Goal: Task Accomplishment & Management: Complete application form

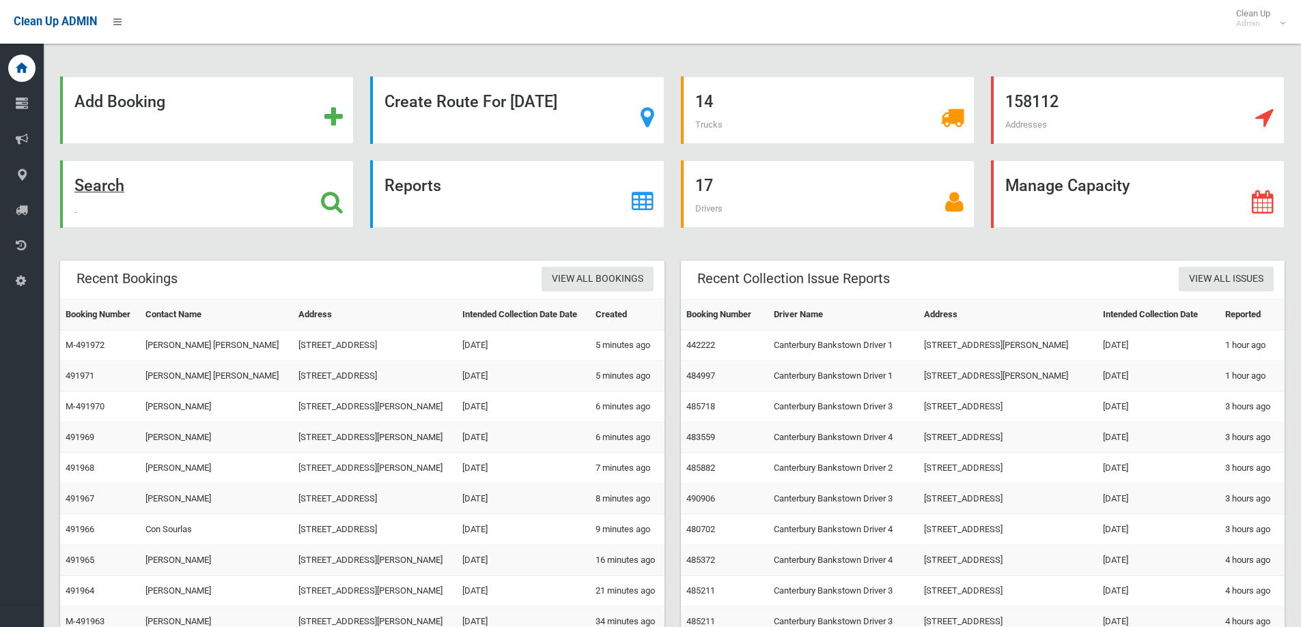
click at [219, 203] on div "Search" at bounding box center [207, 194] width 294 height 68
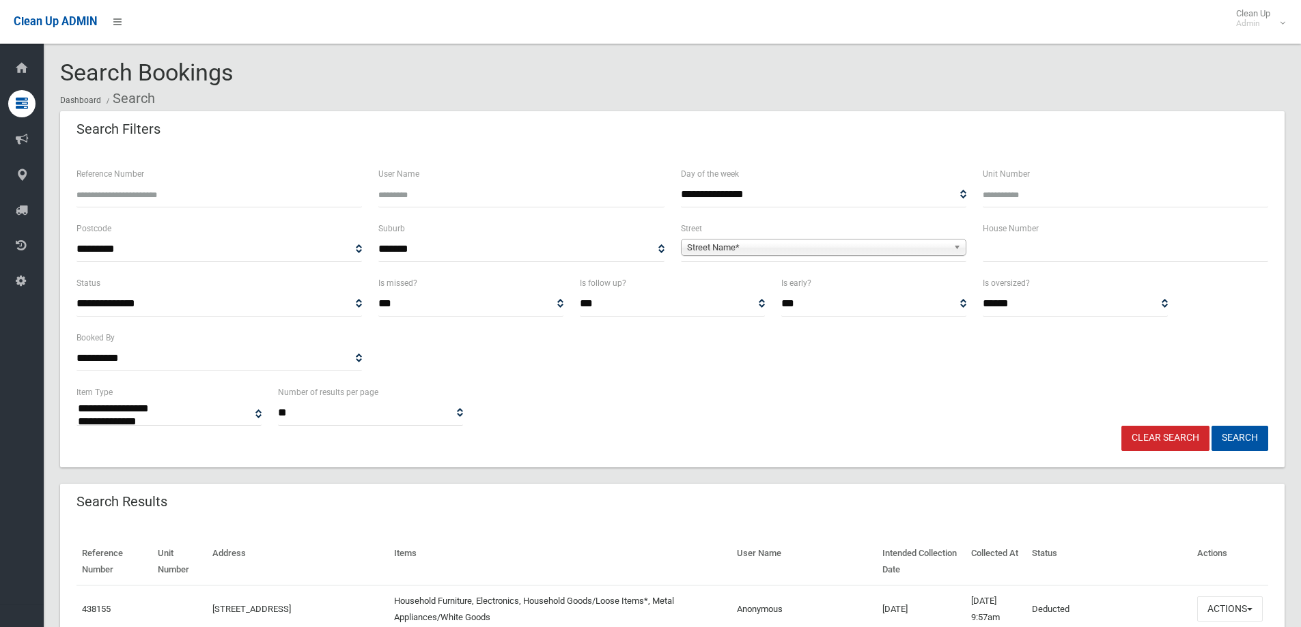
select select
click at [1065, 242] on input "text" at bounding box center [1125, 249] width 285 height 25
type input "**"
click at [911, 251] on span "Street Name*" at bounding box center [817, 248] width 261 height 16
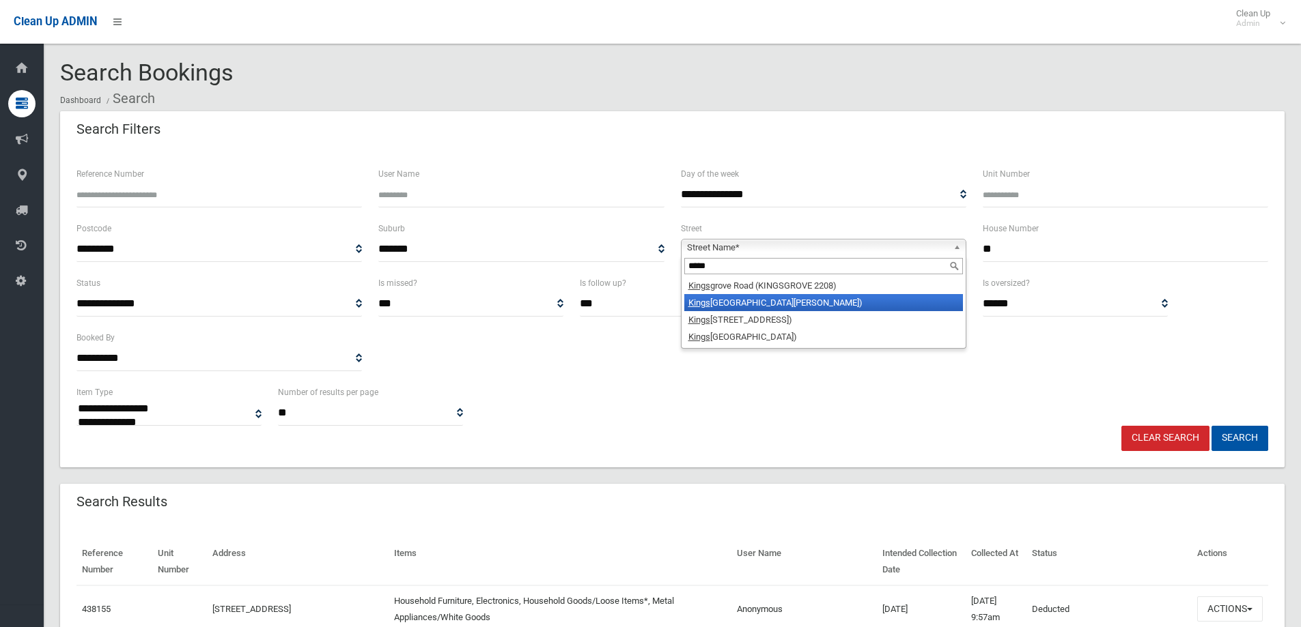
type input "*****"
click at [877, 302] on li "Kings grove Road (BELMORE 2192)" at bounding box center [823, 302] width 279 height 17
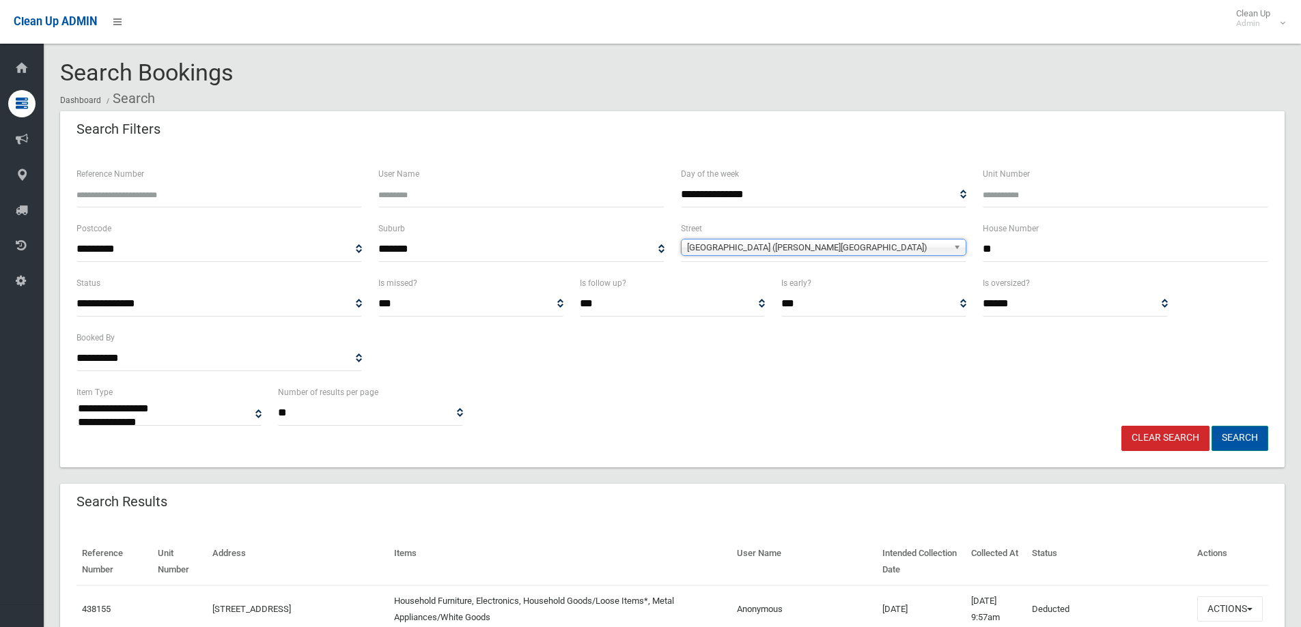
click at [1251, 437] on button "Search" at bounding box center [1239, 438] width 57 height 25
select select
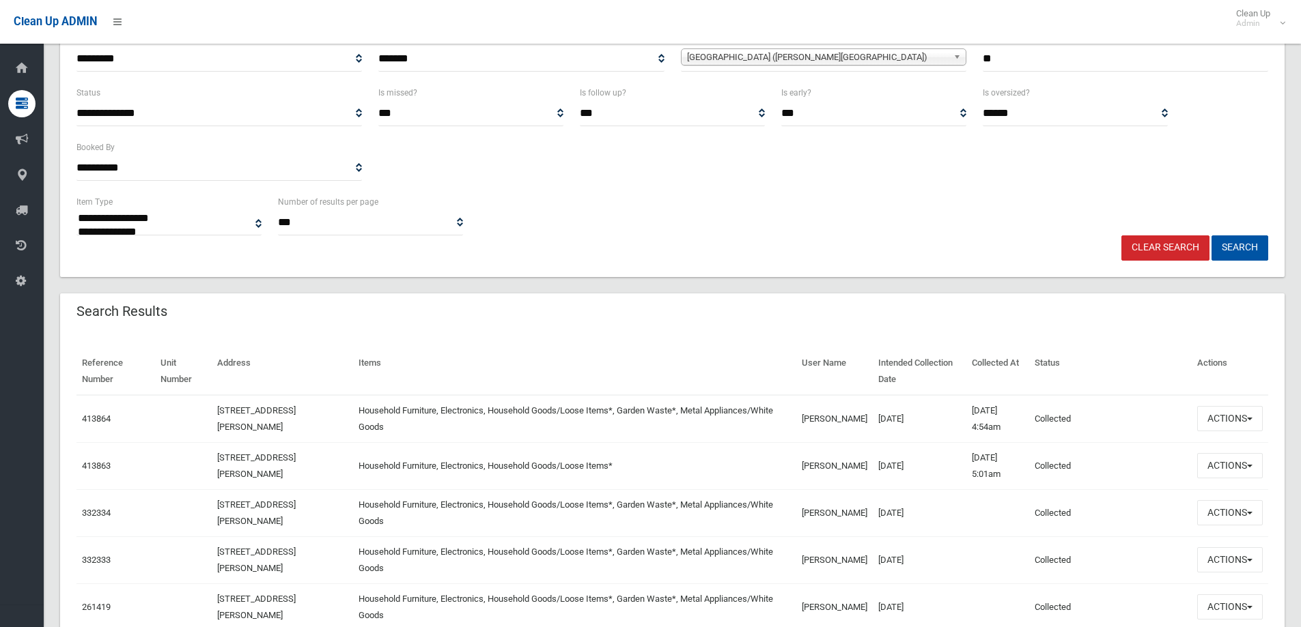
scroll to position [205, 0]
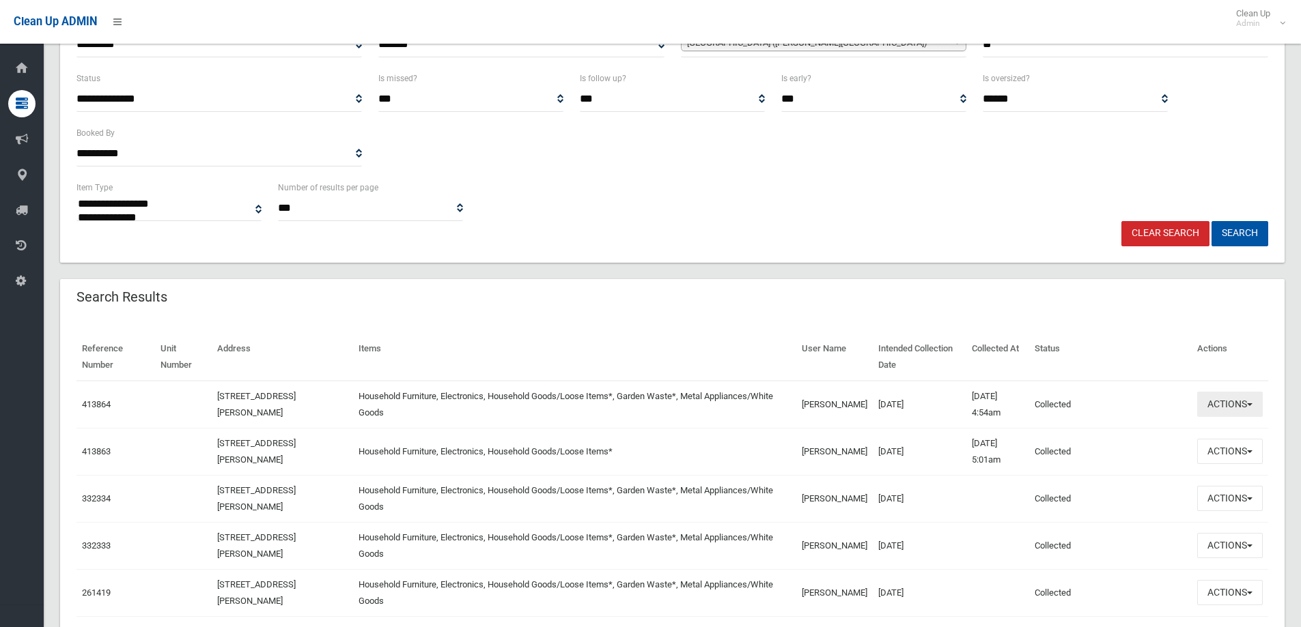
click at [1247, 401] on button "Actions" at bounding box center [1230, 404] width 66 height 25
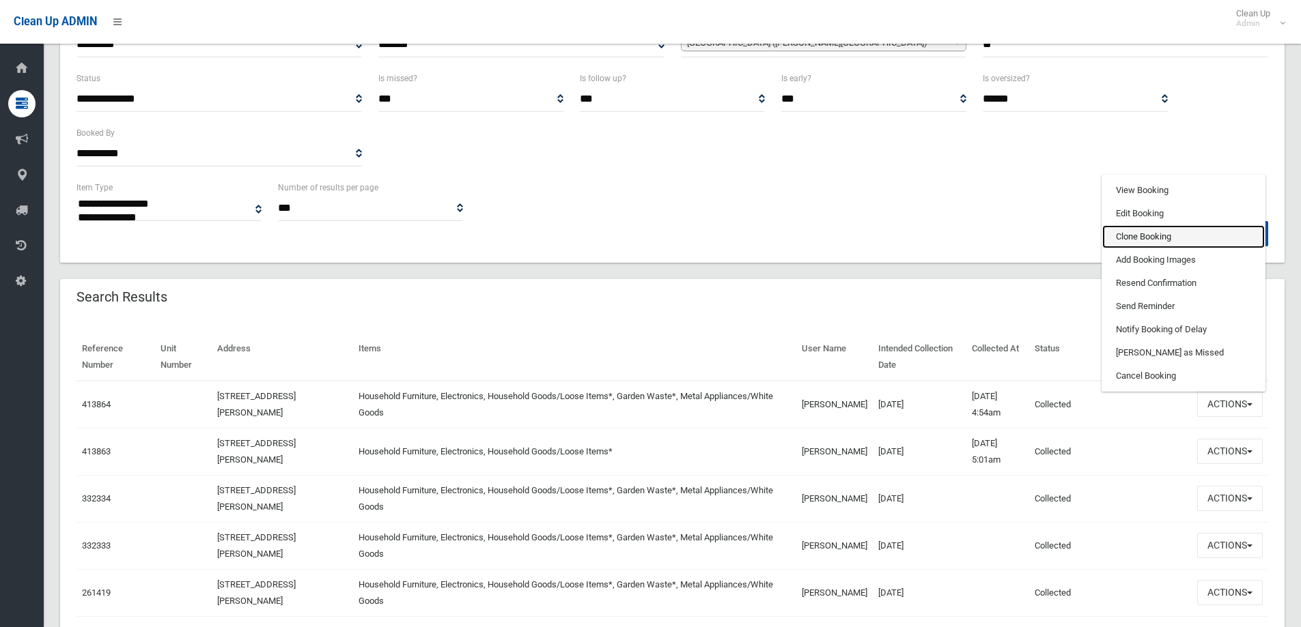
click at [1148, 232] on link "Clone Booking" at bounding box center [1183, 236] width 163 height 23
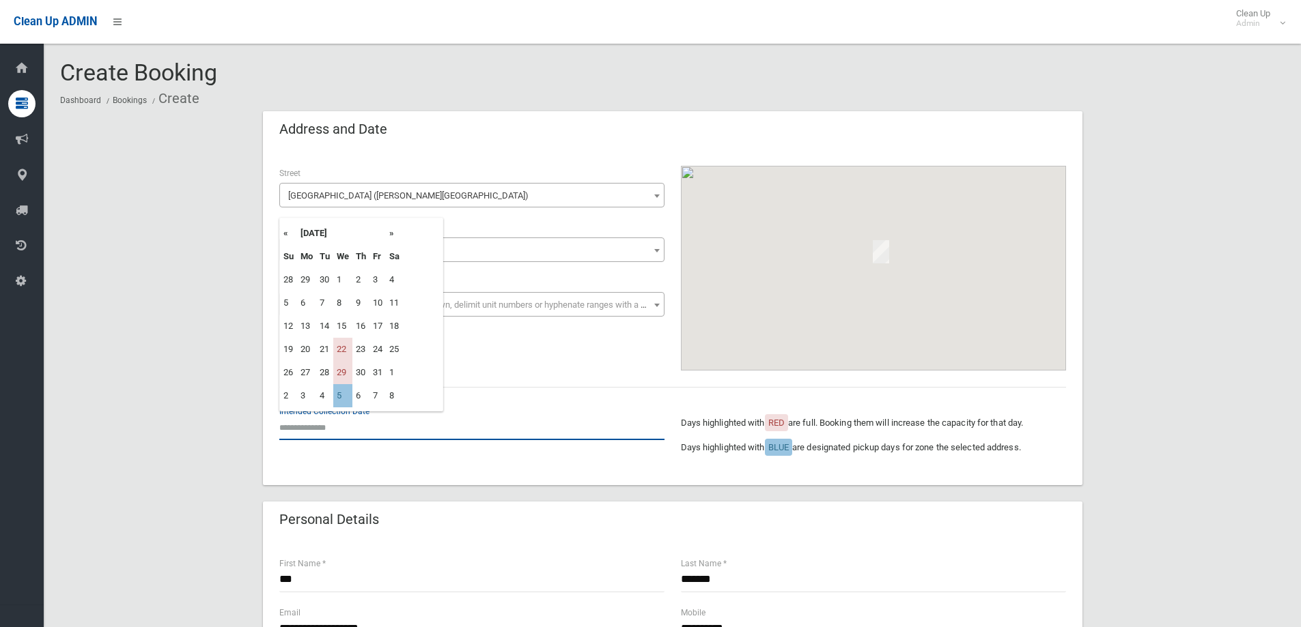
click at [389, 420] on input "text" at bounding box center [471, 427] width 385 height 25
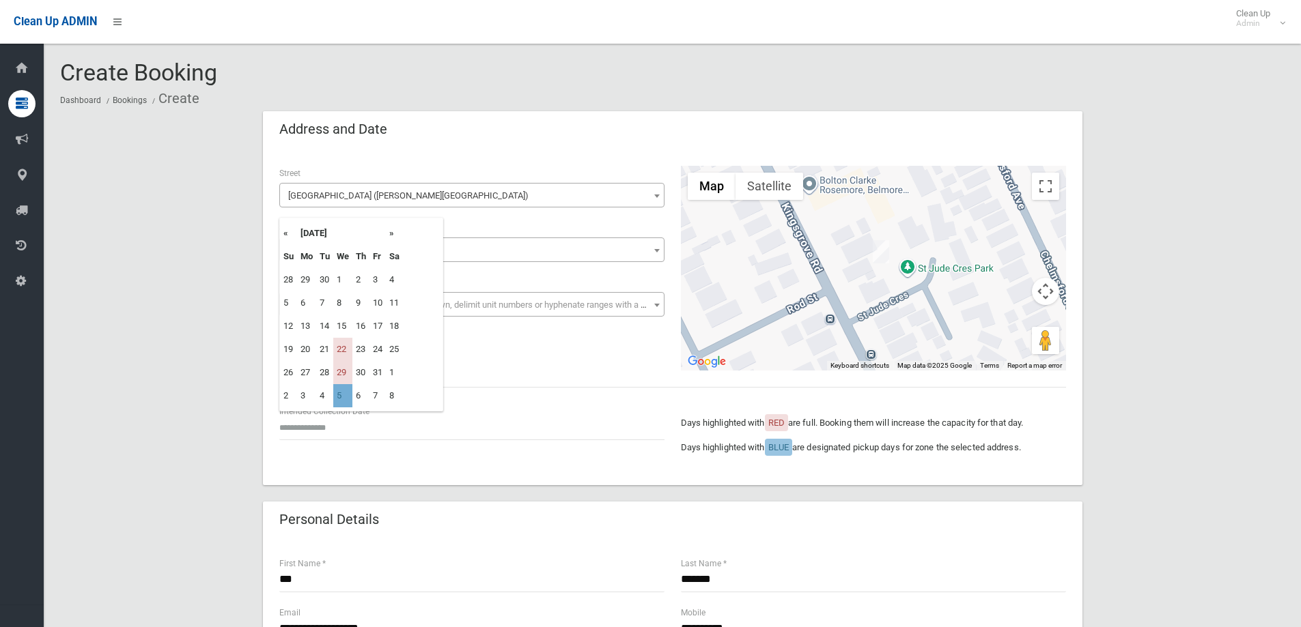
click at [345, 394] on td "5" at bounding box center [342, 395] width 19 height 23
type input "**********"
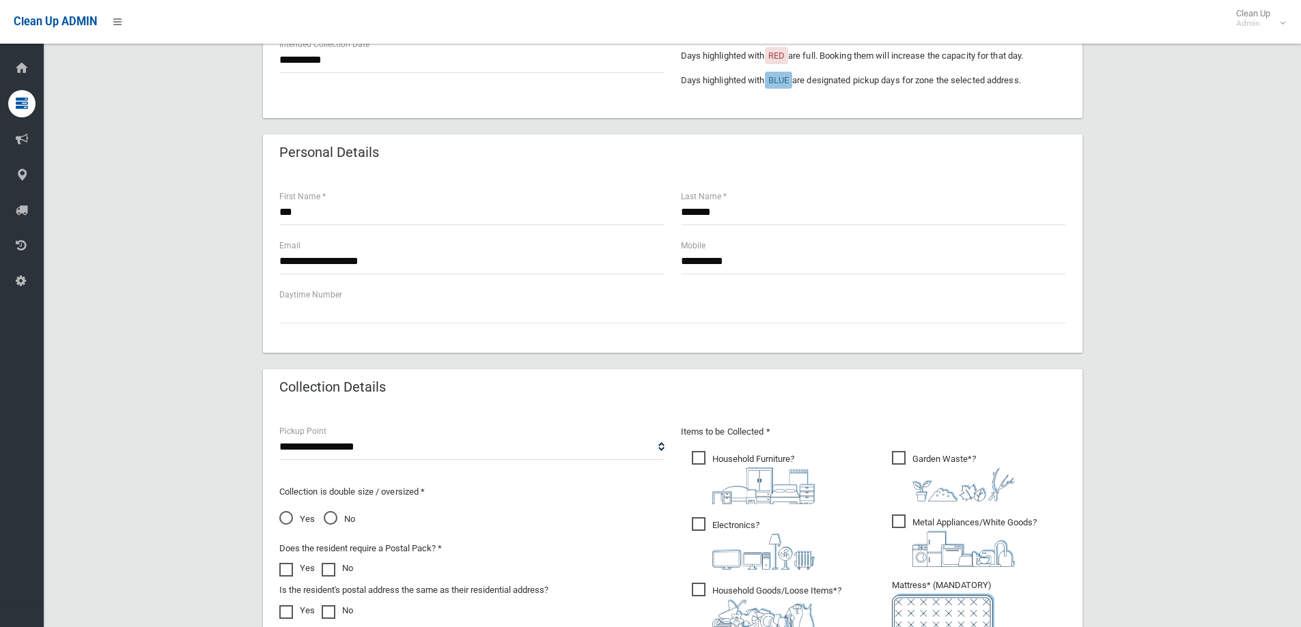
scroll to position [546, 0]
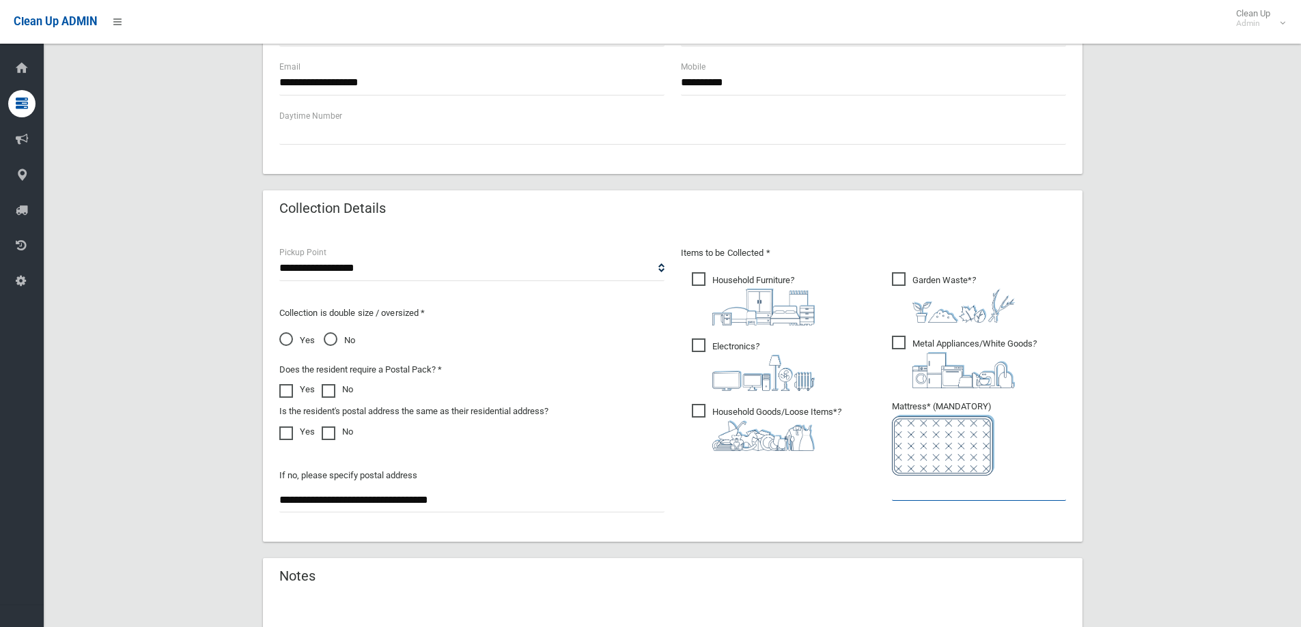
click at [918, 487] on input "text" at bounding box center [979, 488] width 174 height 25
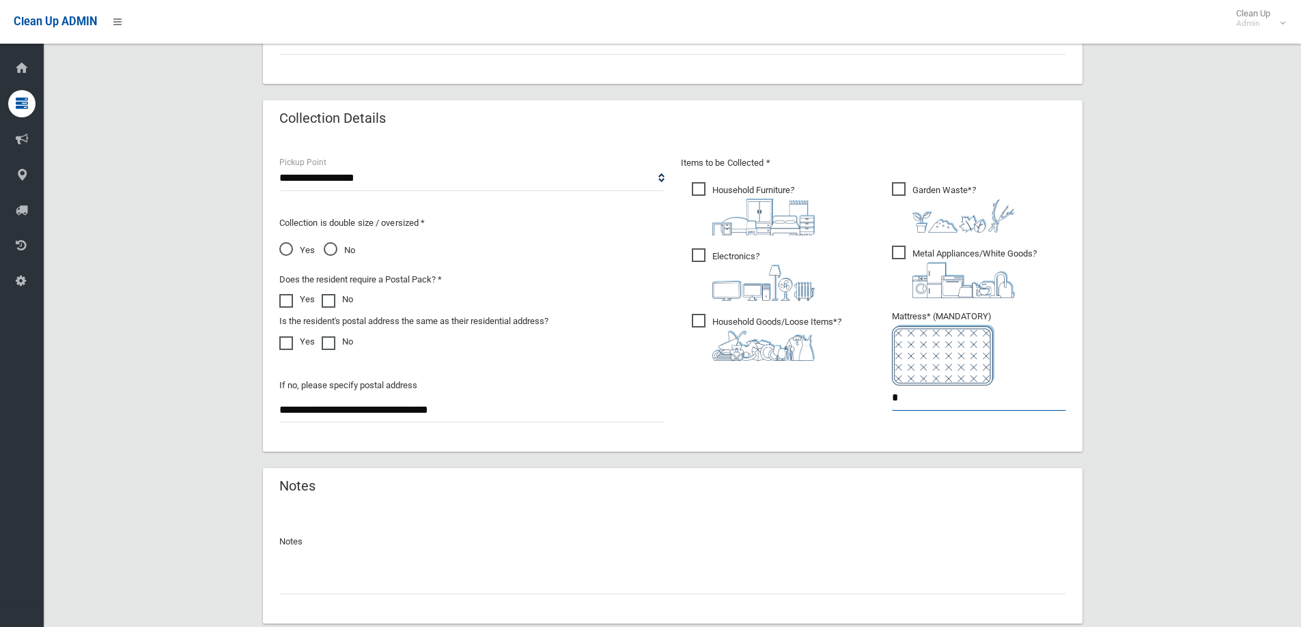
scroll to position [724, 0]
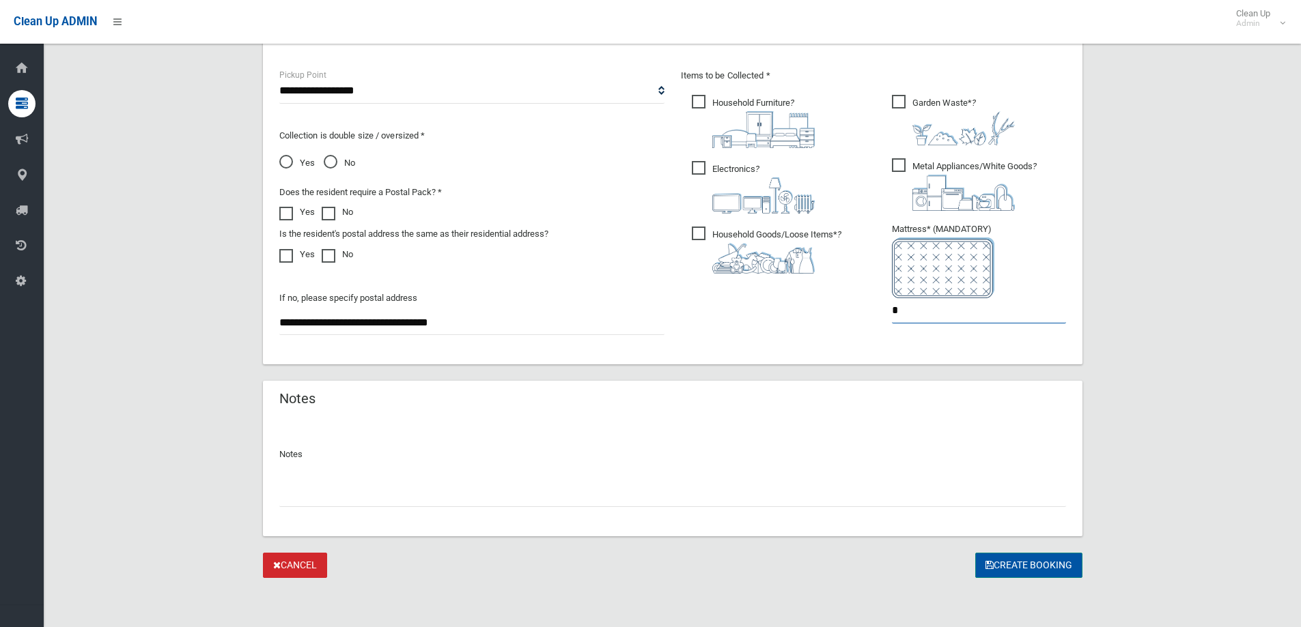
type input "*"
click at [1021, 572] on button "Create Booking" at bounding box center [1028, 565] width 107 height 25
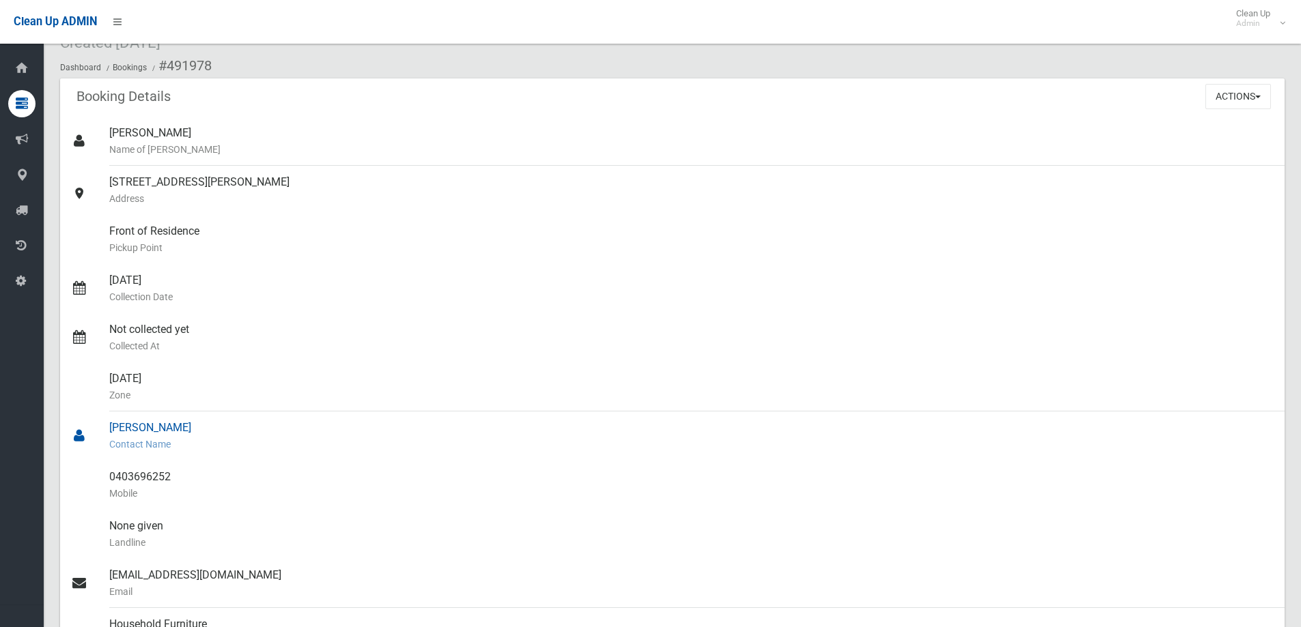
scroll to position [137, 0]
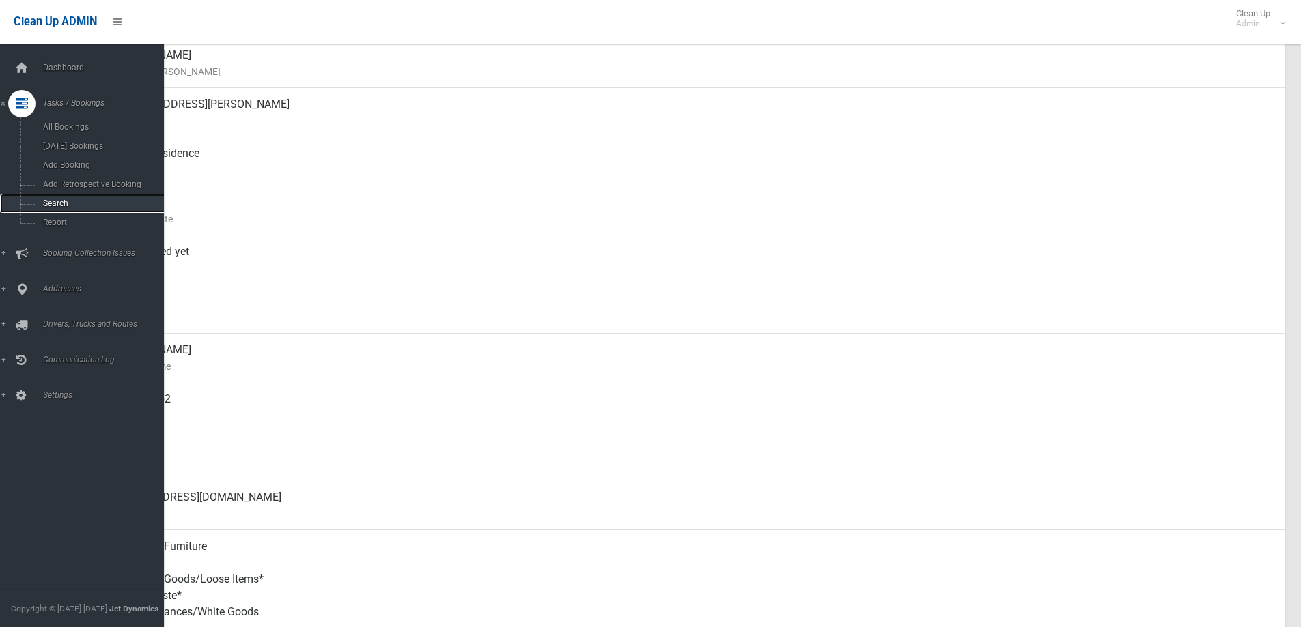
drag, startPoint x: 63, startPoint y: 208, endPoint x: 63, endPoint y: 197, distance: 10.9
click at [63, 208] on link "Search" at bounding box center [87, 203] width 174 height 19
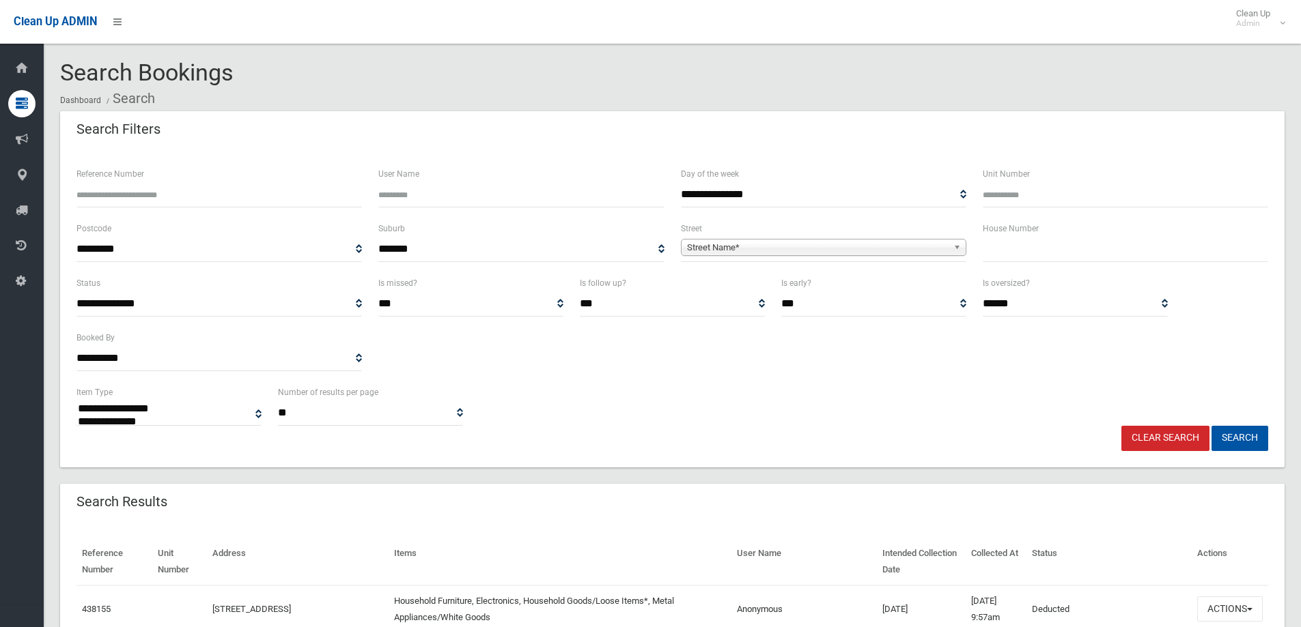
select select
click at [1019, 262] on div "House Number" at bounding box center [1125, 248] width 302 height 55
click at [1016, 261] on input "text" at bounding box center [1125, 249] width 285 height 25
type input "**"
click at [813, 248] on span "Street Name*" at bounding box center [817, 248] width 261 height 16
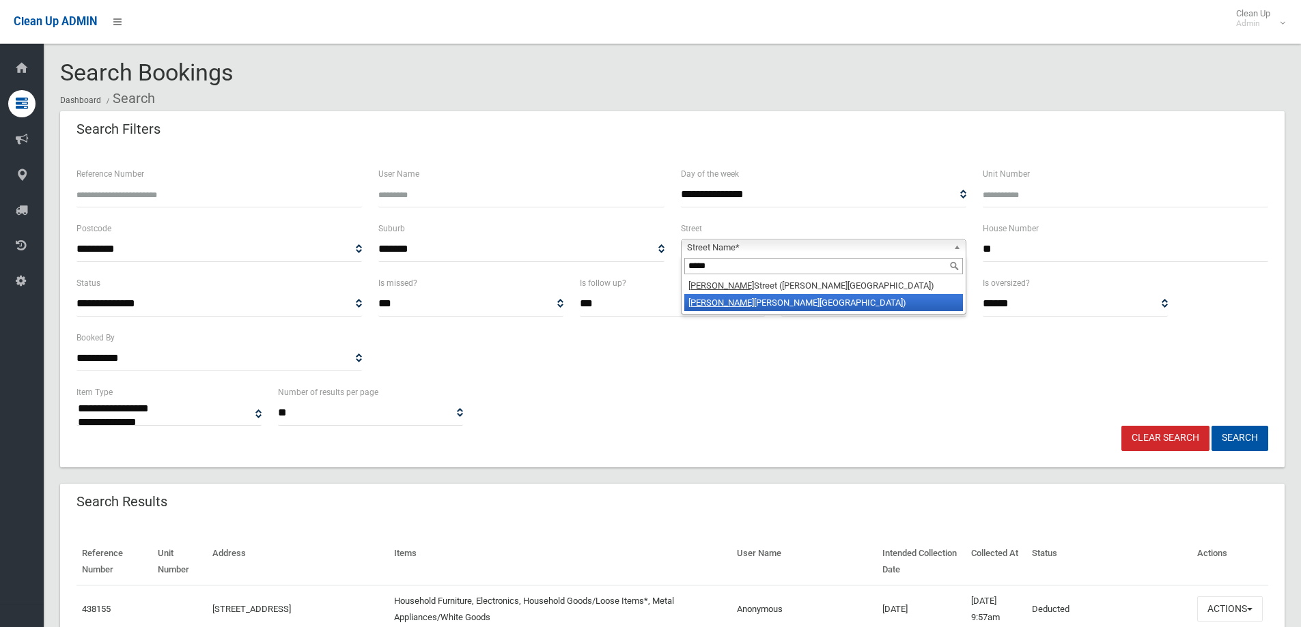
type input "*****"
click at [792, 302] on li "Hazel glen Avenue (PANANIA 2213)" at bounding box center [823, 302] width 279 height 17
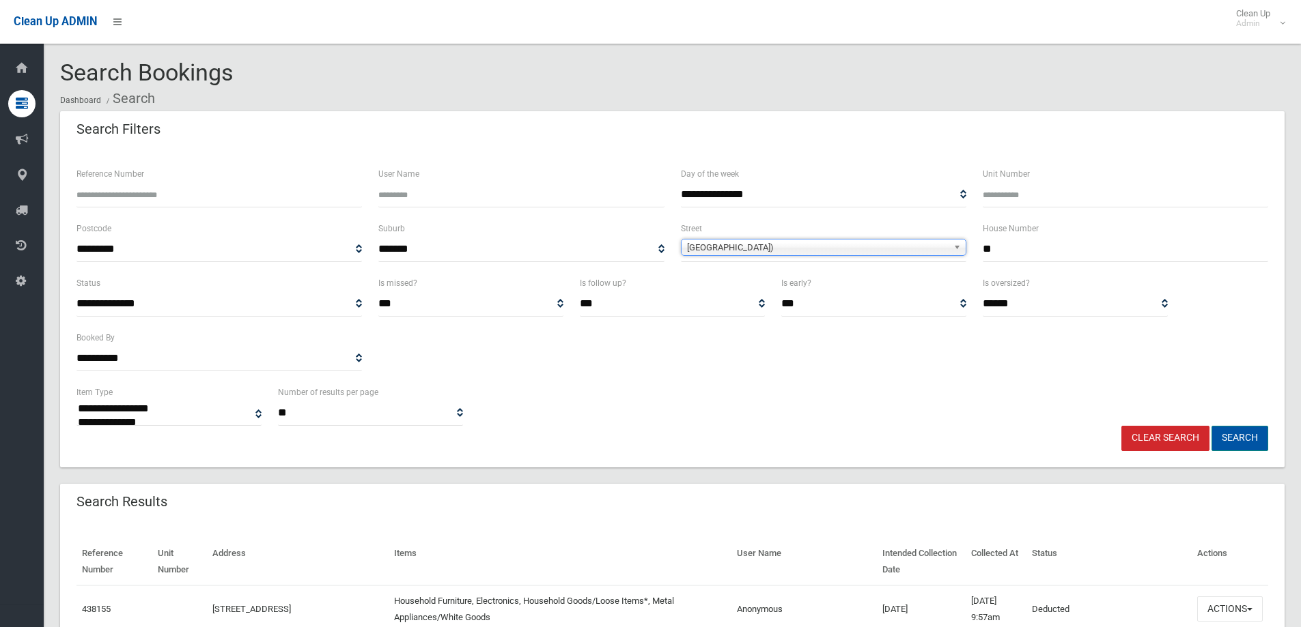
click at [1241, 431] on button "Search" at bounding box center [1239, 438] width 57 height 25
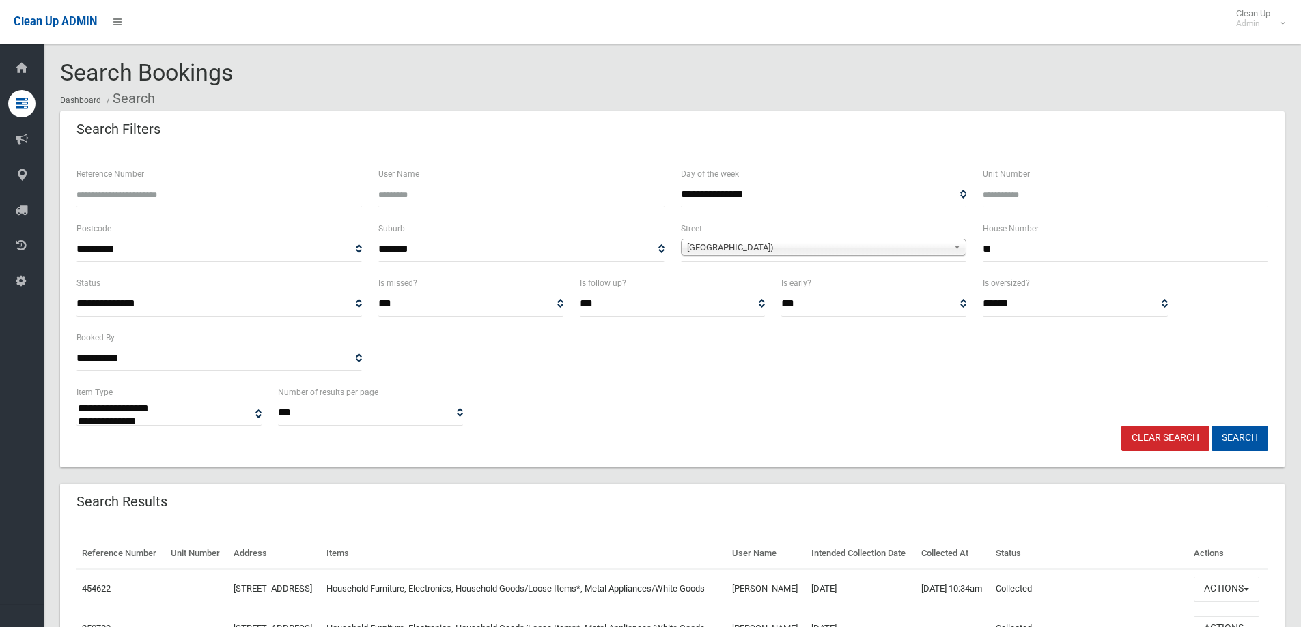
select select
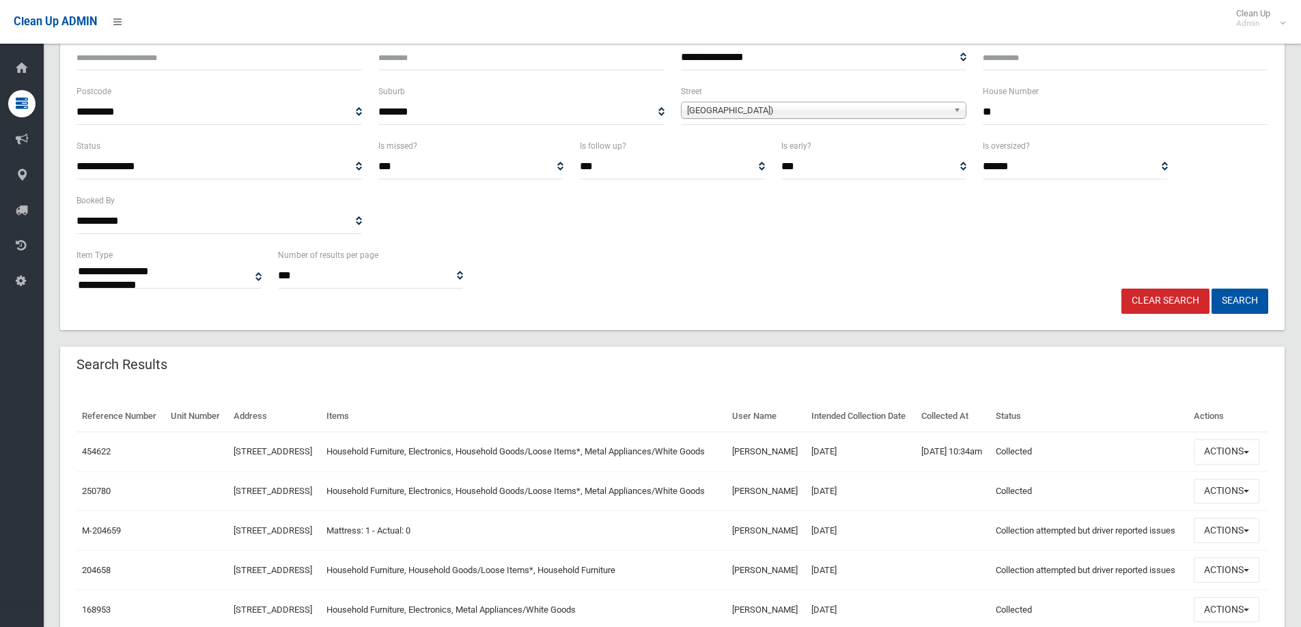
scroll to position [259, 0]
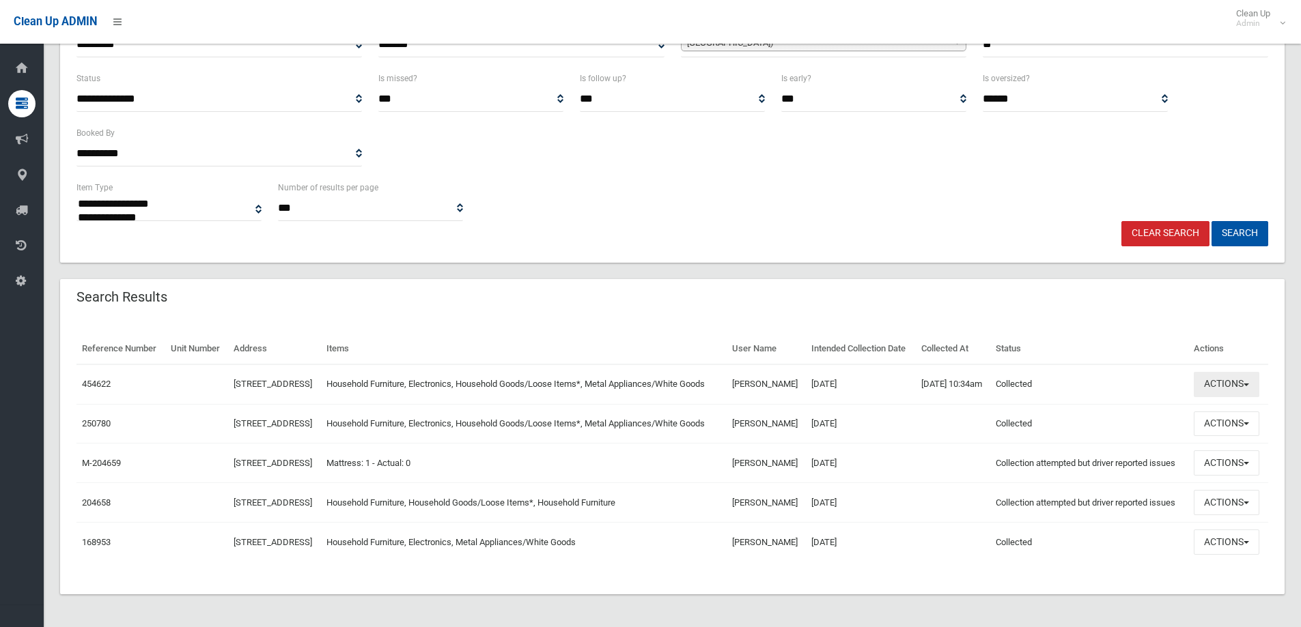
click at [1222, 372] on button "Actions" at bounding box center [1227, 384] width 66 height 25
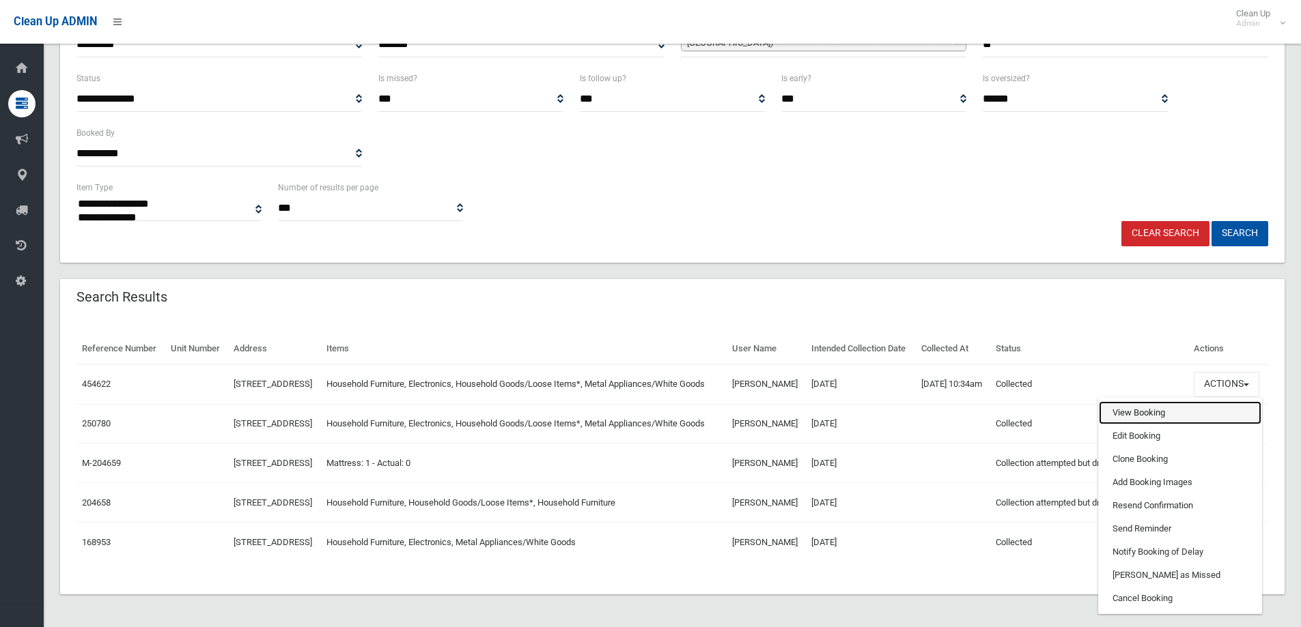
click at [1146, 401] on link "View Booking" at bounding box center [1180, 412] width 163 height 23
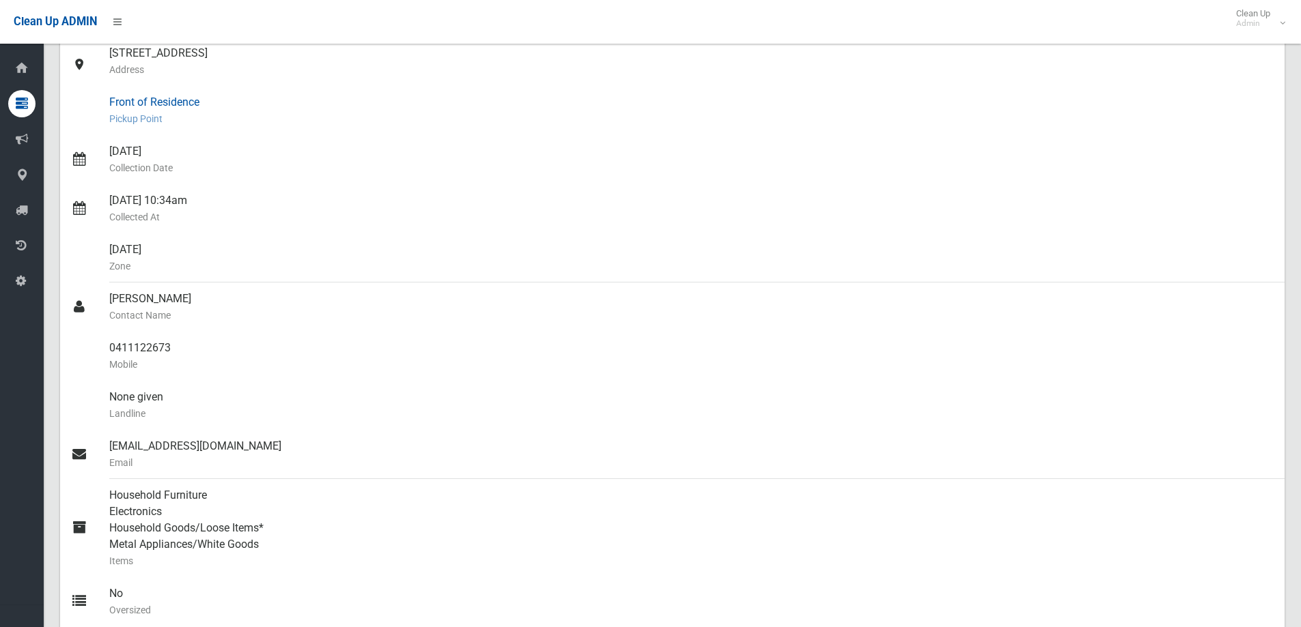
scroll to position [68, 0]
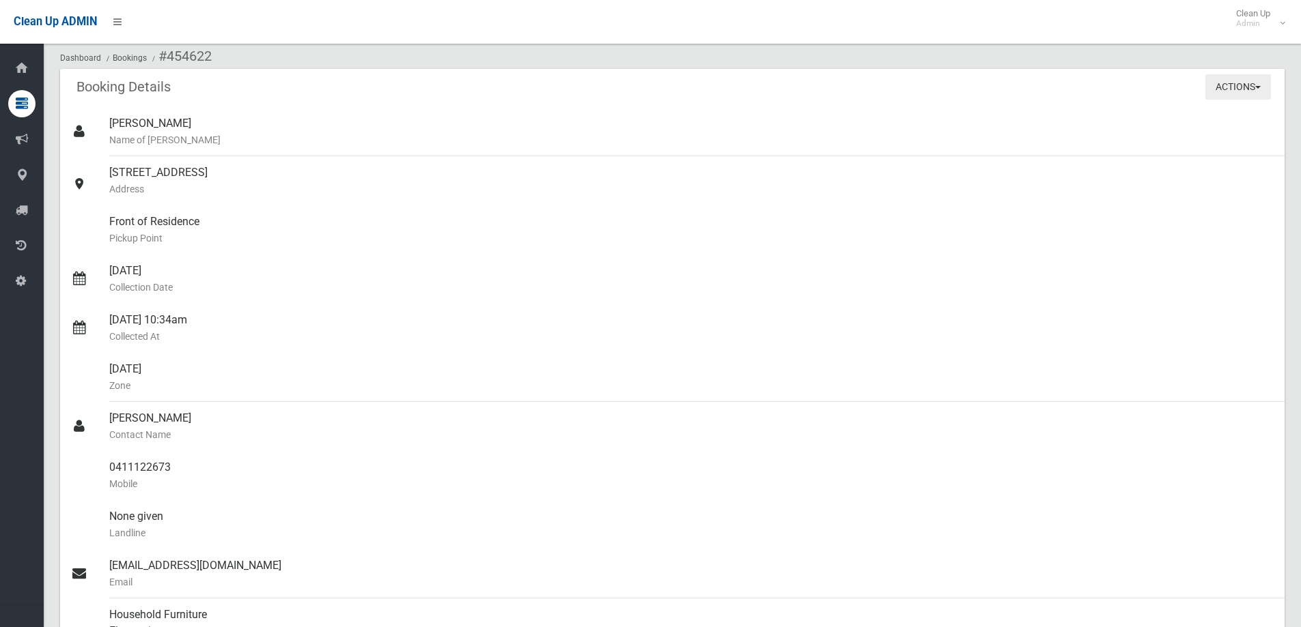
click at [1254, 91] on button "Actions" at bounding box center [1238, 86] width 66 height 25
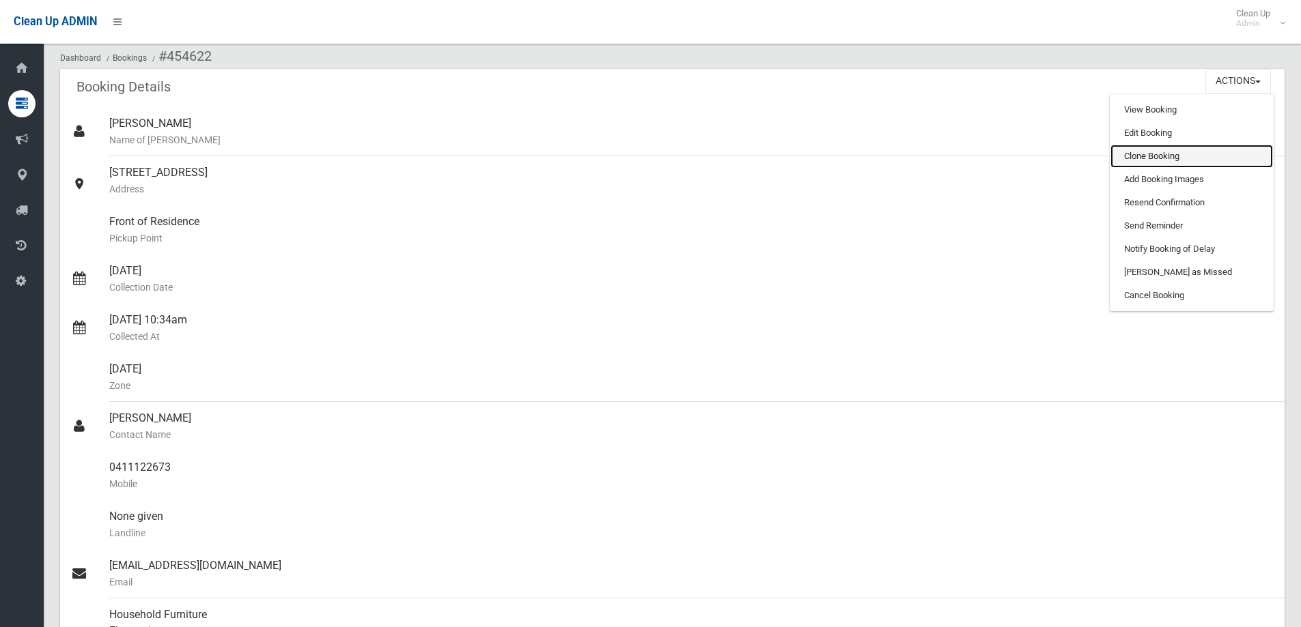
click at [1168, 160] on link "Clone Booking" at bounding box center [1191, 156] width 163 height 23
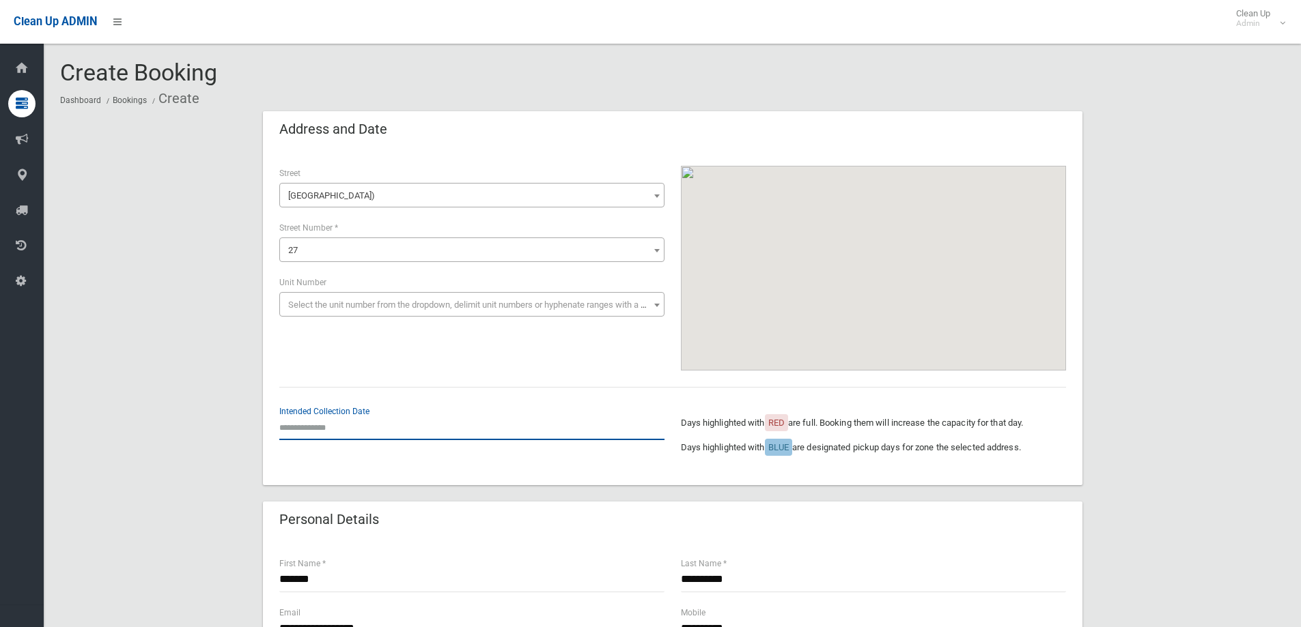
click at [355, 419] on input "text" at bounding box center [471, 427] width 385 height 25
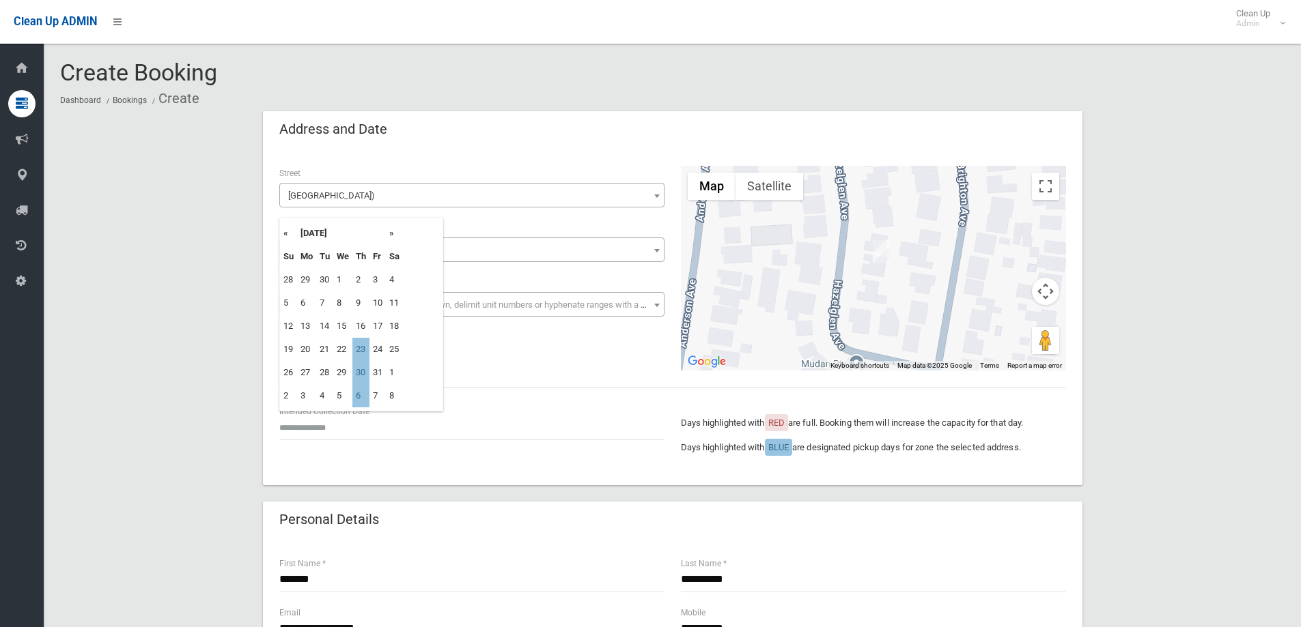
click at [362, 350] on td "23" at bounding box center [360, 349] width 17 height 23
type input "**********"
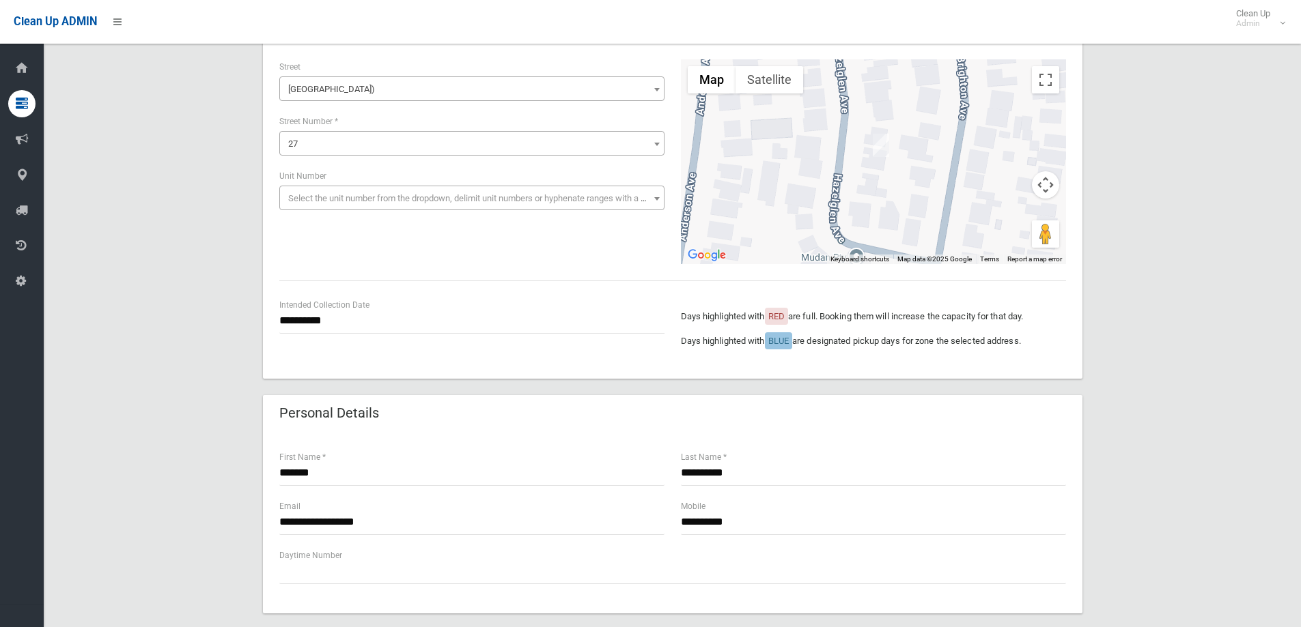
scroll to position [205, 0]
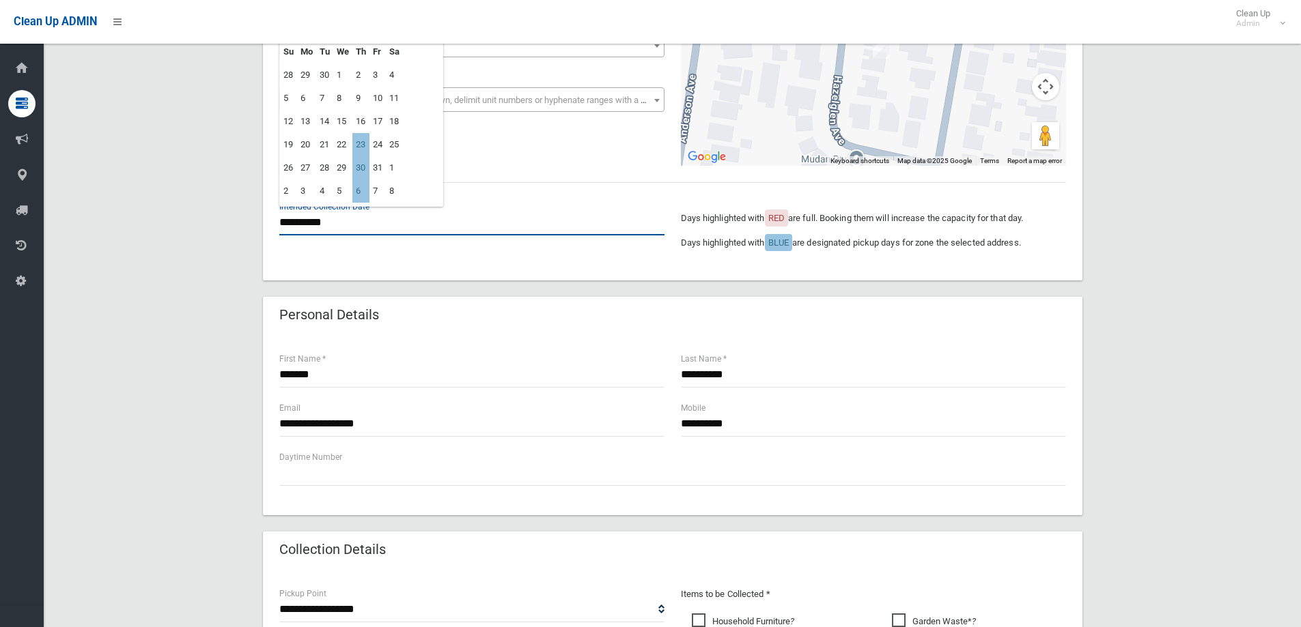
click at [366, 215] on input "**********" at bounding box center [471, 222] width 385 height 25
click at [378, 268] on div "**********" at bounding box center [672, 113] width 819 height 336
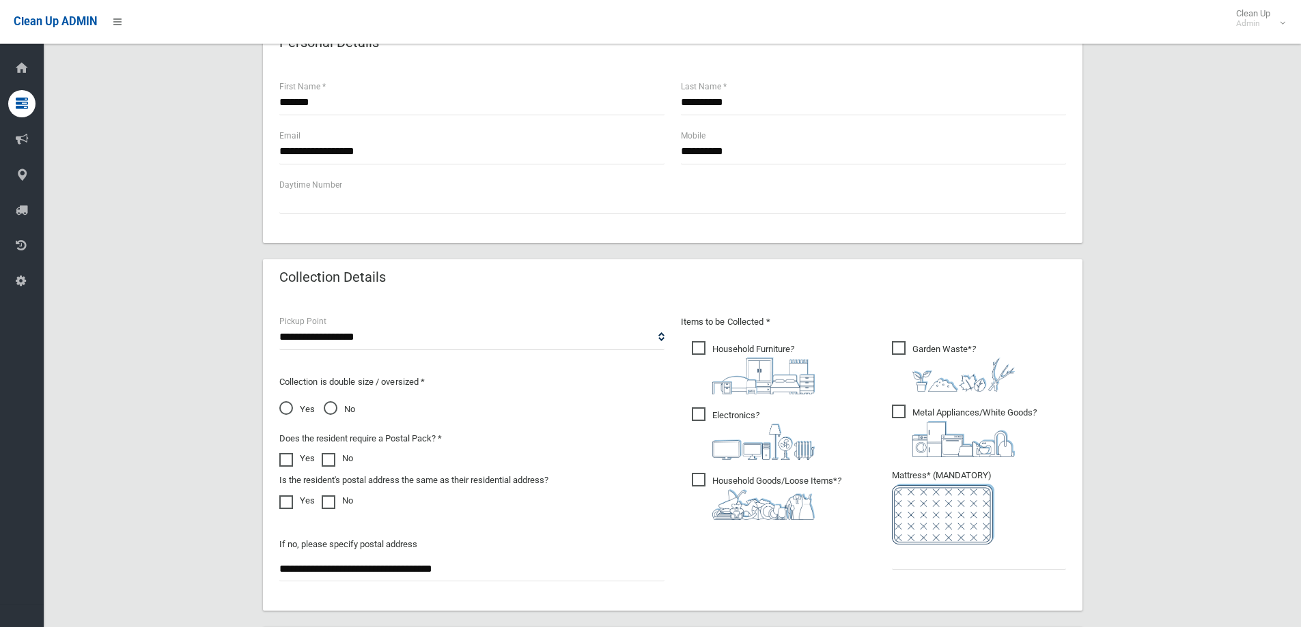
scroll to position [478, 0]
click at [903, 346] on span "Garden Waste* ?" at bounding box center [953, 366] width 123 height 51
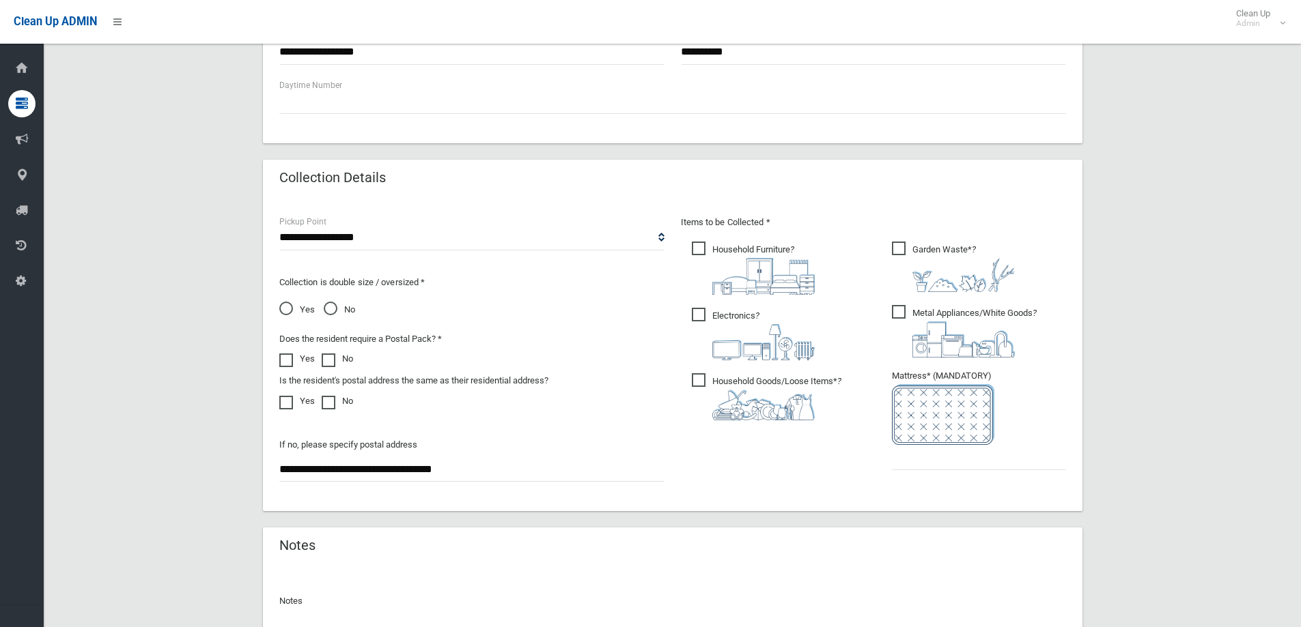
scroll to position [615, 0]
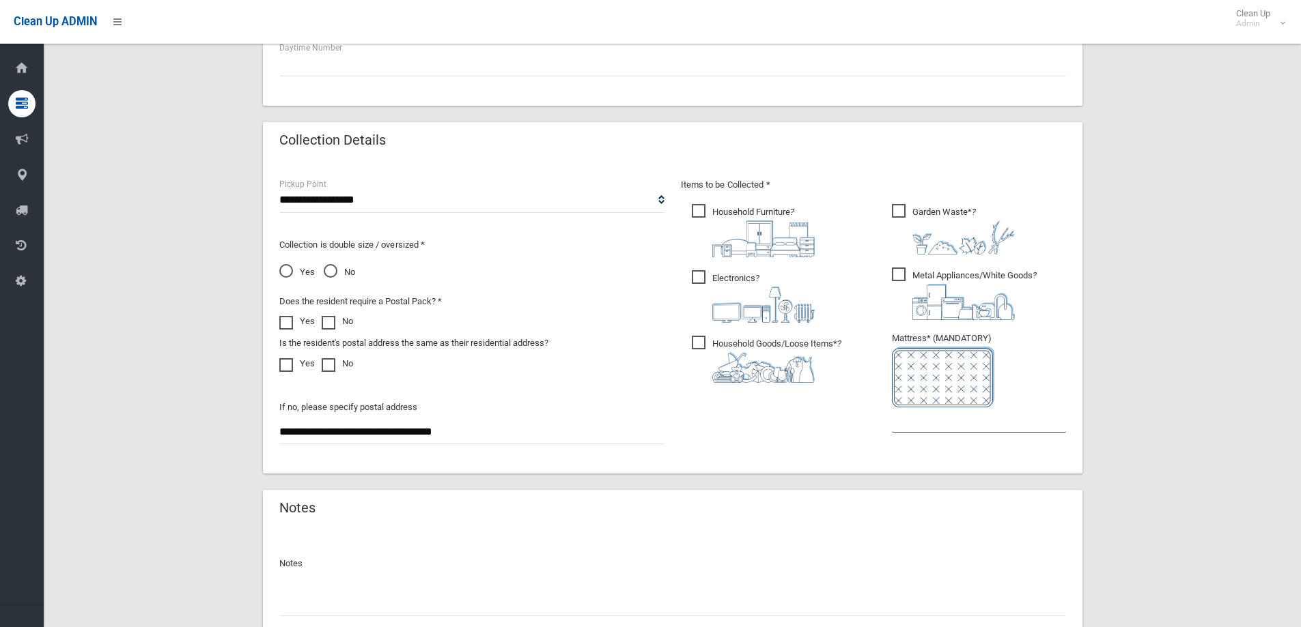
click at [924, 425] on input "text" at bounding box center [979, 420] width 174 height 25
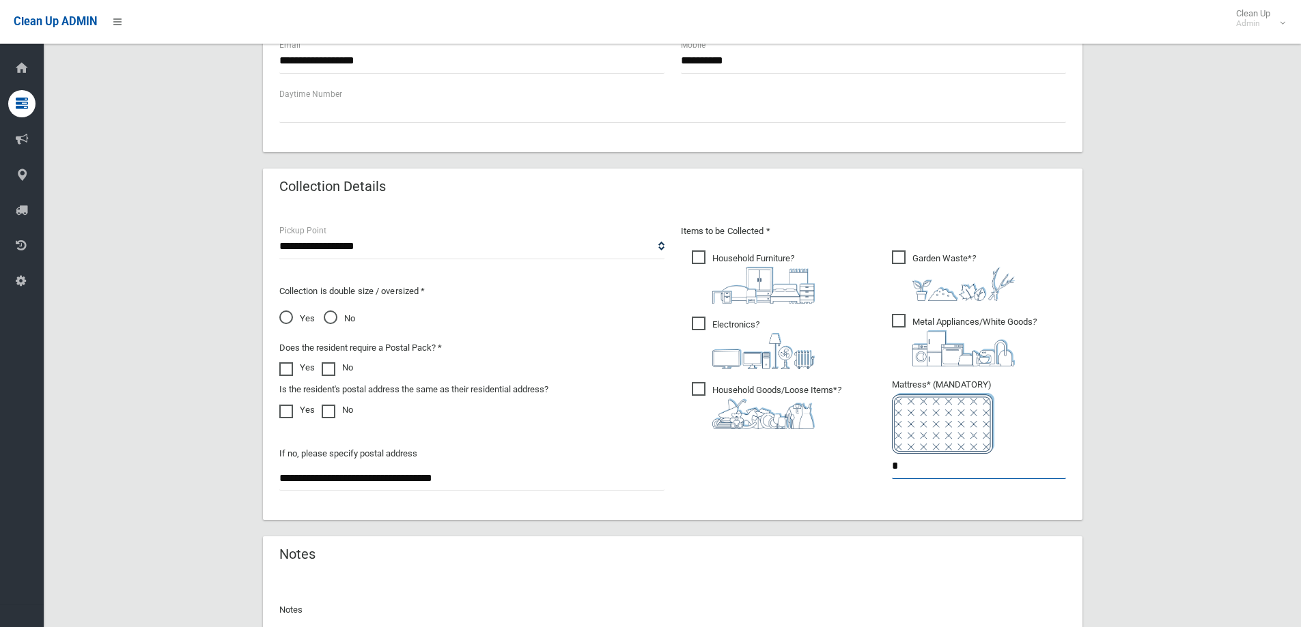
scroll to position [724, 0]
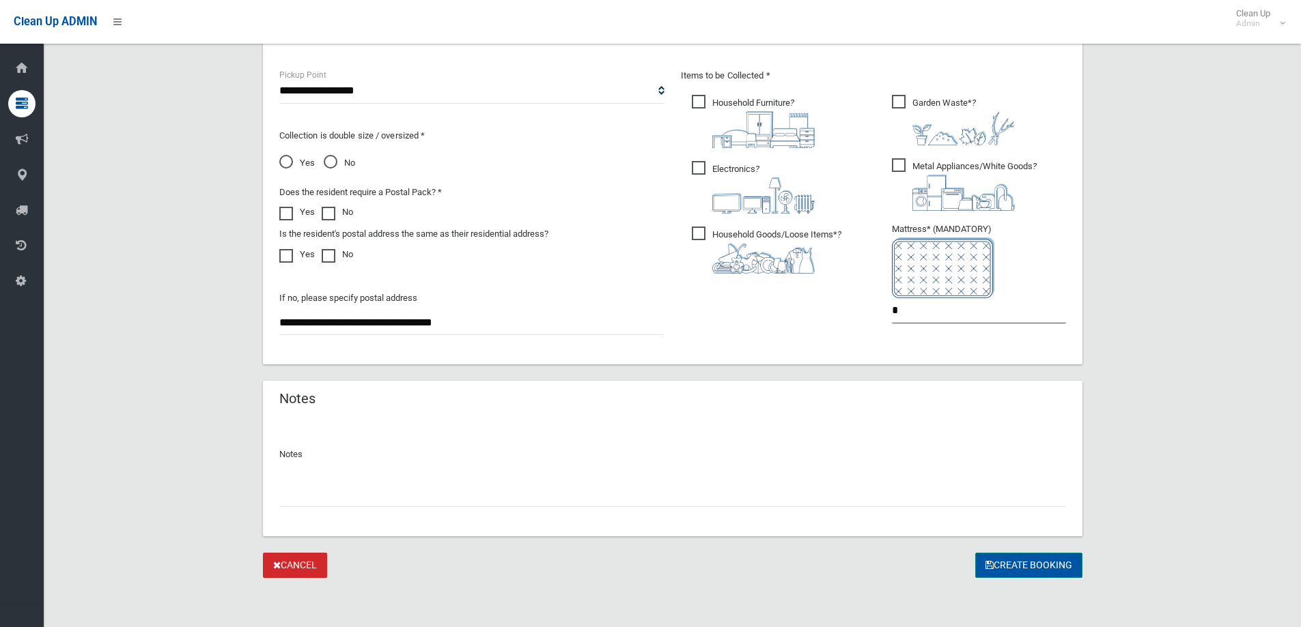
type input "*"
click at [1026, 556] on button "Create Booking" at bounding box center [1028, 565] width 107 height 25
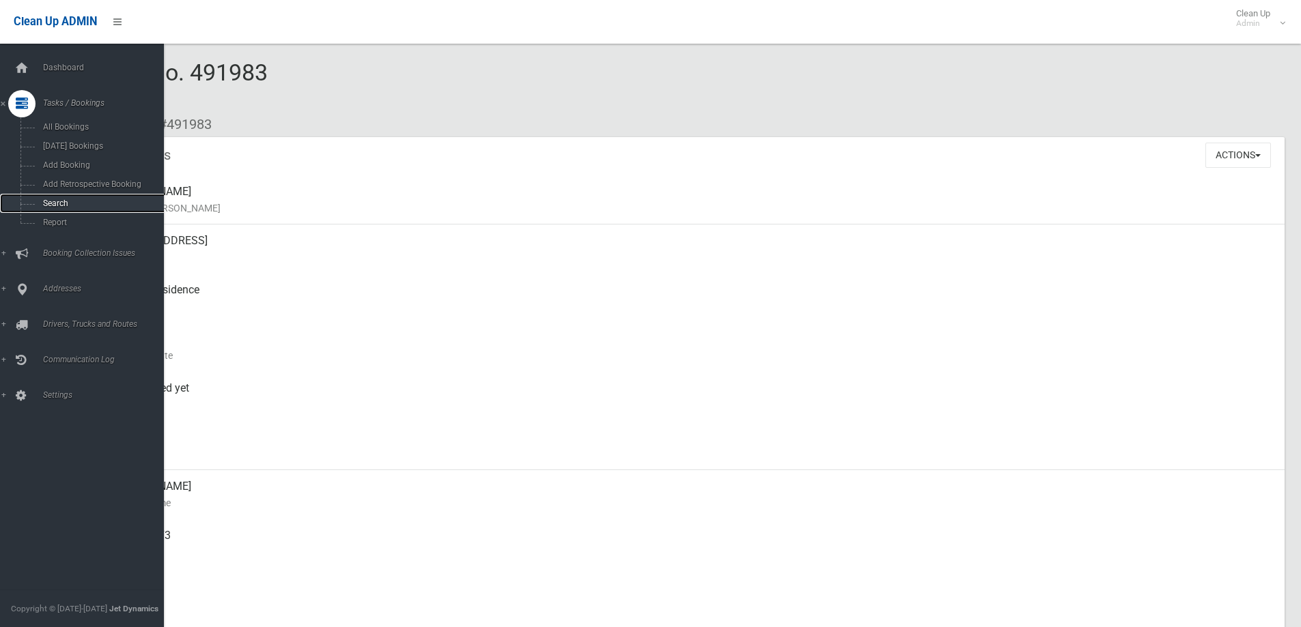
click at [84, 208] on span "Search" at bounding box center [101, 204] width 124 height 10
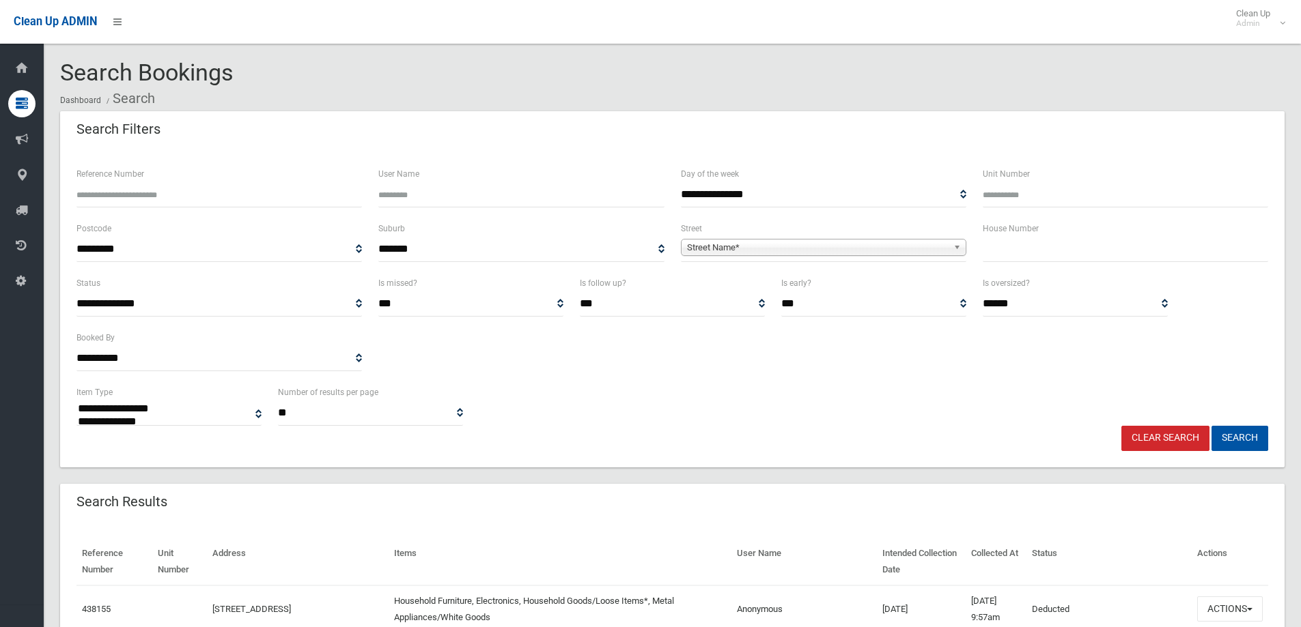
select select
click at [1069, 263] on div "House Number" at bounding box center [1125, 248] width 302 height 55
click at [1058, 257] on input "text" at bounding box center [1125, 249] width 285 height 25
type input "**"
click at [931, 246] on span "Street Name*" at bounding box center [817, 248] width 261 height 16
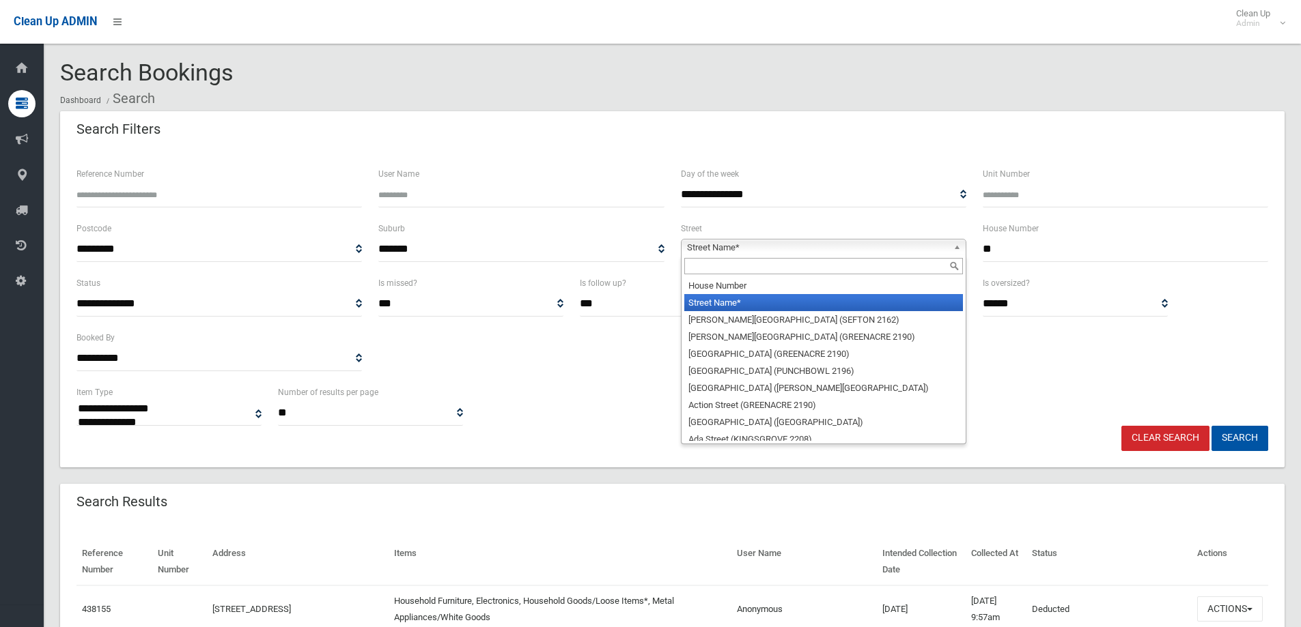
type input "*"
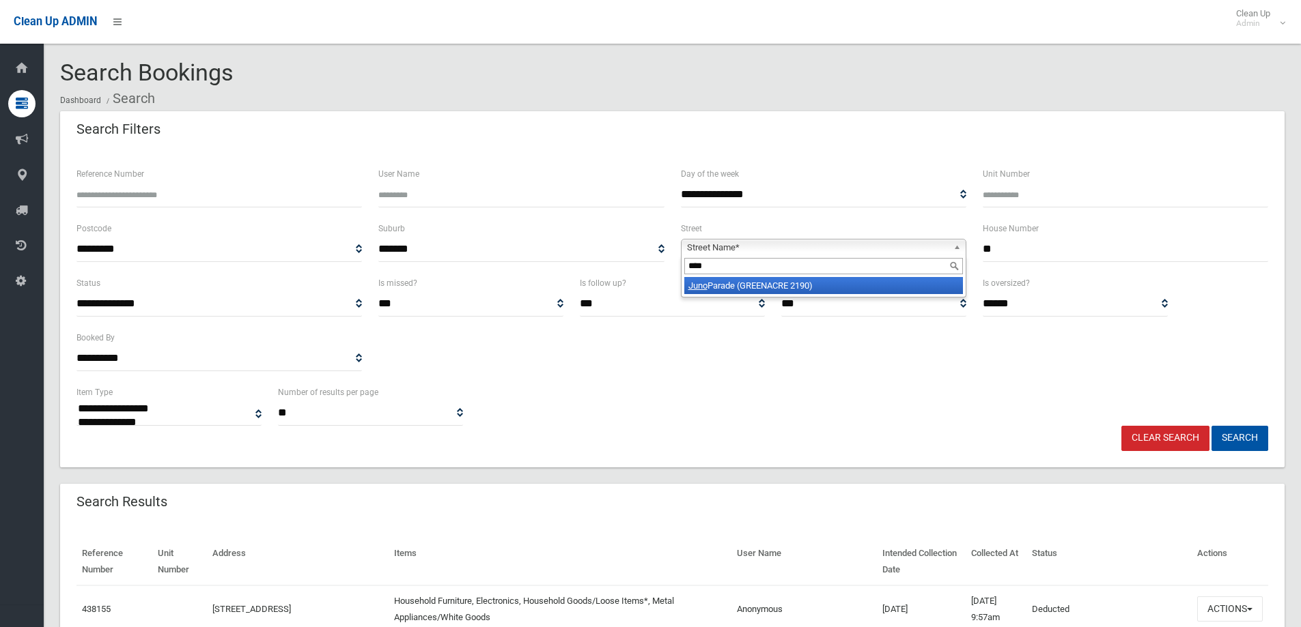
type input "****"
click at [901, 281] on li "Juno Parade (GREENACRE 2190)" at bounding box center [823, 285] width 279 height 17
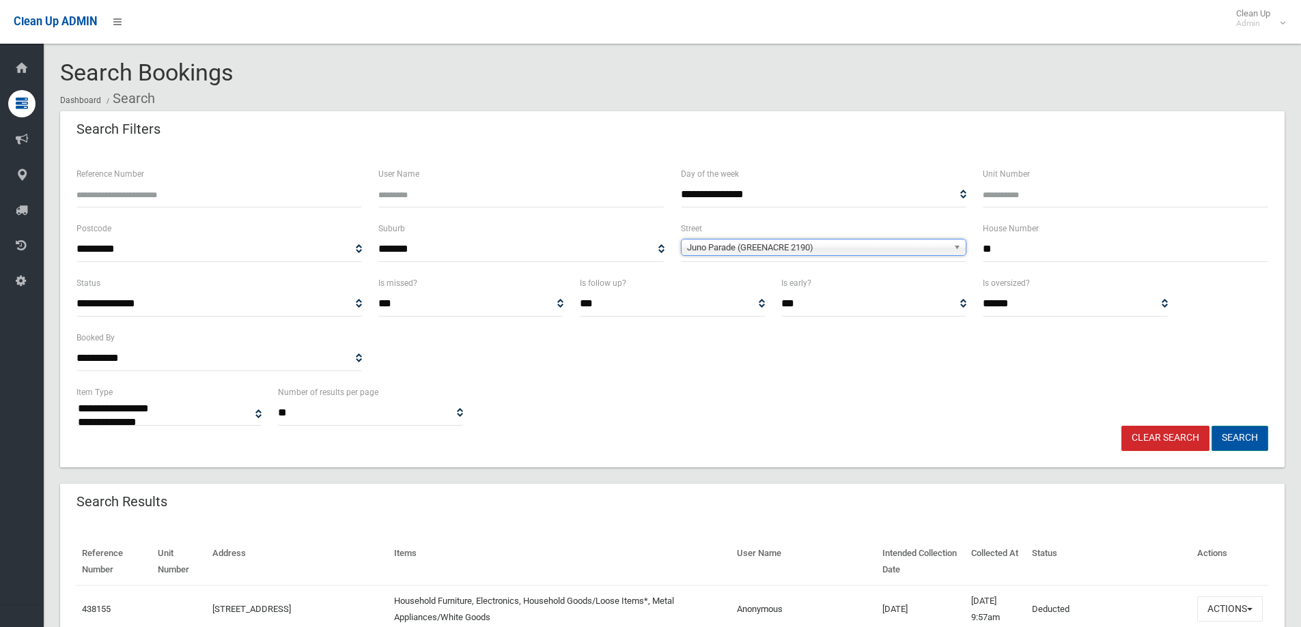
click at [1241, 437] on button "Search" at bounding box center [1239, 438] width 57 height 25
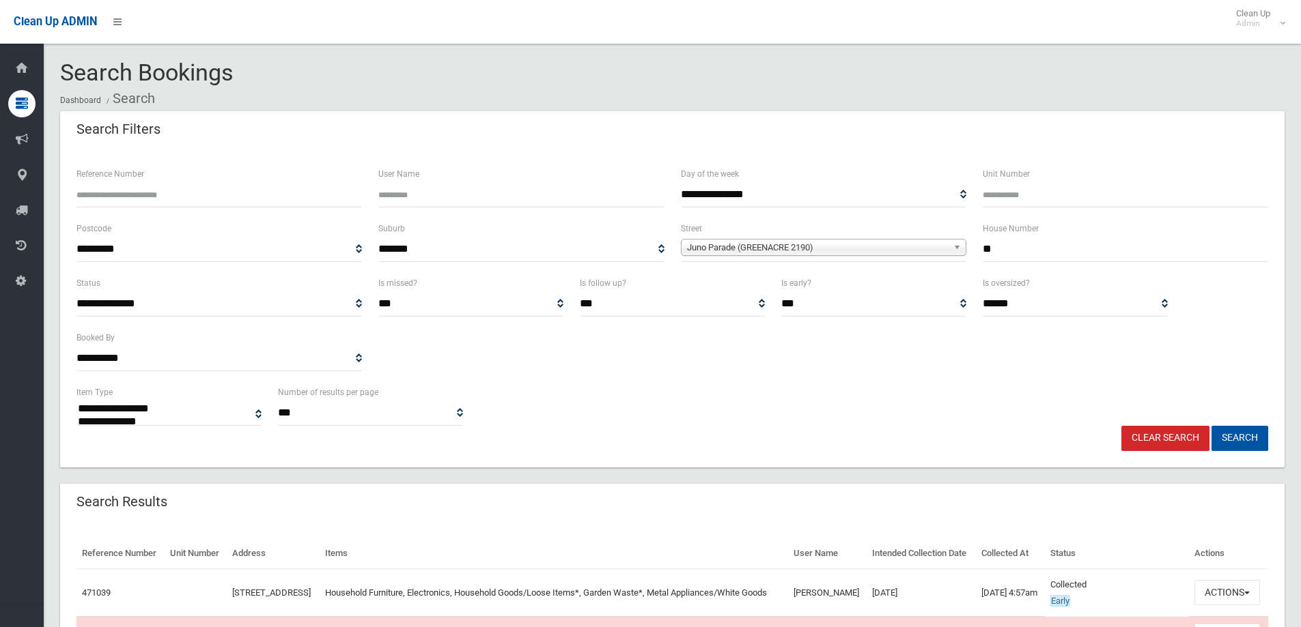
select select
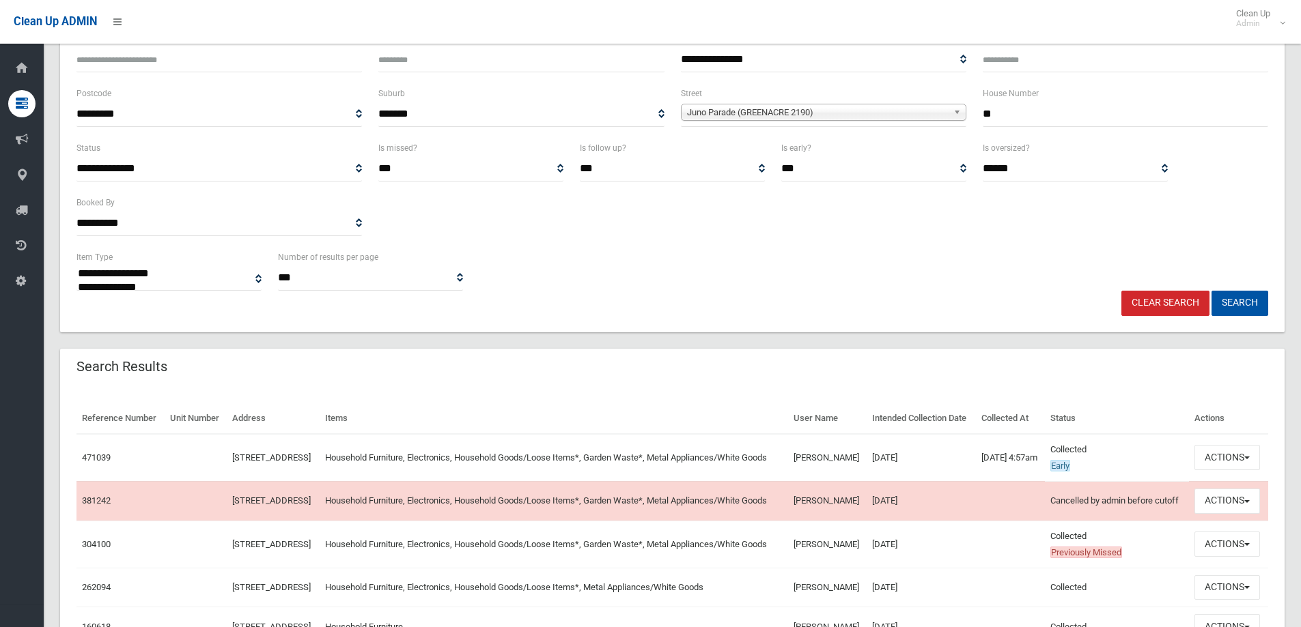
scroll to position [205, 0]
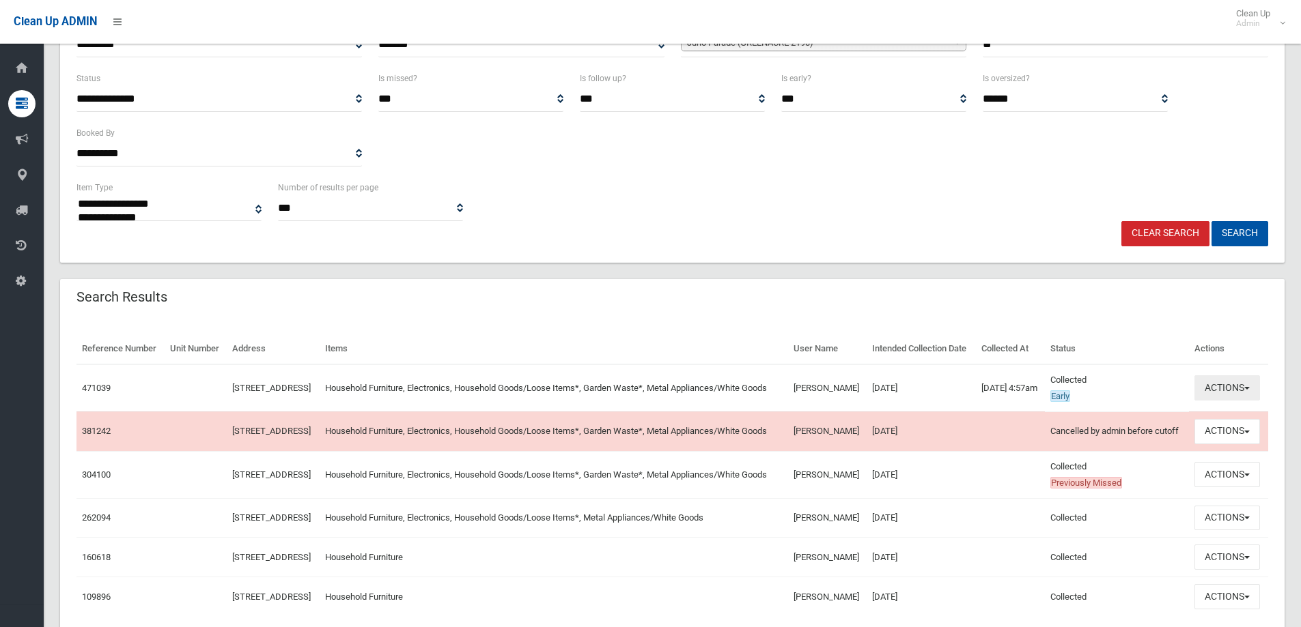
click at [1229, 396] on button "Actions" at bounding box center [1227, 388] width 66 height 25
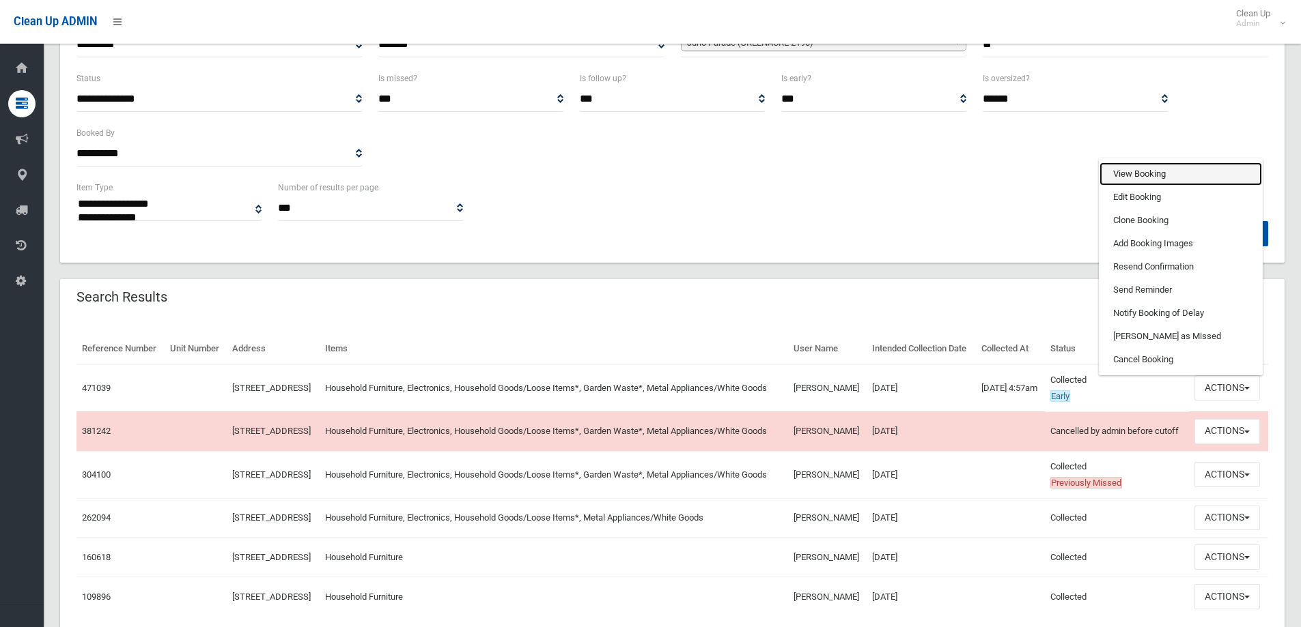
click at [1141, 186] on link "View Booking" at bounding box center [1180, 174] width 163 height 23
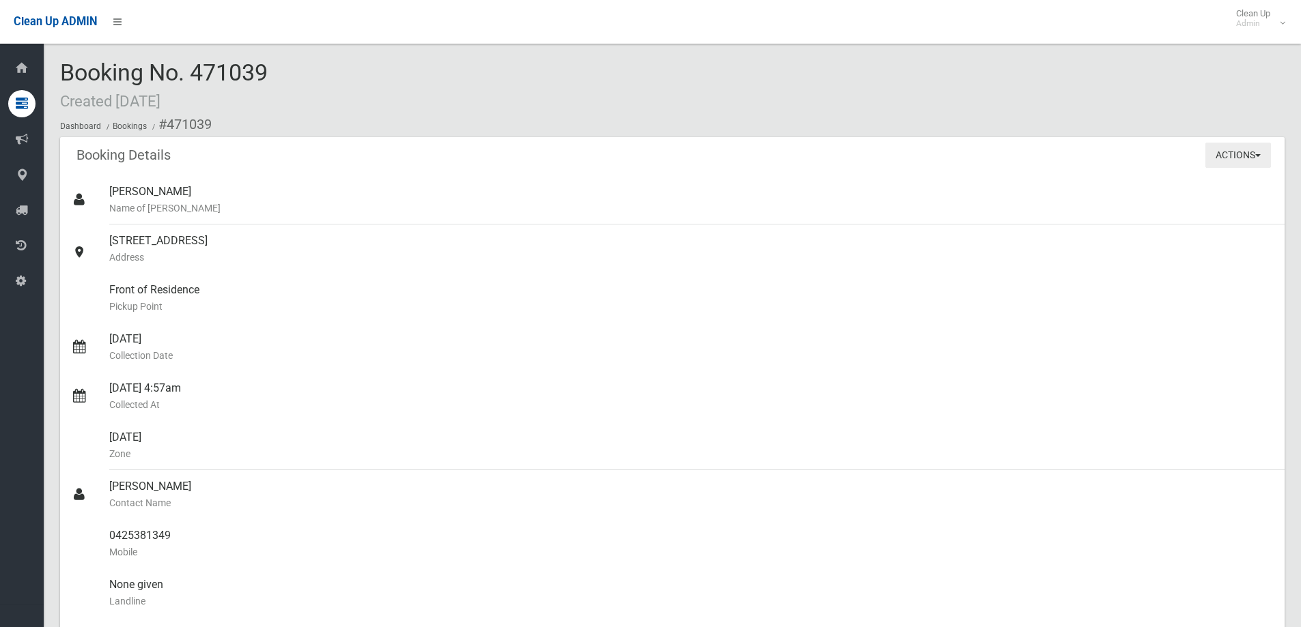
click at [1252, 145] on button "Actions" at bounding box center [1238, 155] width 66 height 25
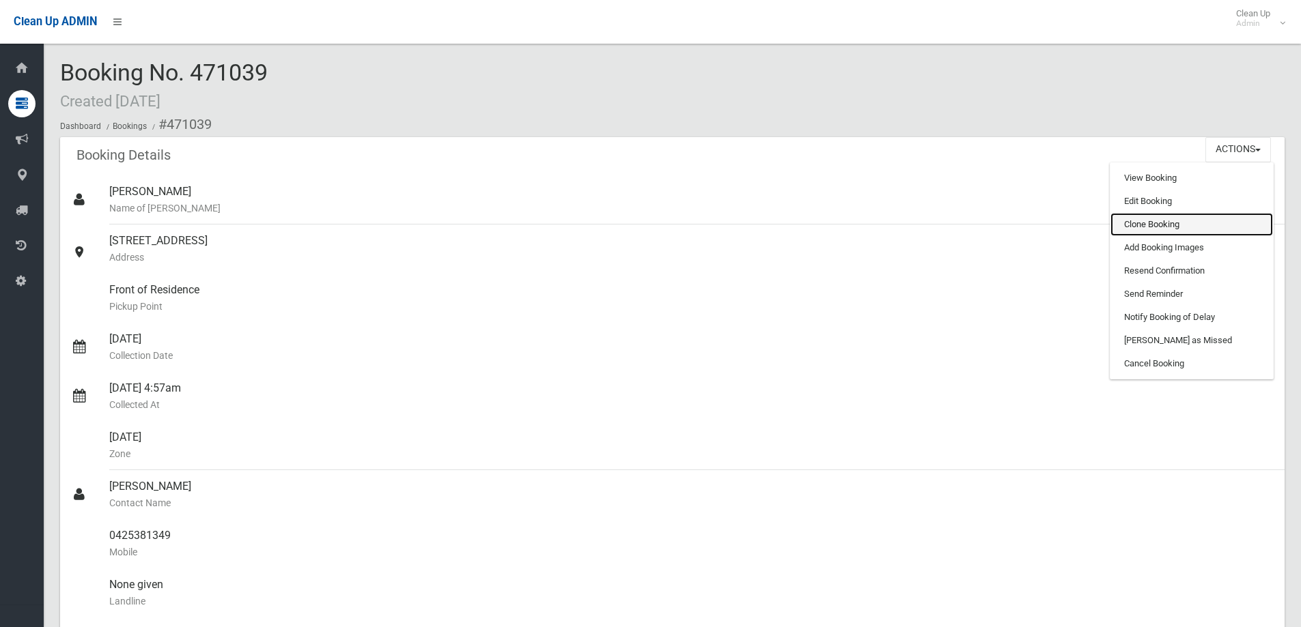
click at [1172, 218] on link "Clone Booking" at bounding box center [1191, 224] width 163 height 23
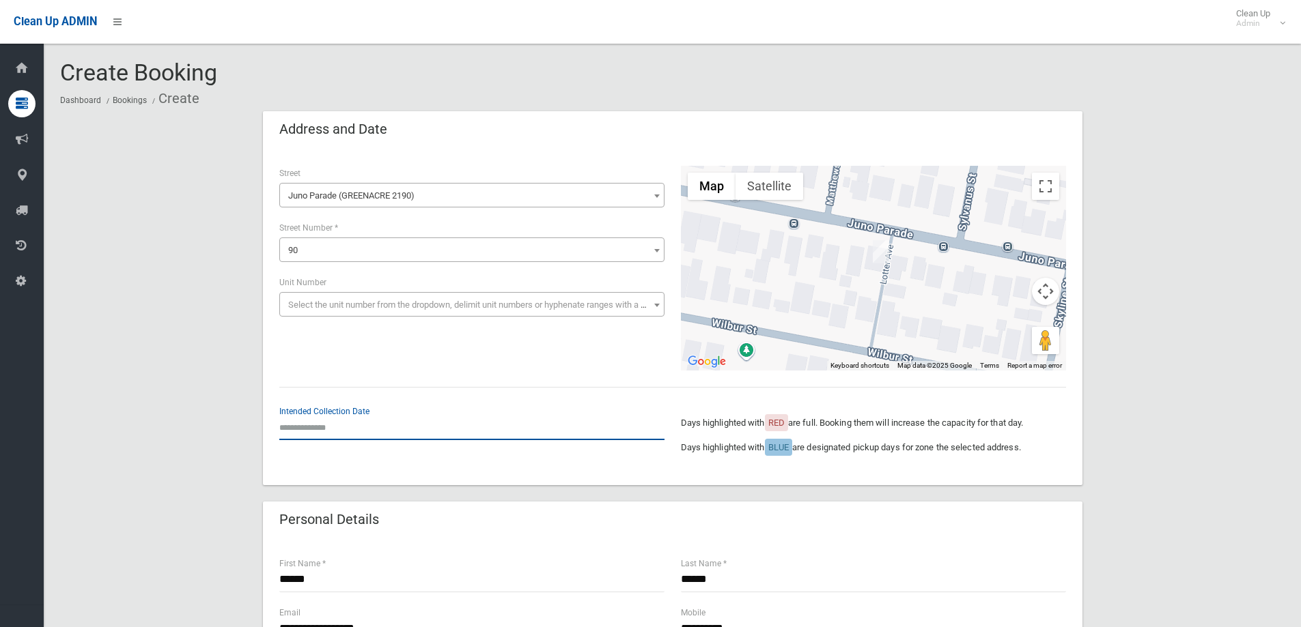
click at [337, 423] on input "text" at bounding box center [471, 427] width 385 height 25
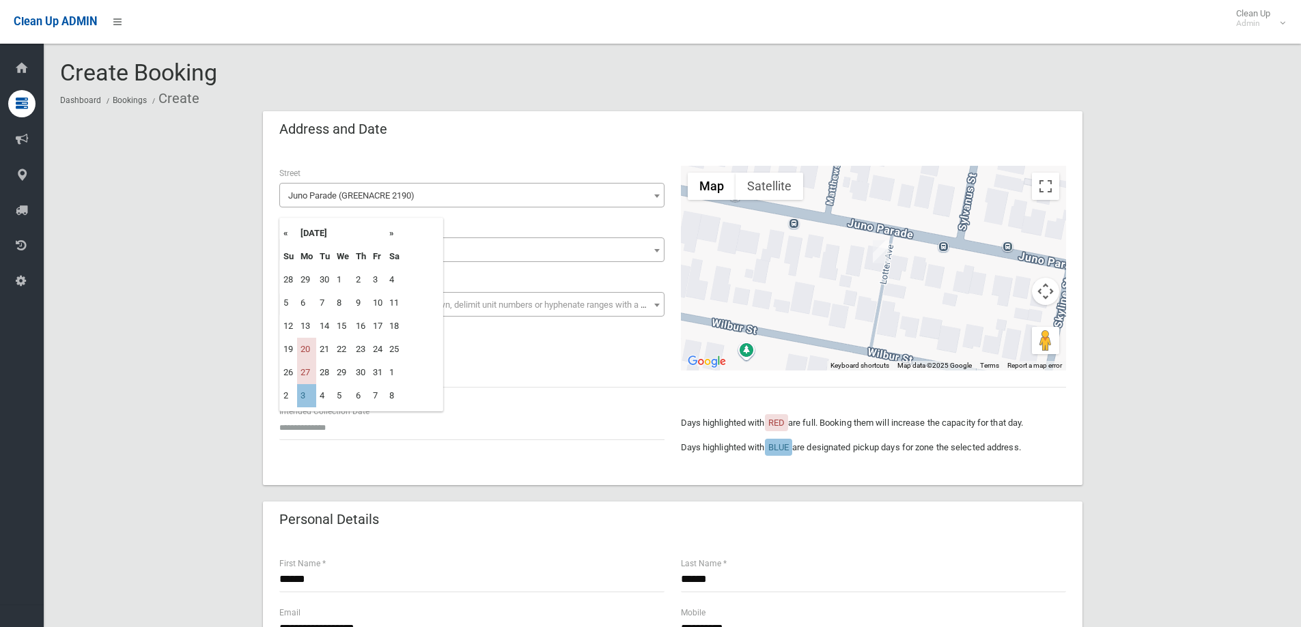
click at [395, 230] on th "»" at bounding box center [394, 233] width 17 height 23
click at [309, 324] on td "10" at bounding box center [306, 326] width 19 height 23
type input "**********"
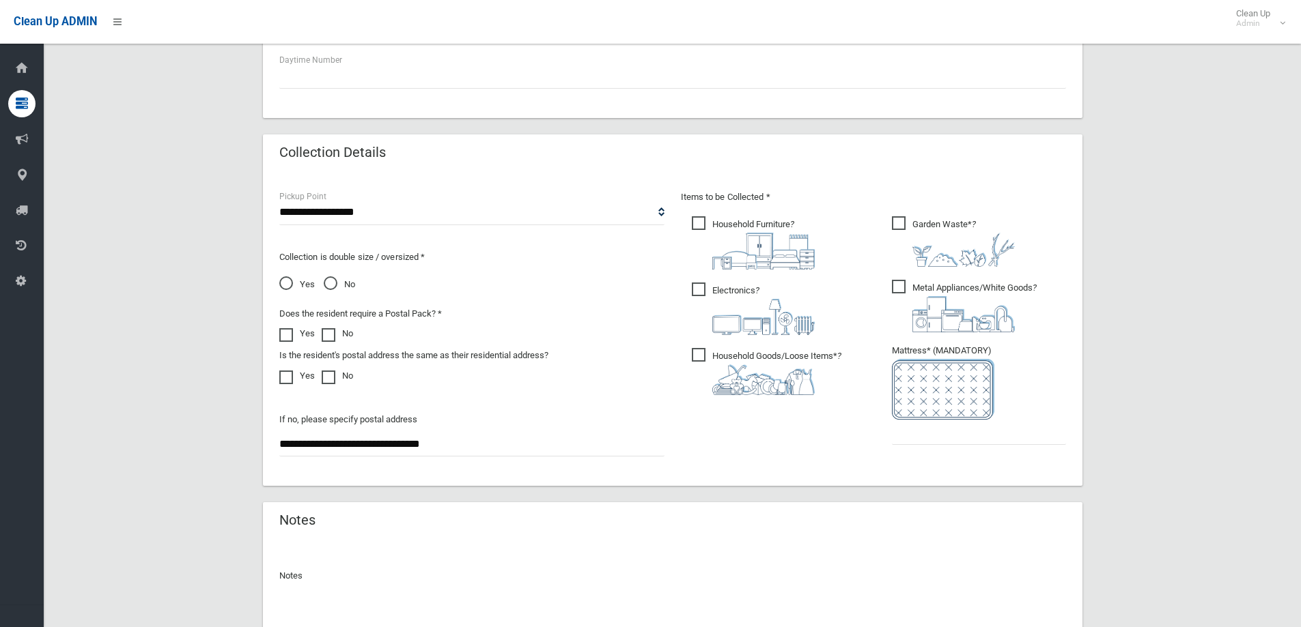
scroll to position [615, 0]
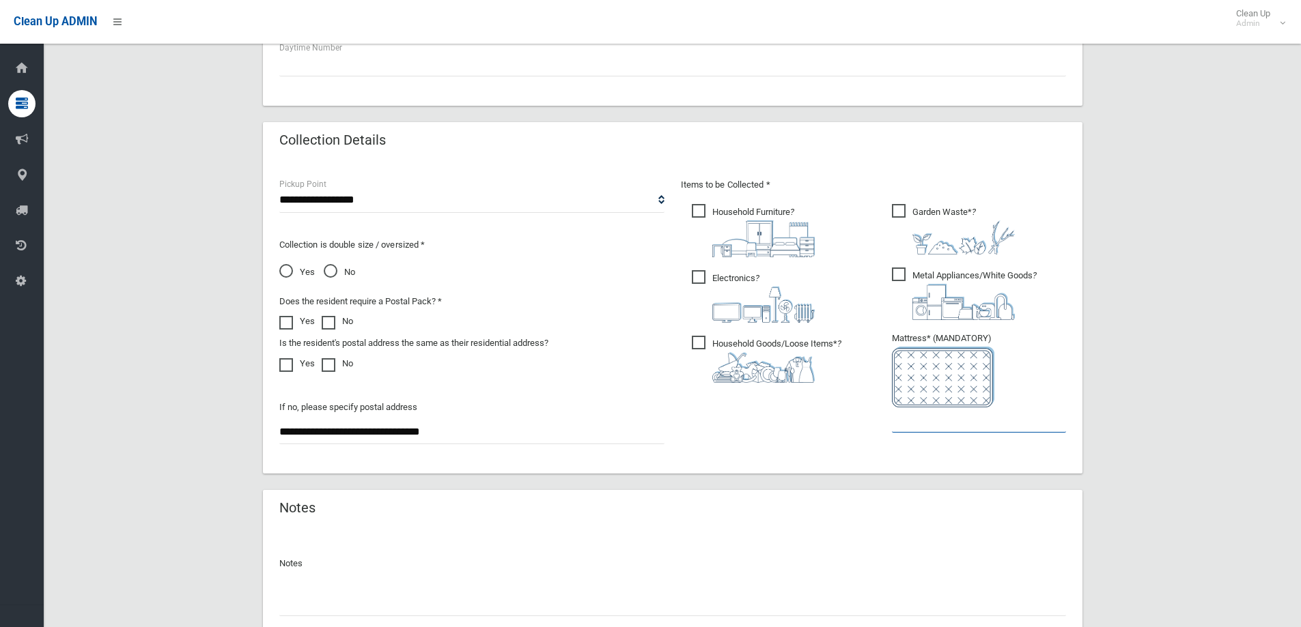
click at [926, 427] on input "text" at bounding box center [979, 420] width 174 height 25
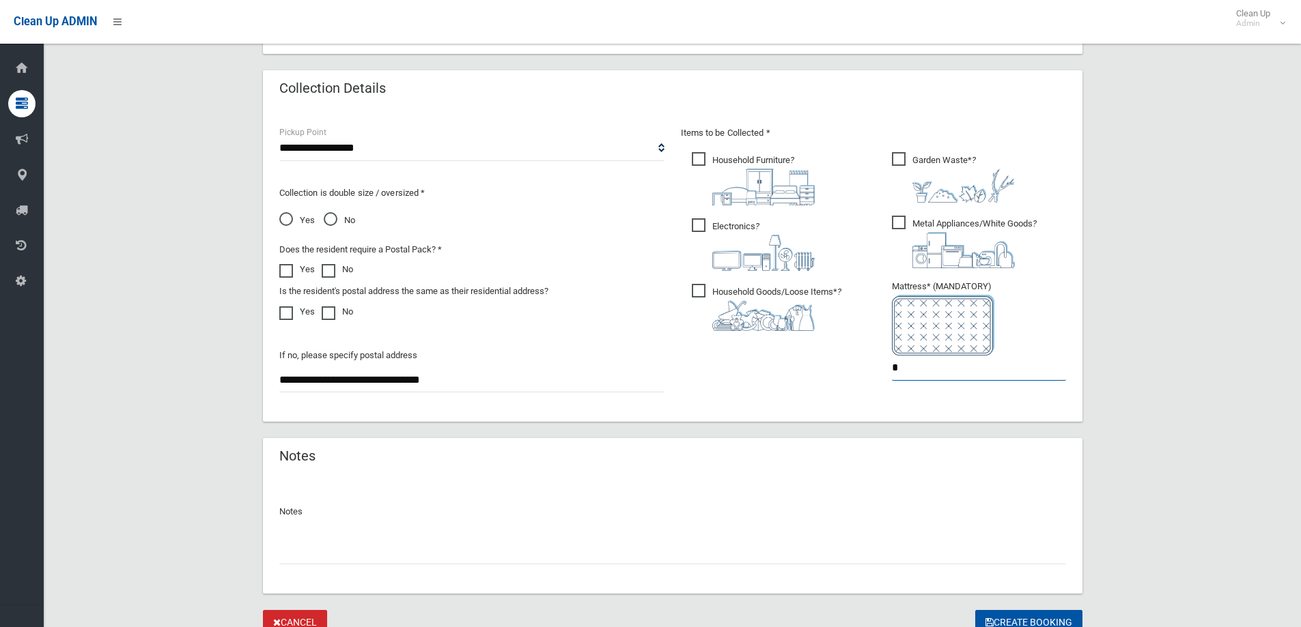
scroll to position [724, 0]
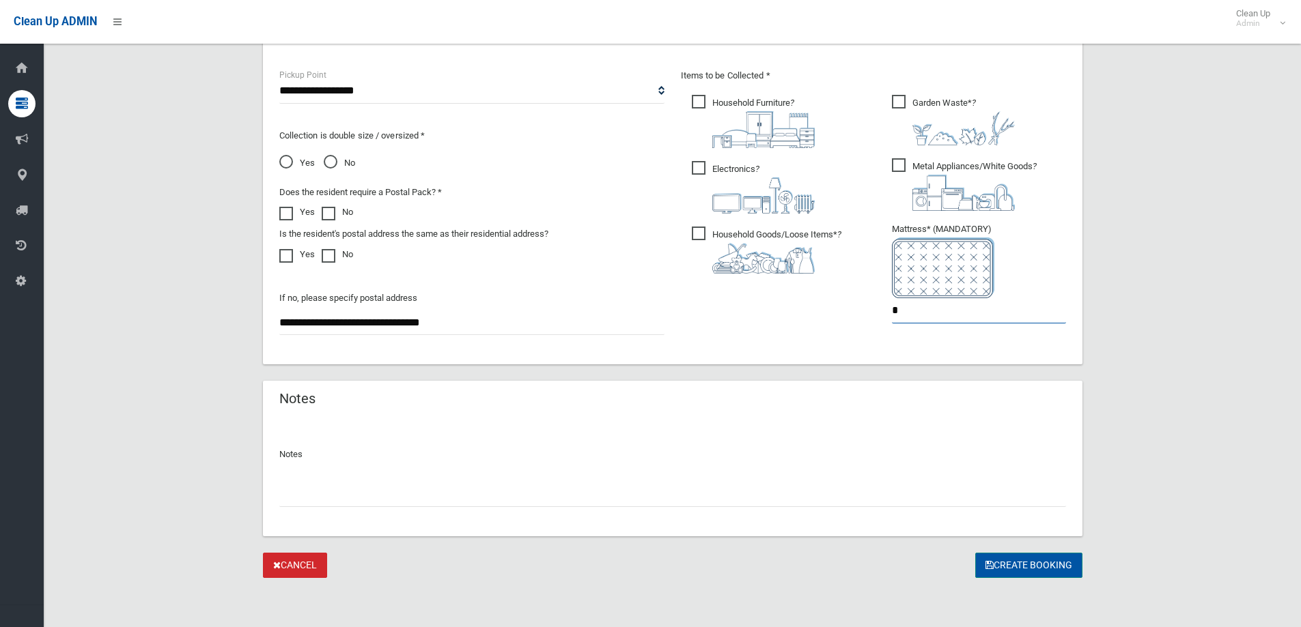
type input "*"
click at [1039, 567] on button "Create Booking" at bounding box center [1028, 565] width 107 height 25
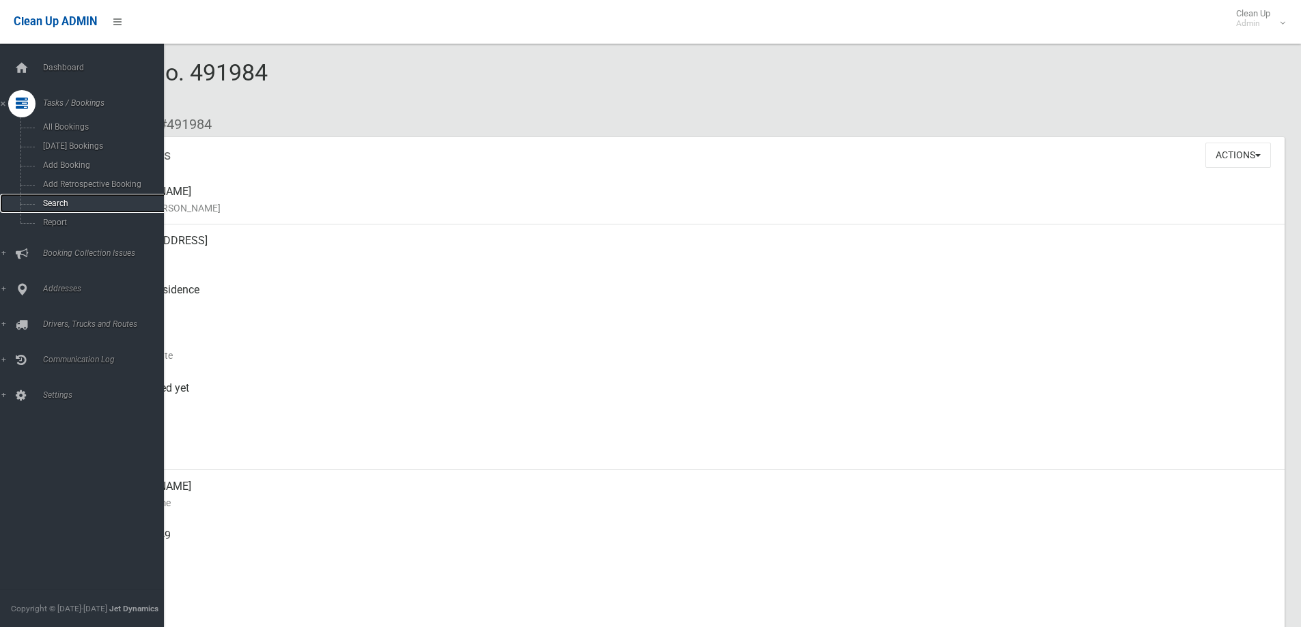
click at [81, 202] on span "Search" at bounding box center [101, 204] width 124 height 10
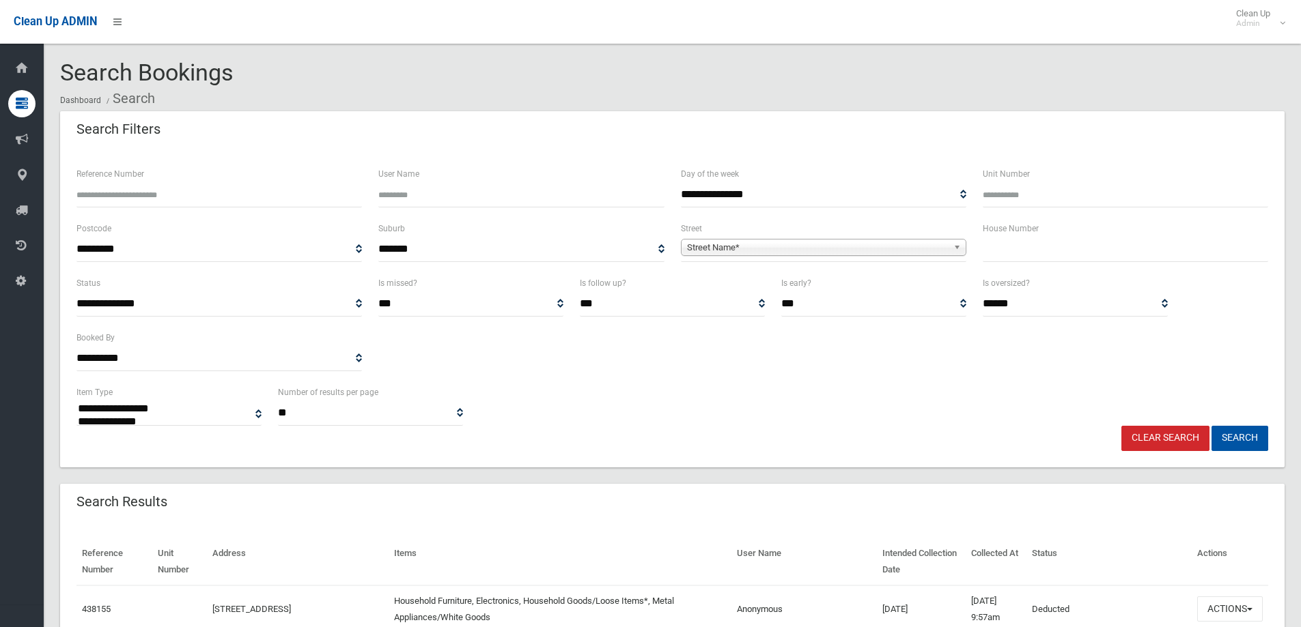
select select
click at [1029, 249] on input "text" at bounding box center [1125, 249] width 285 height 25
type input "**"
click at [838, 242] on span "Street Name*" at bounding box center [817, 248] width 261 height 16
type input "*****"
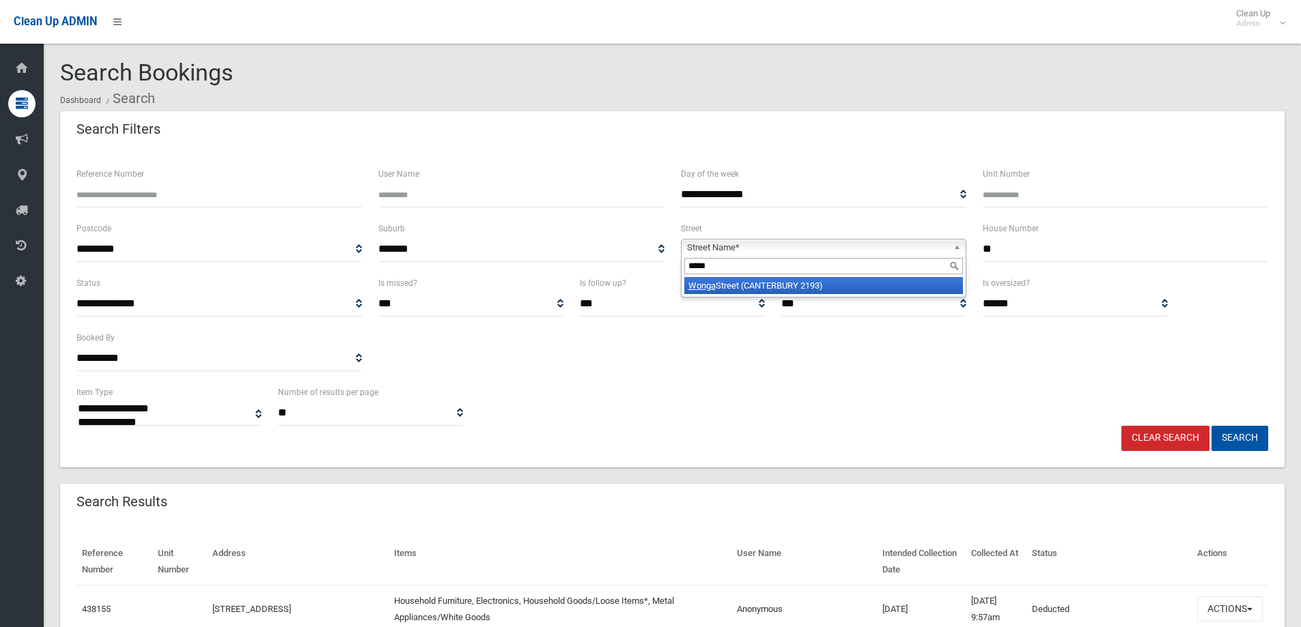
click at [858, 291] on li "Wonga Street (CANTERBURY 2193)" at bounding box center [823, 285] width 279 height 17
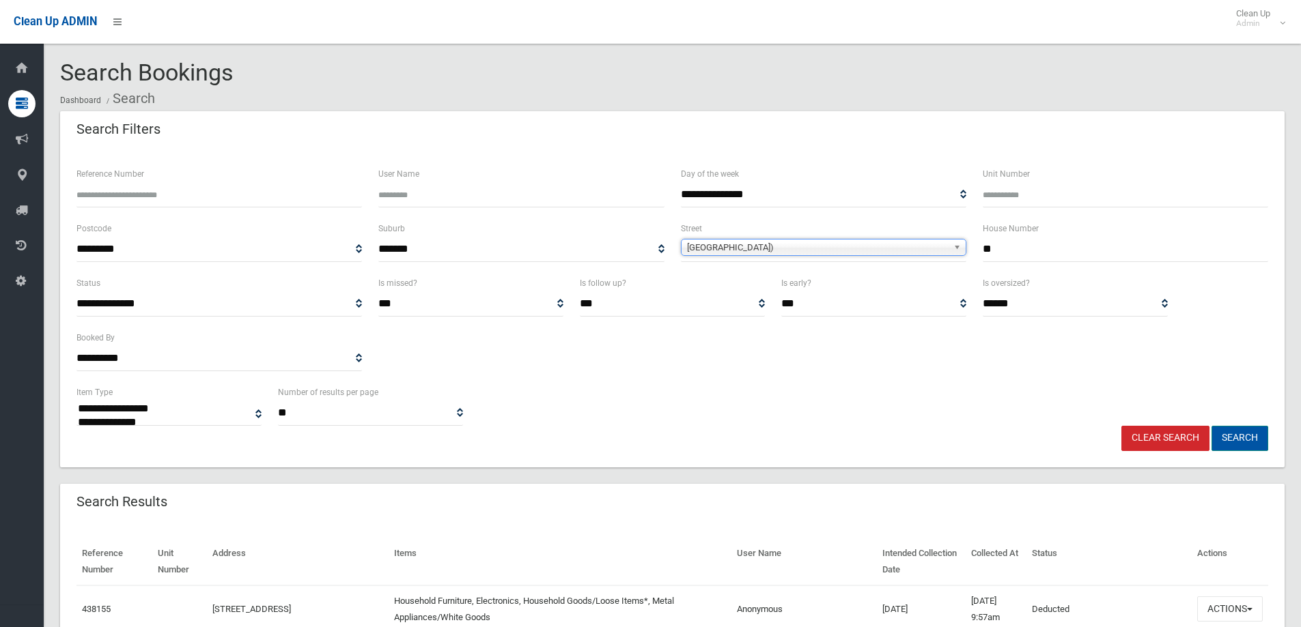
click at [1257, 436] on button "Search" at bounding box center [1239, 438] width 57 height 25
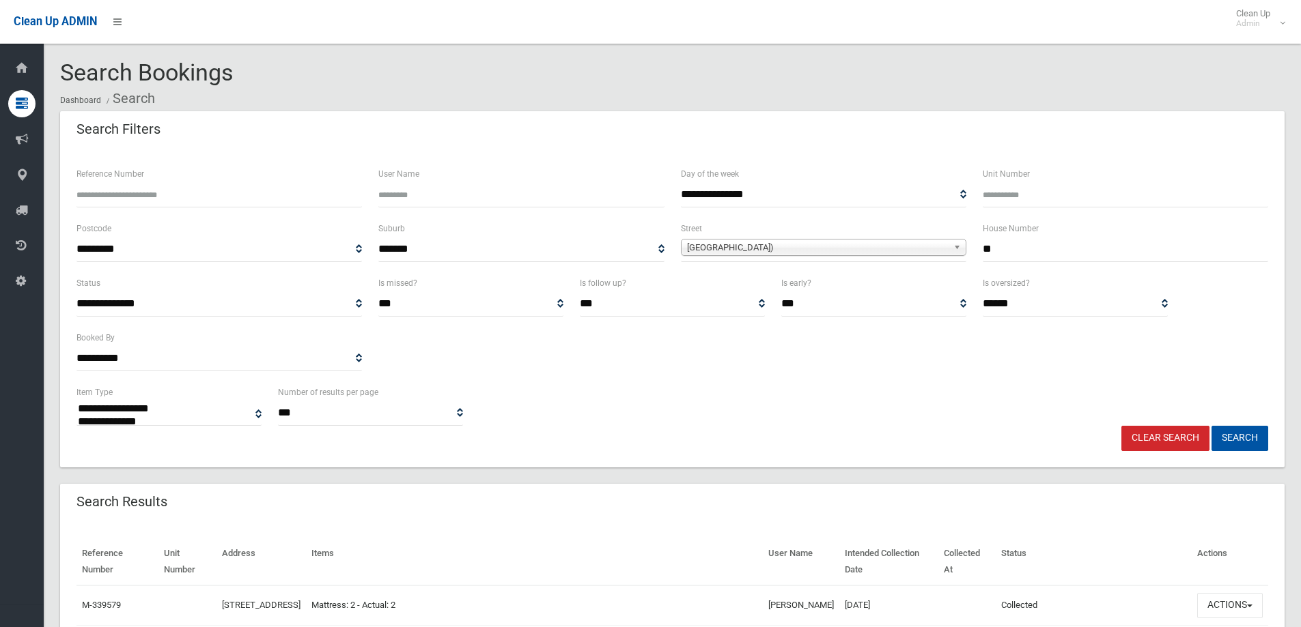
select select
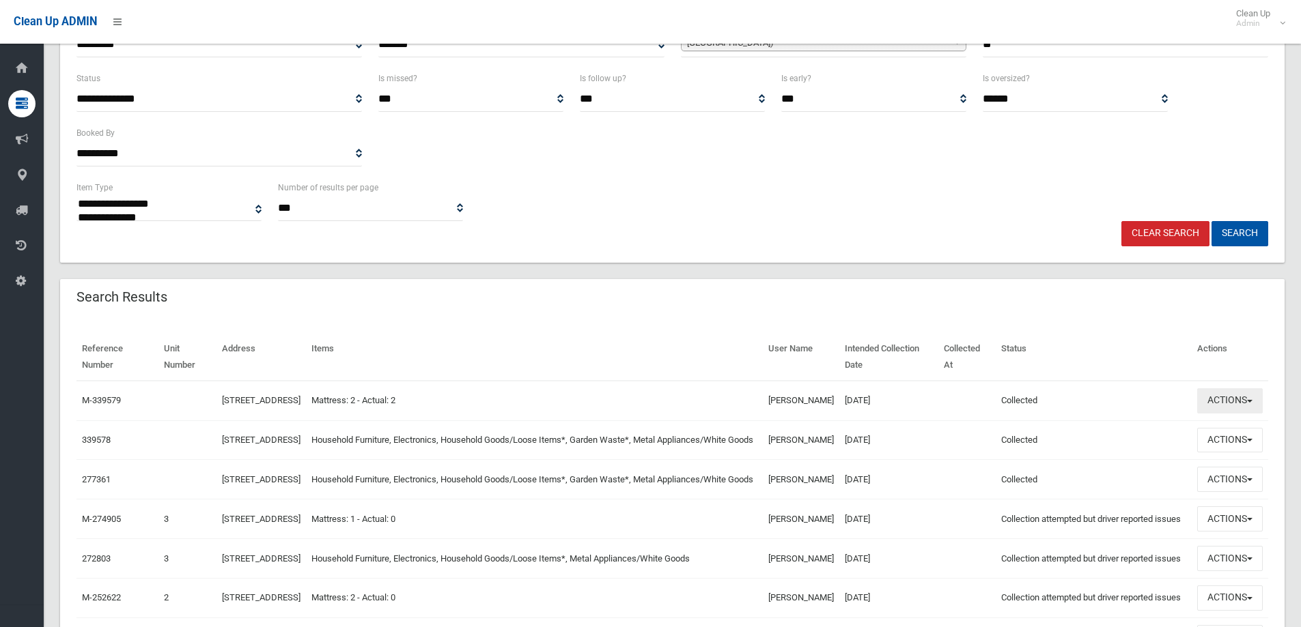
click at [1228, 406] on button "Actions" at bounding box center [1230, 401] width 66 height 25
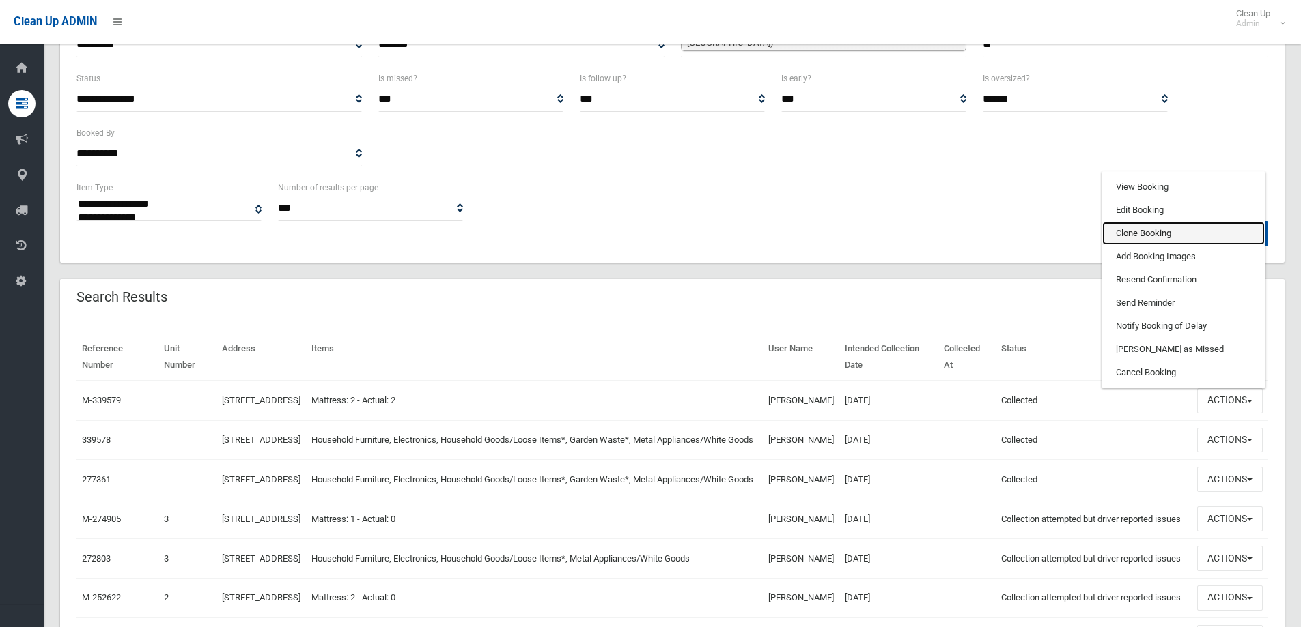
click at [1154, 239] on link "Clone Booking" at bounding box center [1183, 233] width 163 height 23
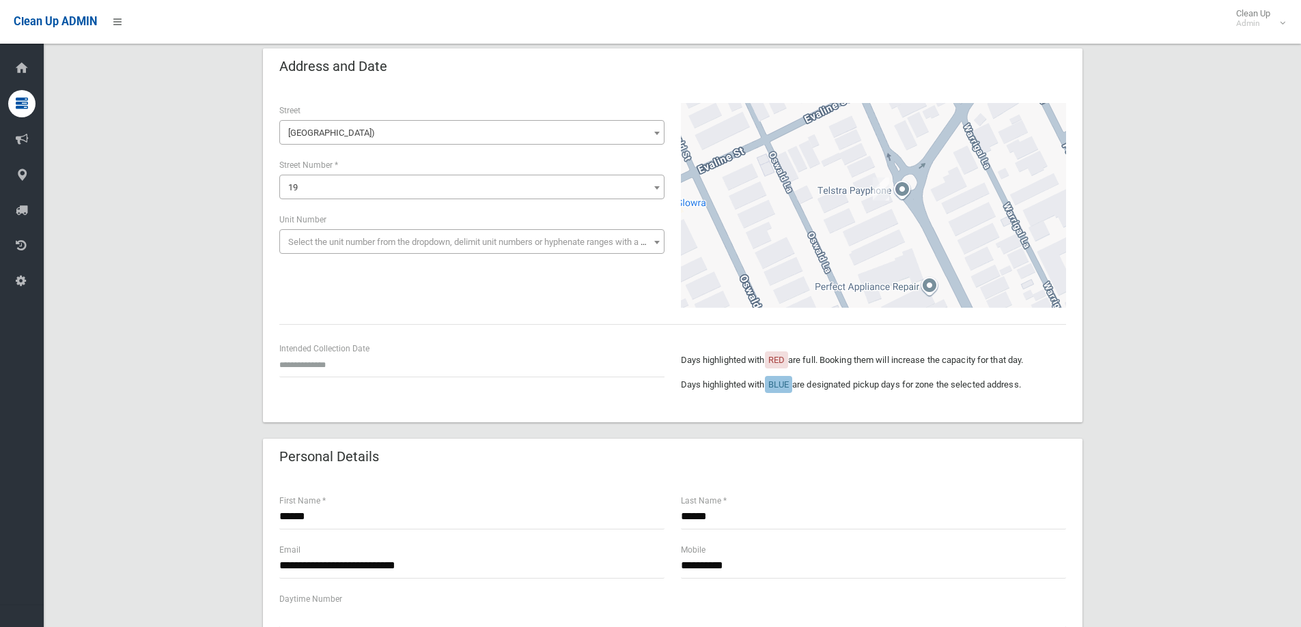
scroll to position [137, 0]
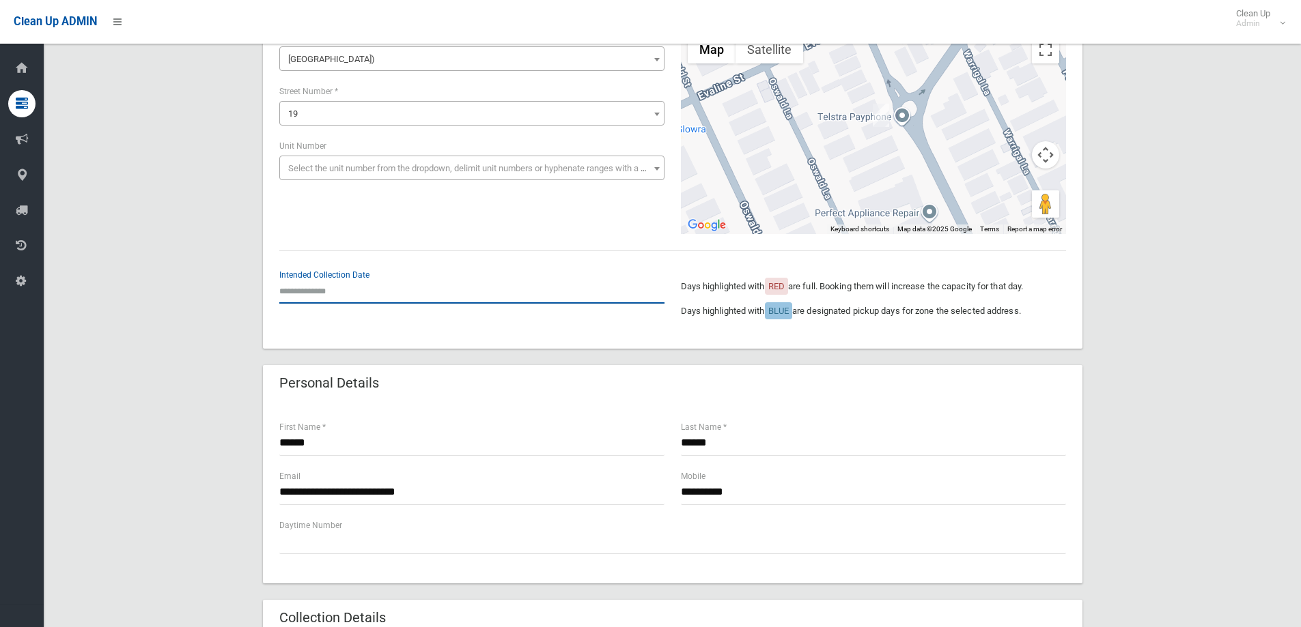
click at [350, 292] on input "text" at bounding box center [471, 291] width 385 height 25
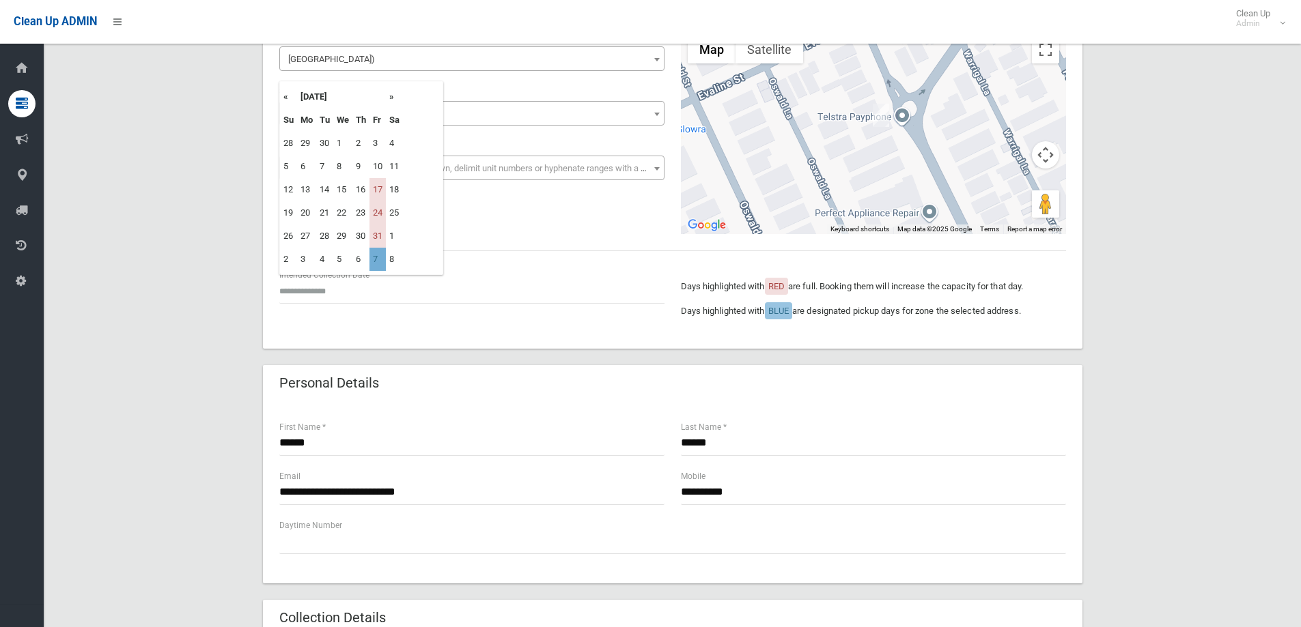
click at [380, 261] on td "7" at bounding box center [377, 259] width 16 height 23
type input "**********"
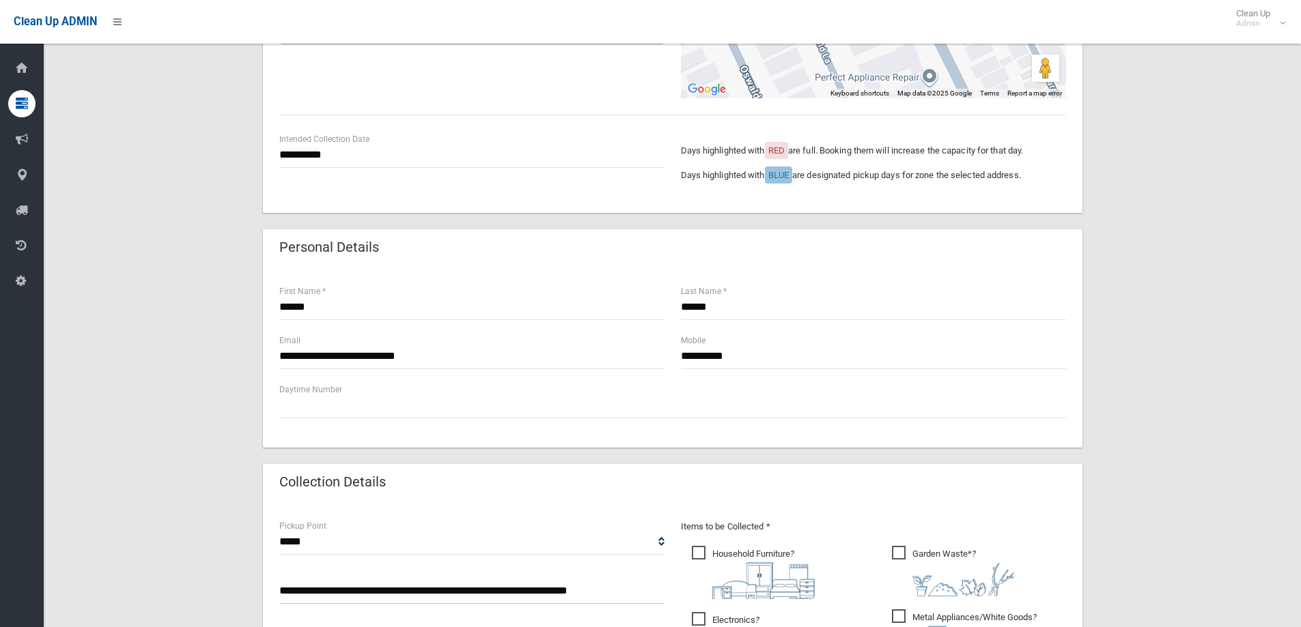
scroll to position [273, 0]
drag, startPoint x: 470, startPoint y: 362, endPoint x: 239, endPoint y: 361, distance: 230.8
click at [239, 361] on div "**********" at bounding box center [672, 458] width 1224 height 1240
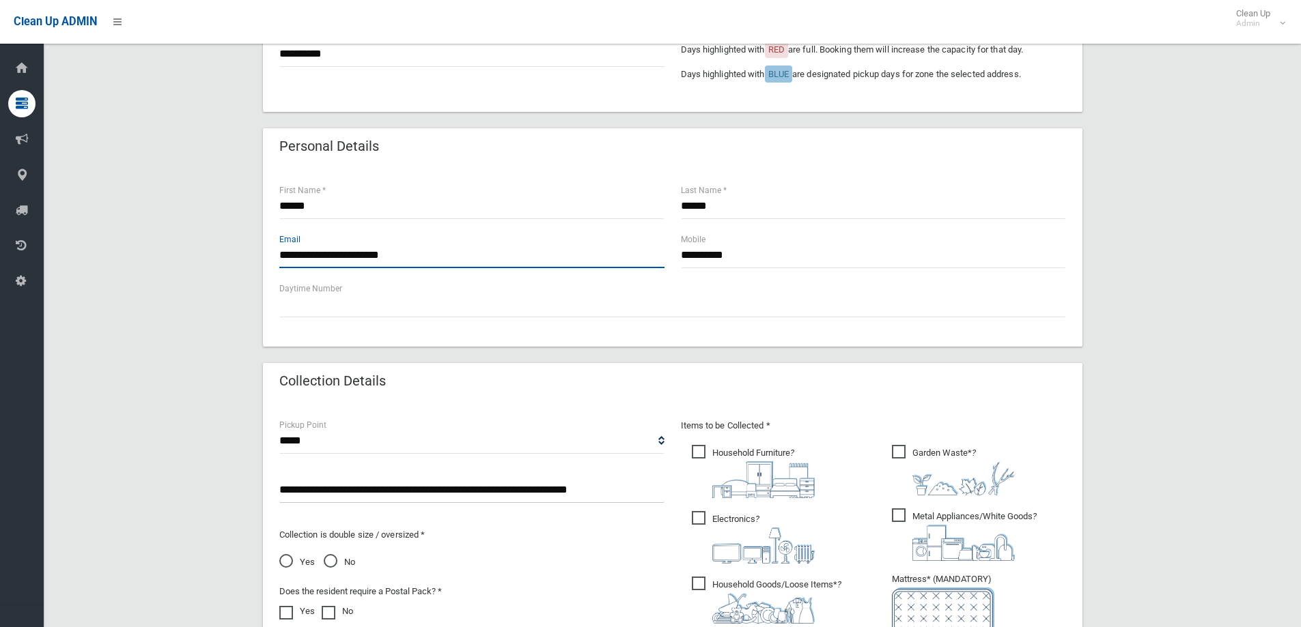
scroll to position [546, 0]
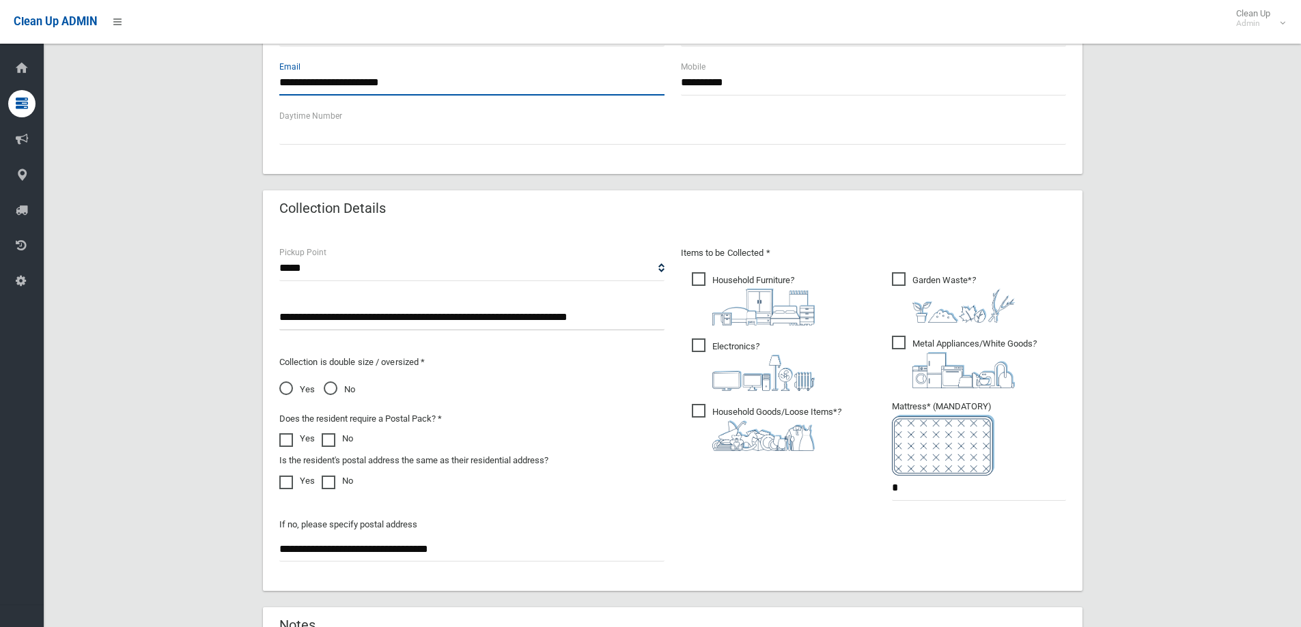
type input "**********"
click at [712, 270] on label "Household Furniture ?" at bounding box center [753, 298] width 123 height 56
click at [707, 341] on span "Electronics ?" at bounding box center [753, 365] width 123 height 53
drag, startPoint x: 699, startPoint y: 418, endPoint x: 706, endPoint y: 410, distance: 10.6
click at [701, 414] on span "Household Goods/Loose Items* ?" at bounding box center [767, 427] width 150 height 47
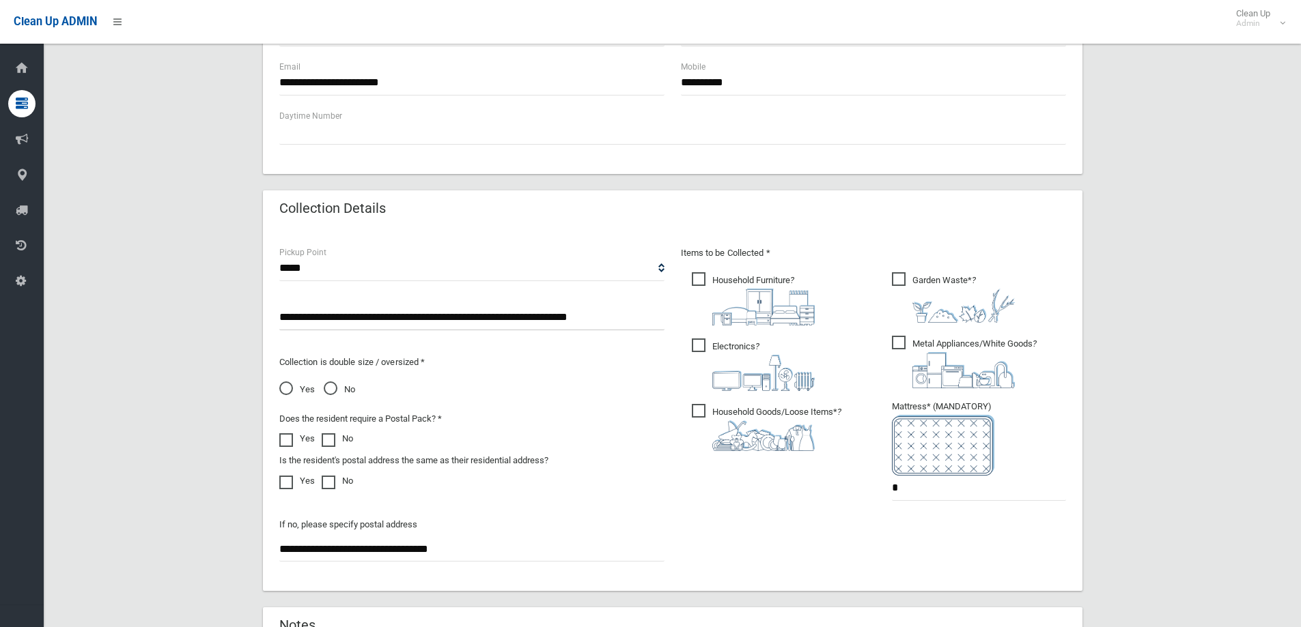
click at [911, 341] on span "Metal Appliances/White Goods ?" at bounding box center [964, 362] width 145 height 53
click at [894, 279] on span "Garden Waste* ?" at bounding box center [953, 297] width 123 height 51
drag, startPoint x: 927, startPoint y: 489, endPoint x: 832, endPoint y: 498, distance: 95.3
click at [832, 498] on div "Items to be Collected * Household Furniture ? *" at bounding box center [873, 382] width 401 height 274
type input "*"
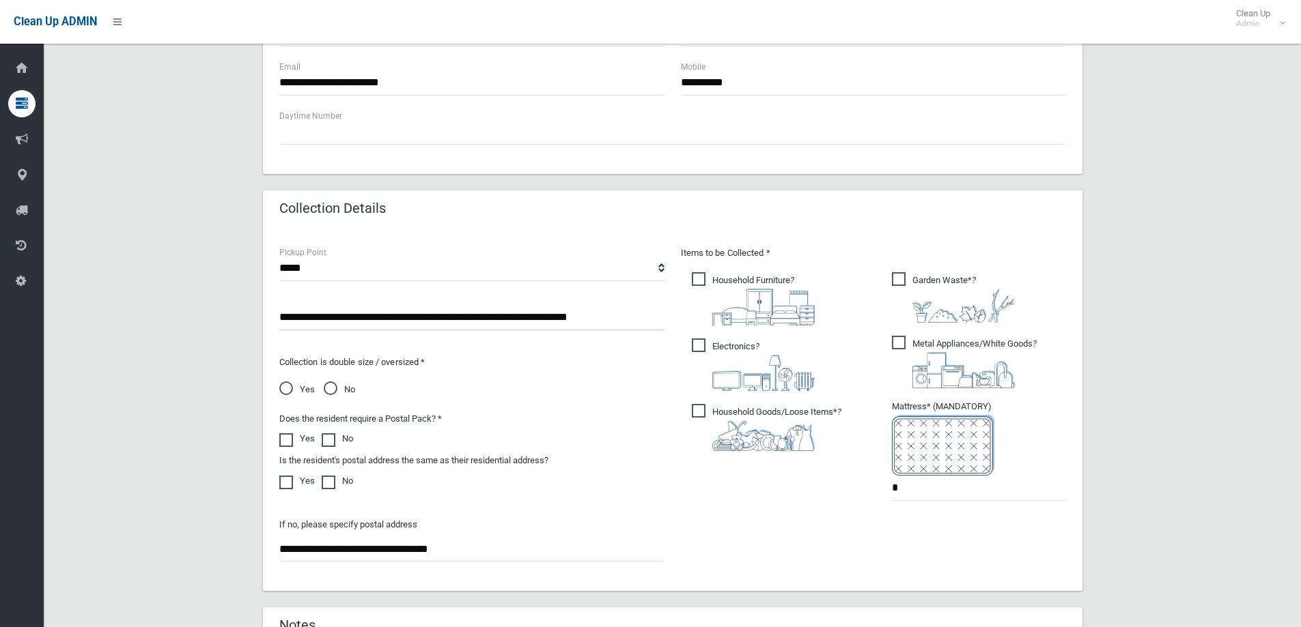
click at [753, 513] on div "Items to be Collected * Household Furniture ? *" at bounding box center [873, 382] width 401 height 274
click at [681, 537] on div "**********" at bounding box center [672, 410] width 803 height 330
click at [223, 301] on div "**********" at bounding box center [672, 185] width 1224 height 1240
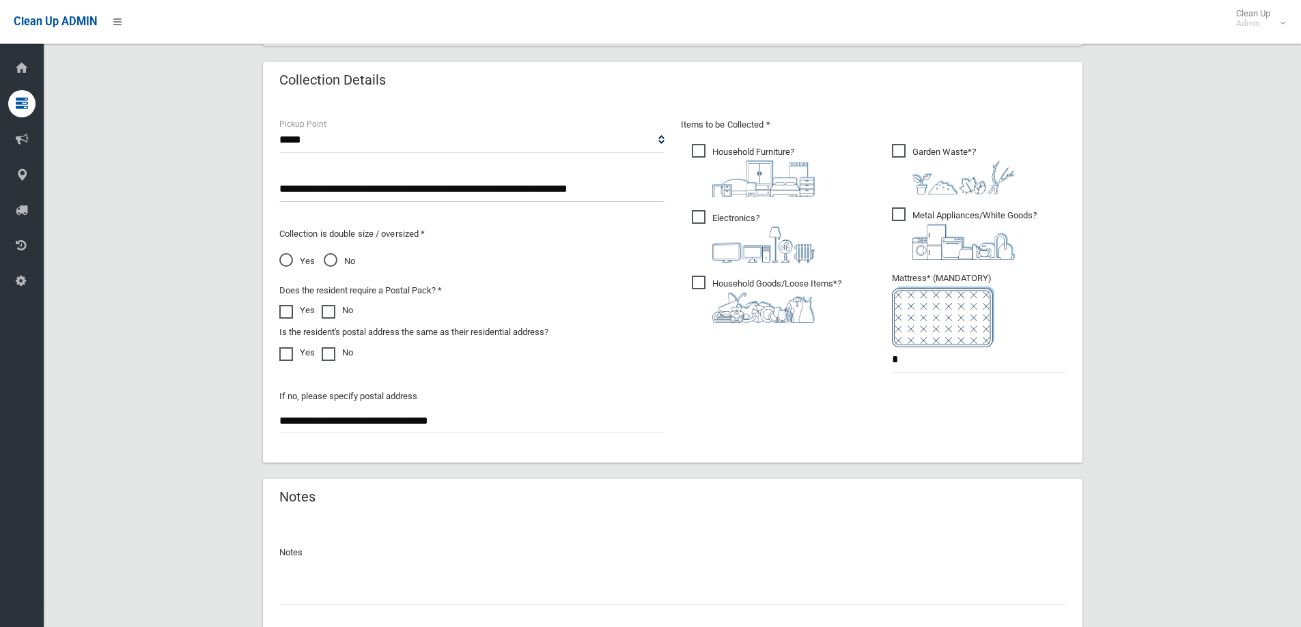
scroll to position [773, 0]
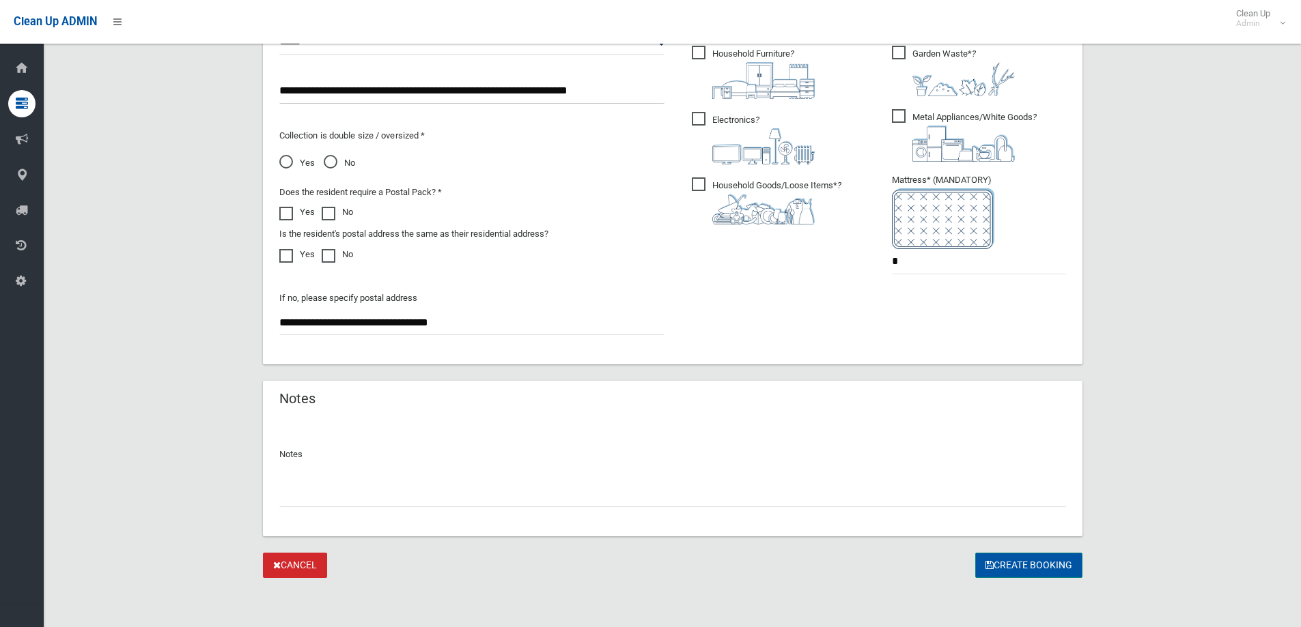
click at [1017, 569] on button "Create Booking" at bounding box center [1028, 565] width 107 height 25
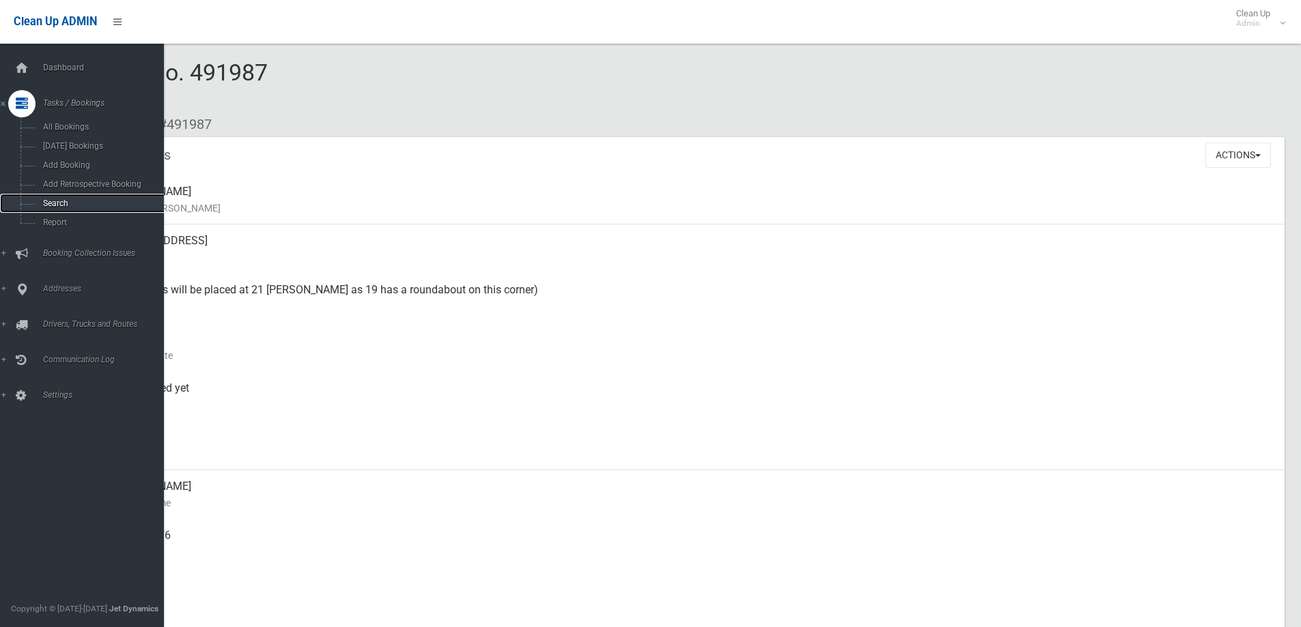
click at [85, 201] on span "Search" at bounding box center [101, 204] width 124 height 10
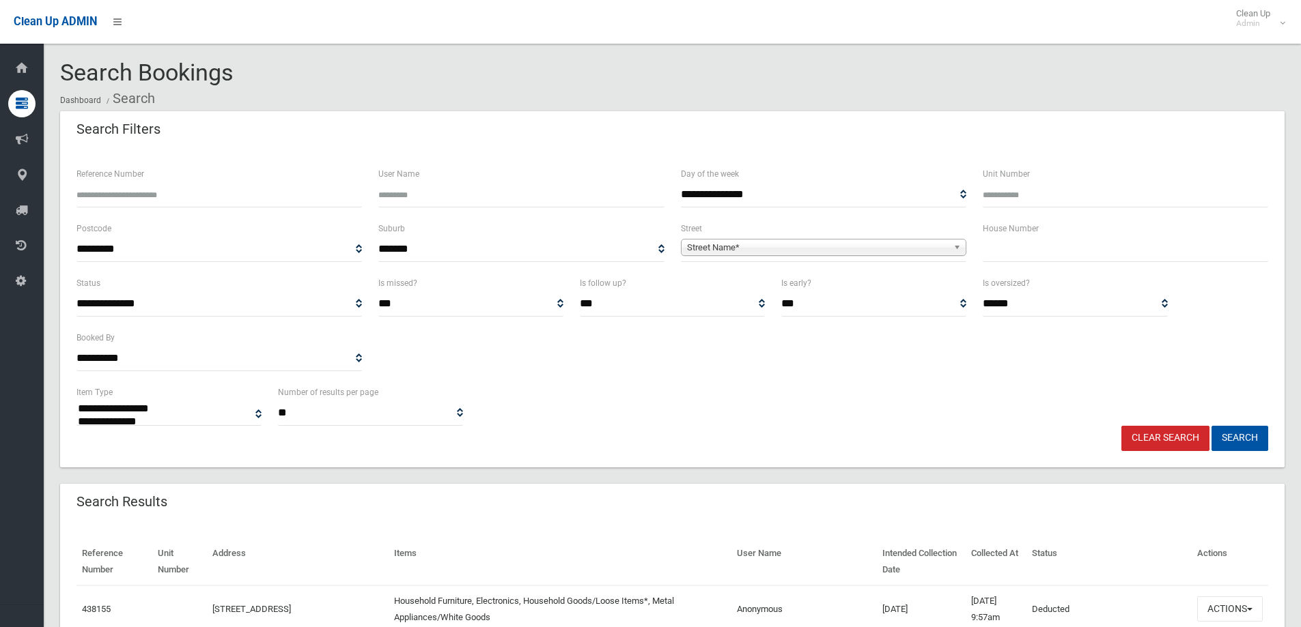
select select
click at [1003, 251] on input "text" at bounding box center [1125, 249] width 285 height 25
type input "*****"
click at [832, 240] on span "Street Name*" at bounding box center [817, 248] width 261 height 16
type input "*******"
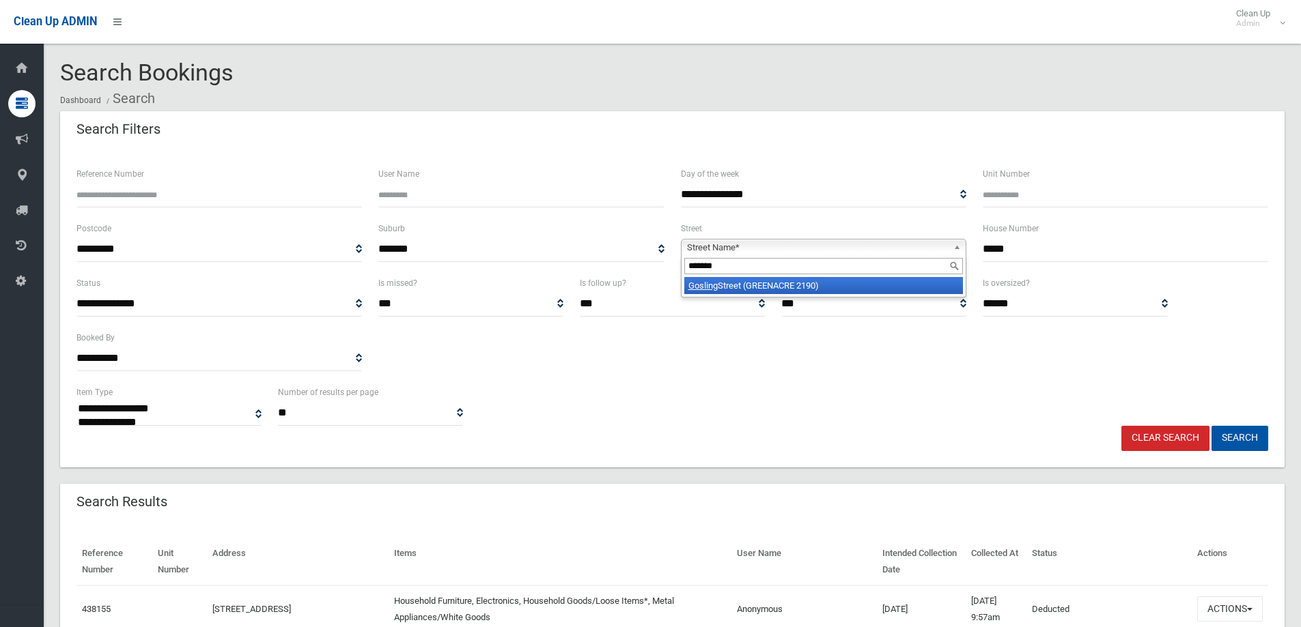
click at [796, 284] on li "Gosling Street (GREENACRE 2190)" at bounding box center [823, 285] width 279 height 17
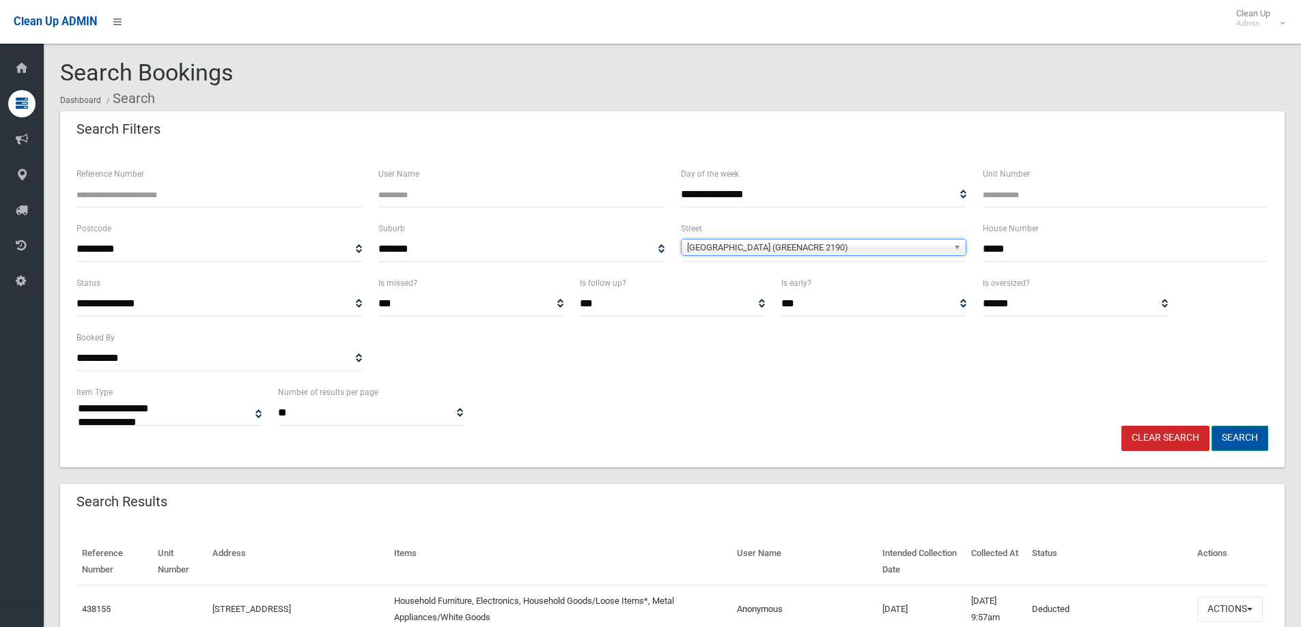
click at [1236, 434] on button "Search" at bounding box center [1239, 438] width 57 height 25
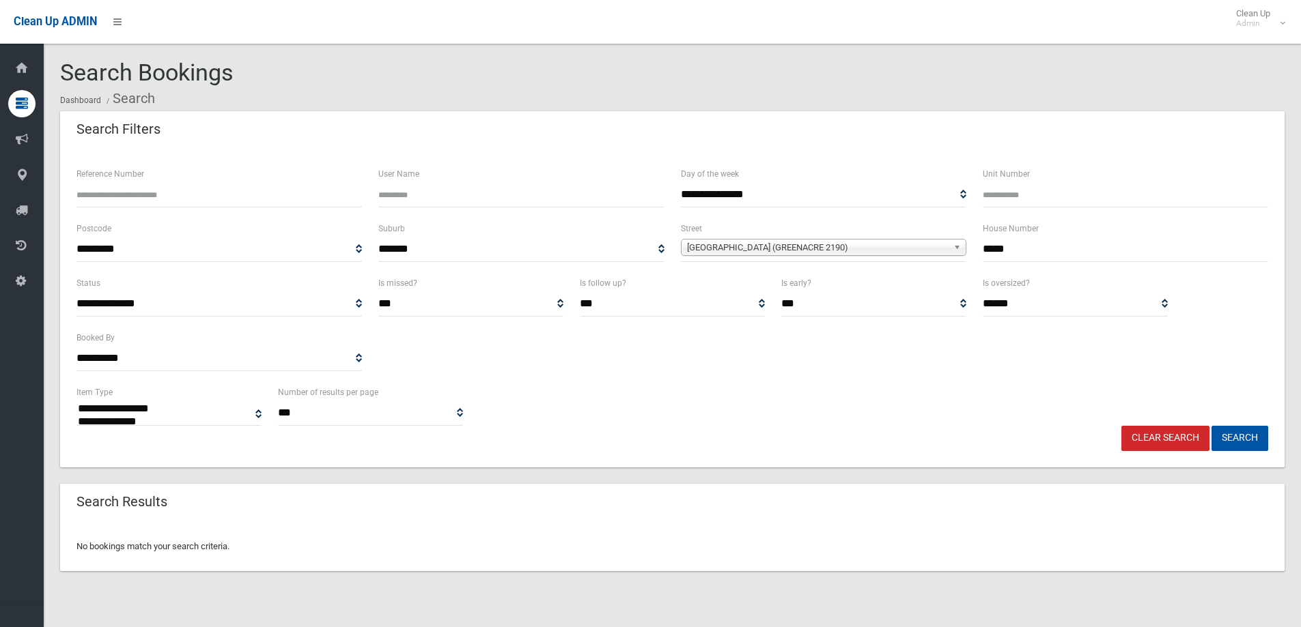
select select
drag, startPoint x: 1036, startPoint y: 249, endPoint x: 864, endPoint y: 229, distance: 173.2
click at [864, 229] on div "**********" at bounding box center [672, 248] width 1208 height 55
type input "**"
click at [1211, 426] on button "Search" at bounding box center [1239, 438] width 57 height 25
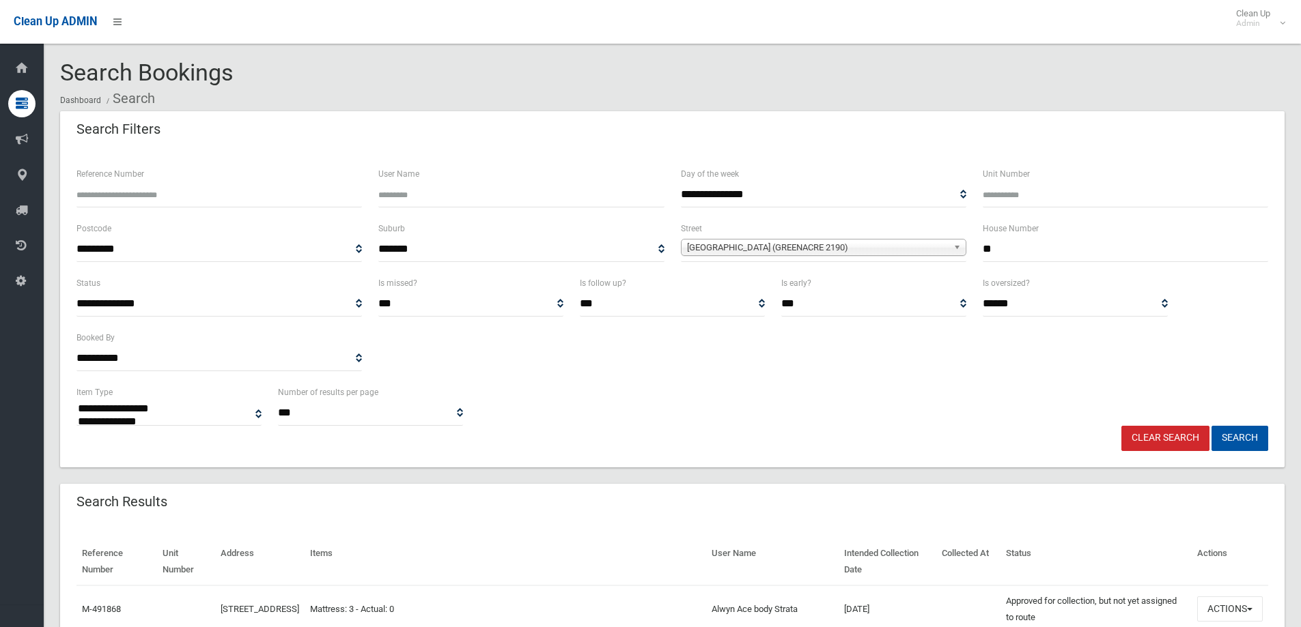
select select
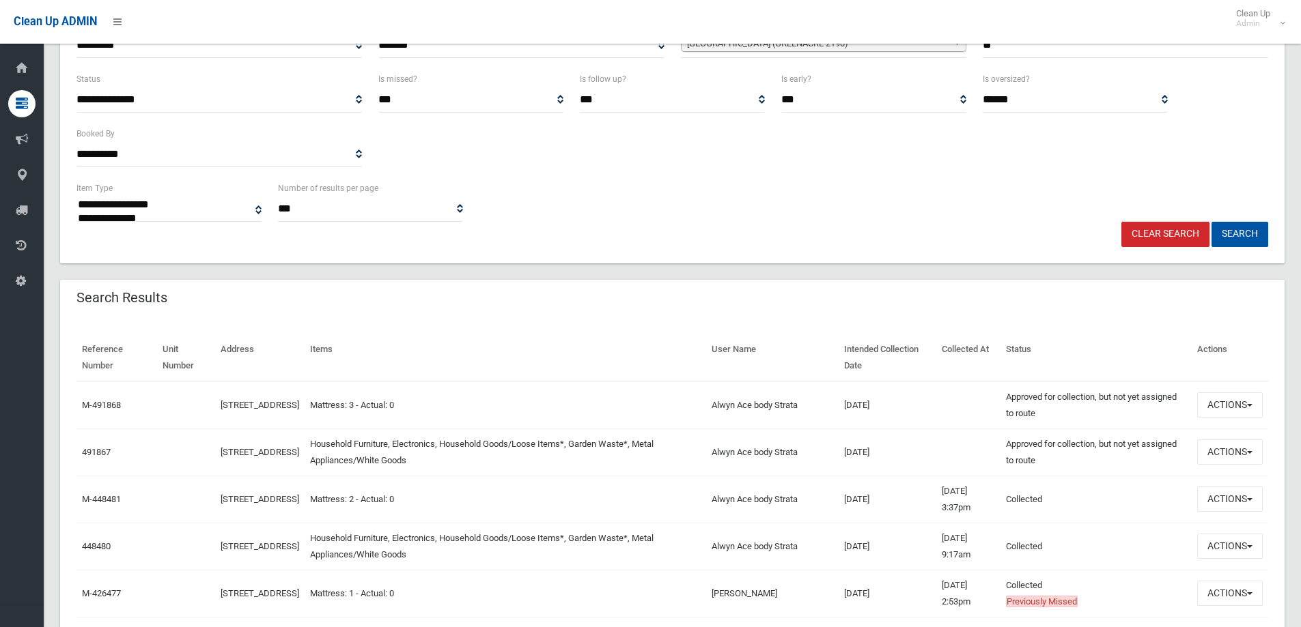
scroll to position [205, 0]
click at [1232, 457] on button "Actions" at bounding box center [1230, 451] width 66 height 25
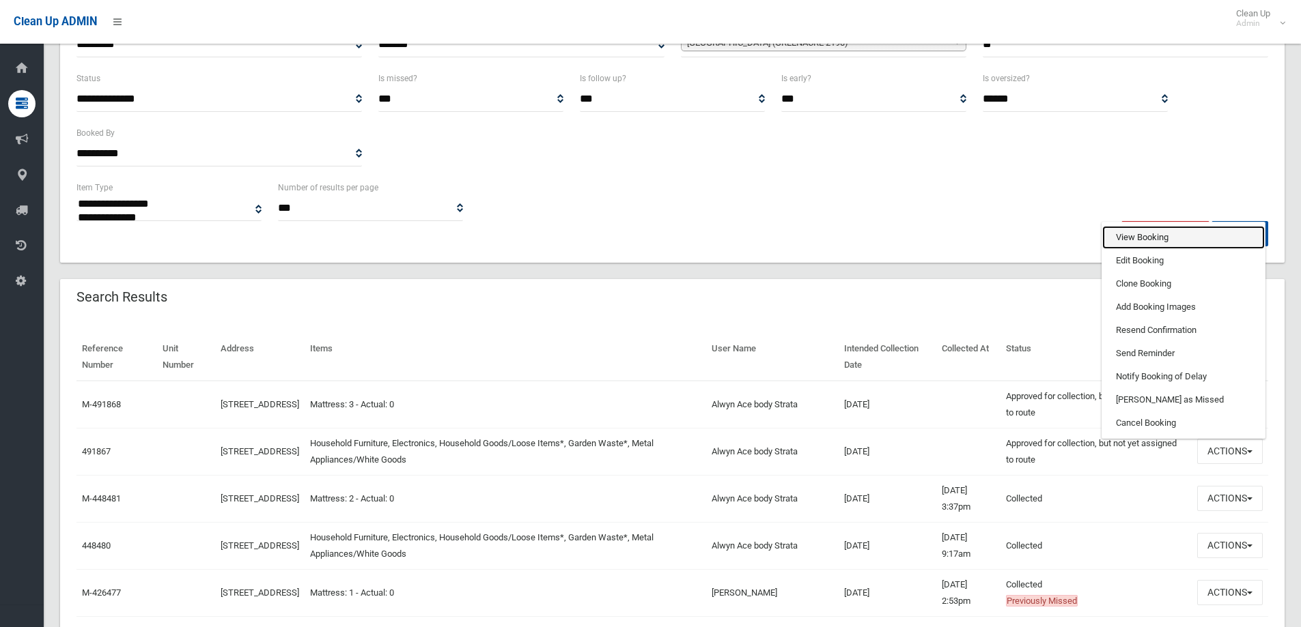
click at [1149, 232] on link "View Booking" at bounding box center [1183, 237] width 163 height 23
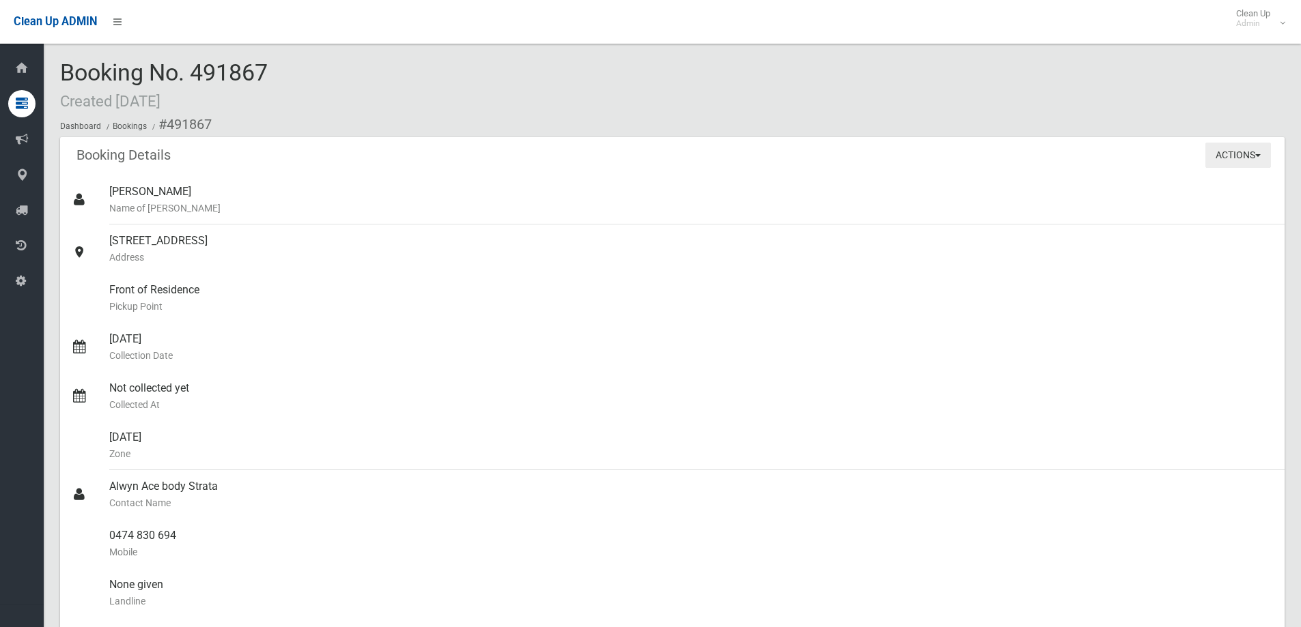
click at [1234, 157] on button "Actions" at bounding box center [1238, 155] width 66 height 25
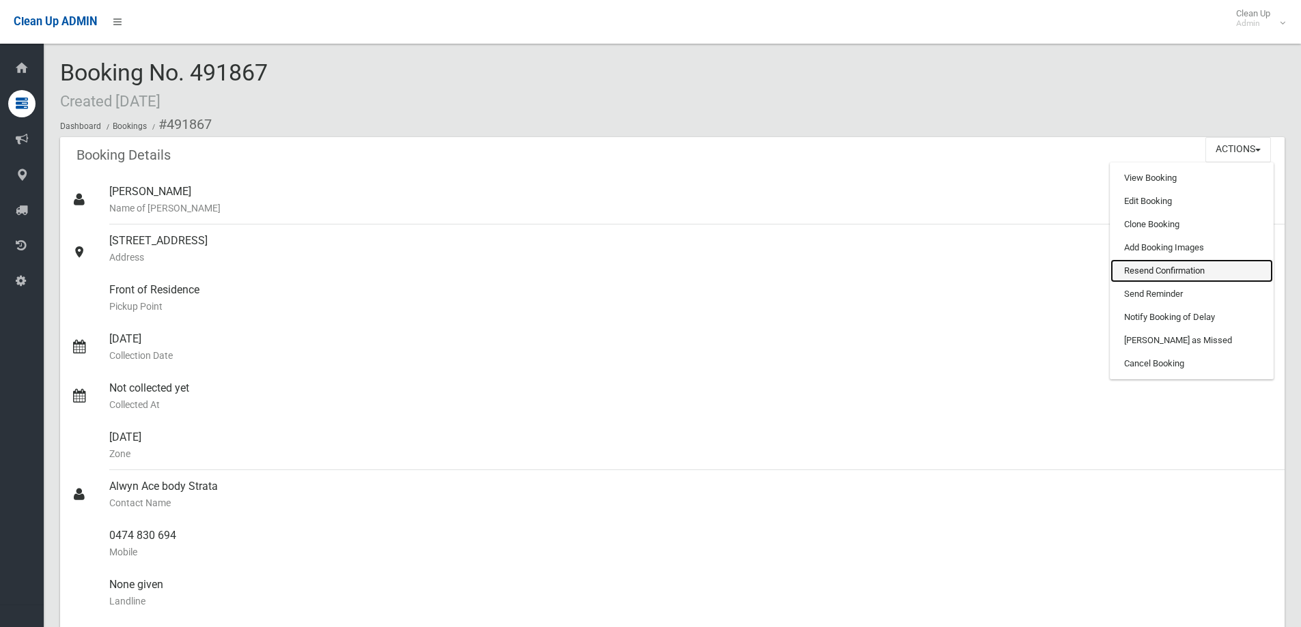
click at [1154, 272] on link "Resend Confirmation" at bounding box center [1191, 270] width 163 height 23
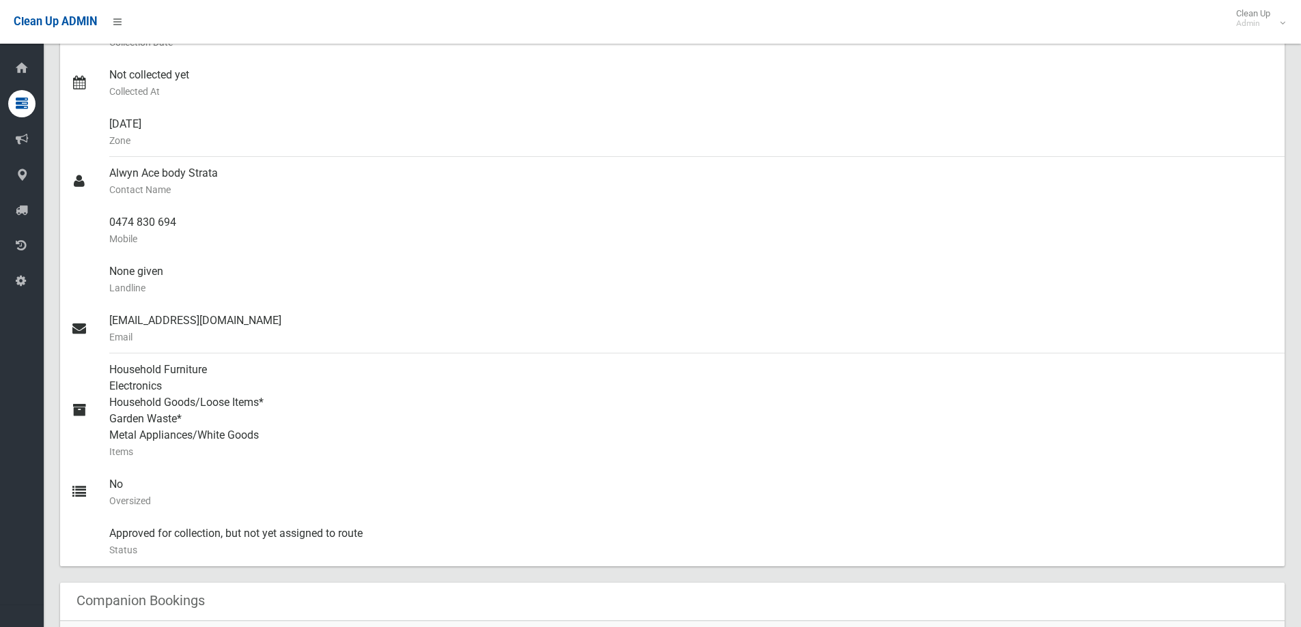
scroll to position [478, 0]
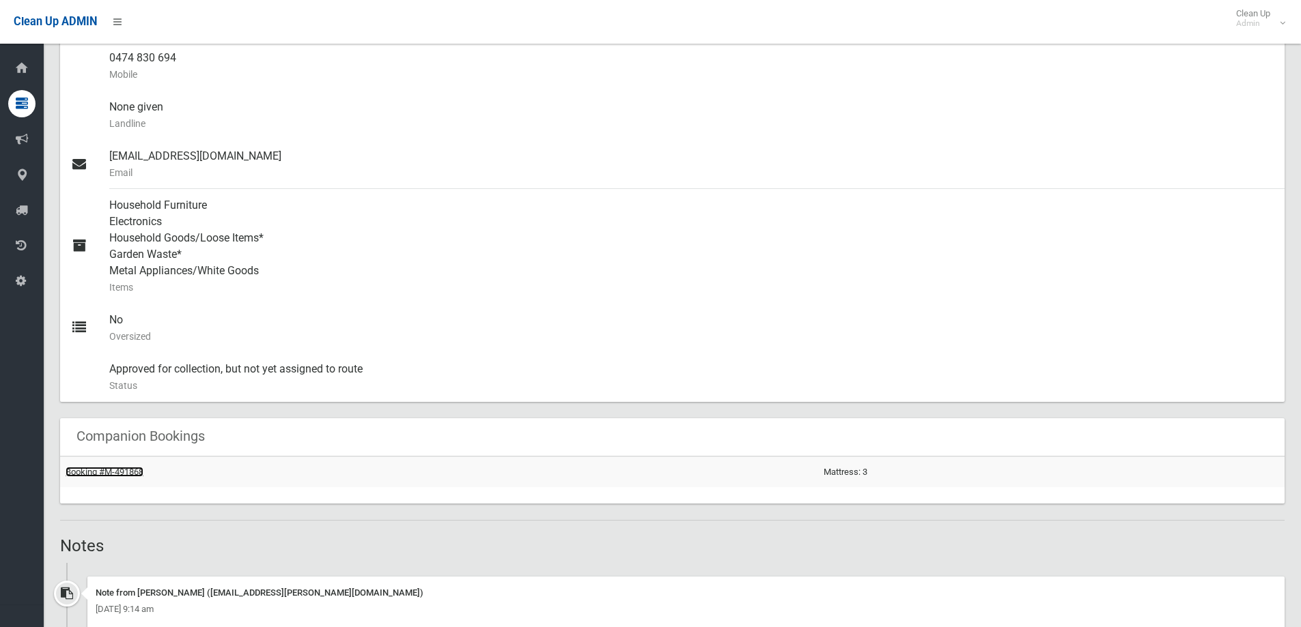
click at [126, 472] on link "Booking #M-491868" at bounding box center [105, 472] width 78 height 10
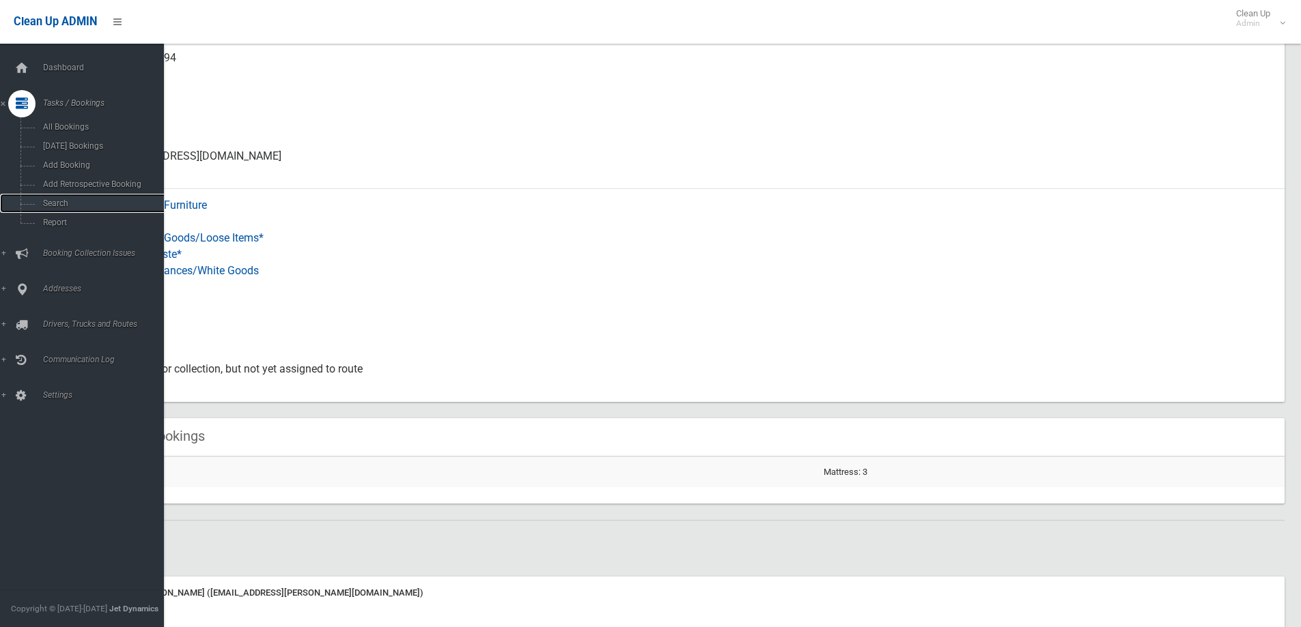
drag, startPoint x: 52, startPoint y: 199, endPoint x: 178, endPoint y: 199, distance: 126.3
click at [52, 199] on span "Search" at bounding box center [101, 204] width 124 height 10
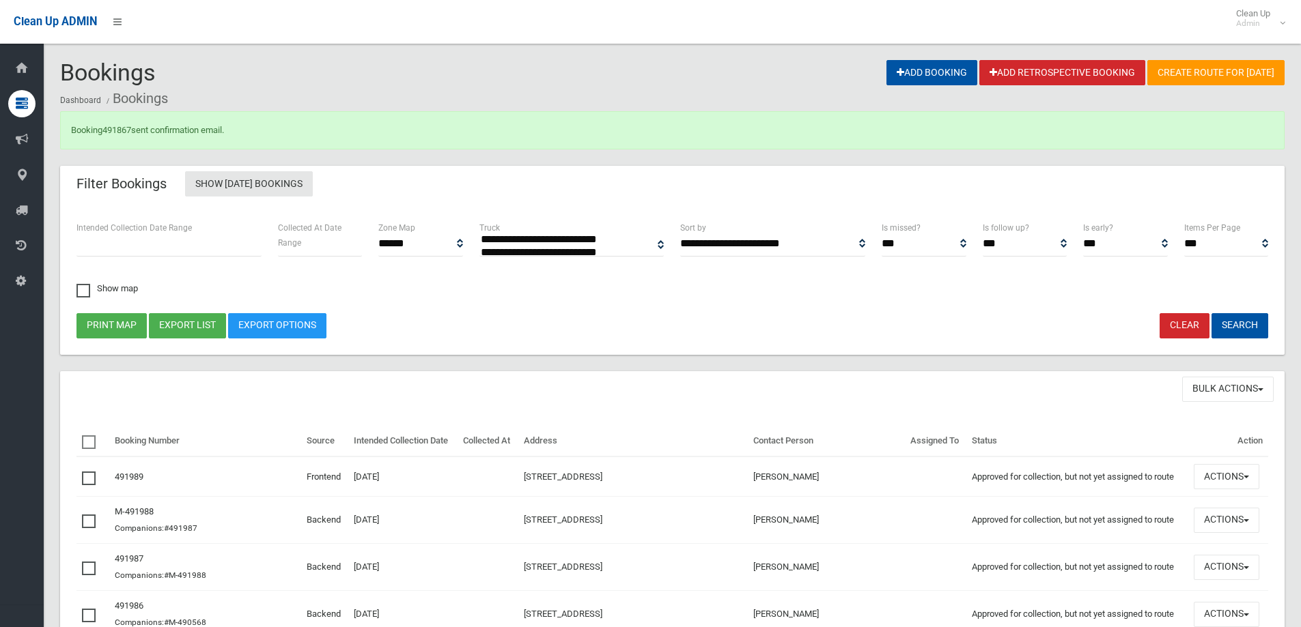
select select
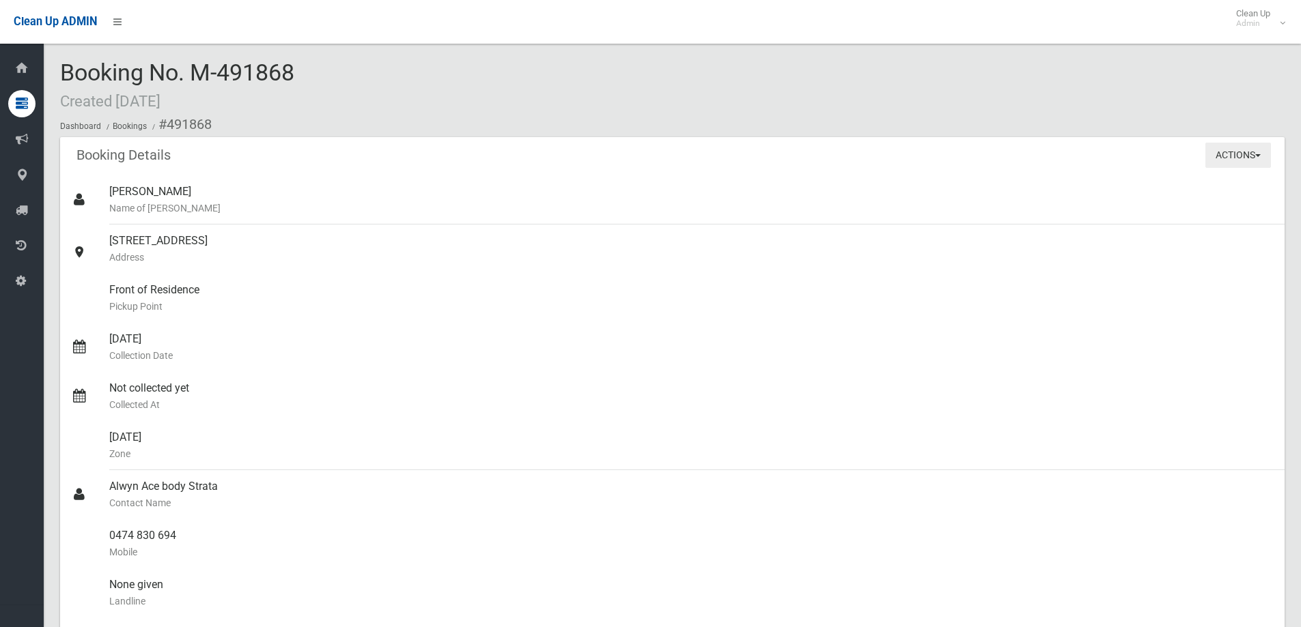
click at [1232, 150] on button "Actions" at bounding box center [1238, 155] width 66 height 25
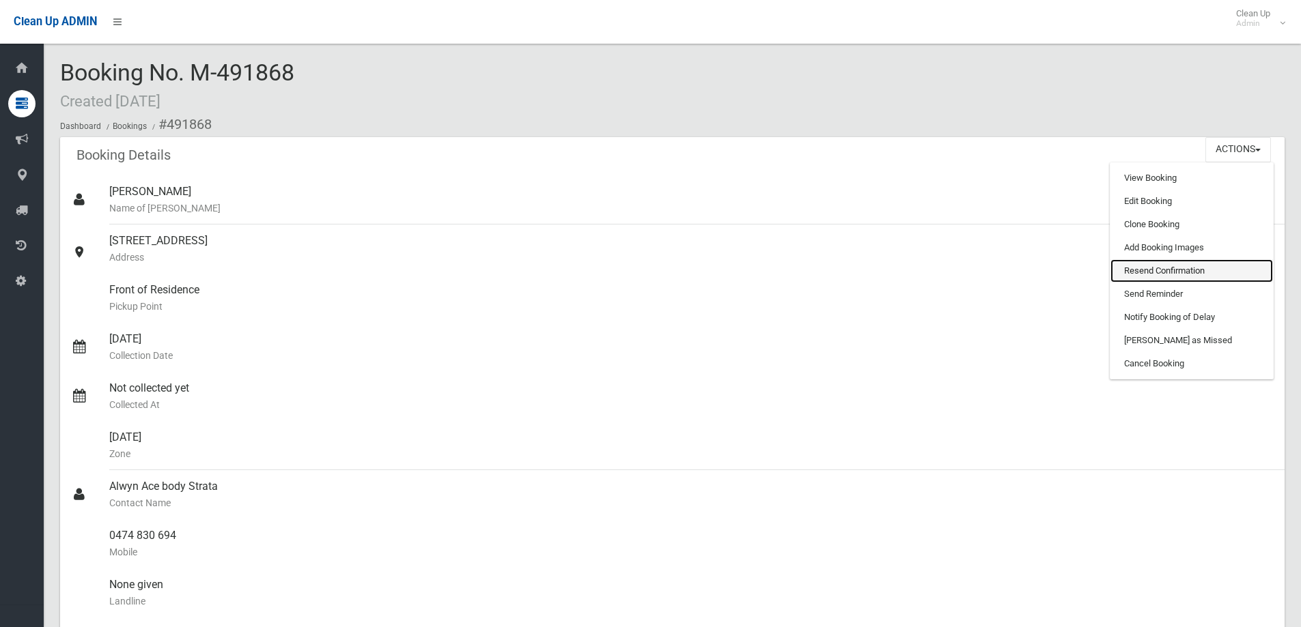
click at [1164, 270] on link "Resend Confirmation" at bounding box center [1191, 270] width 163 height 23
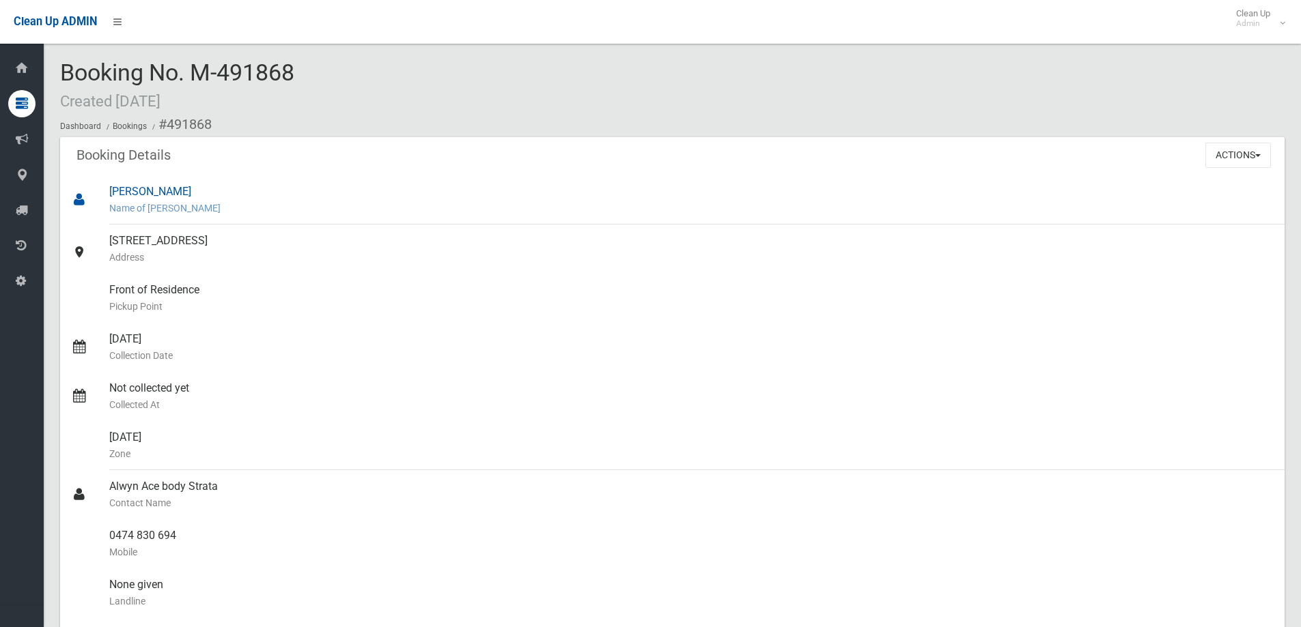
click at [488, 190] on div "Asilia Karagiannis Name of Booker" at bounding box center [691, 199] width 1164 height 49
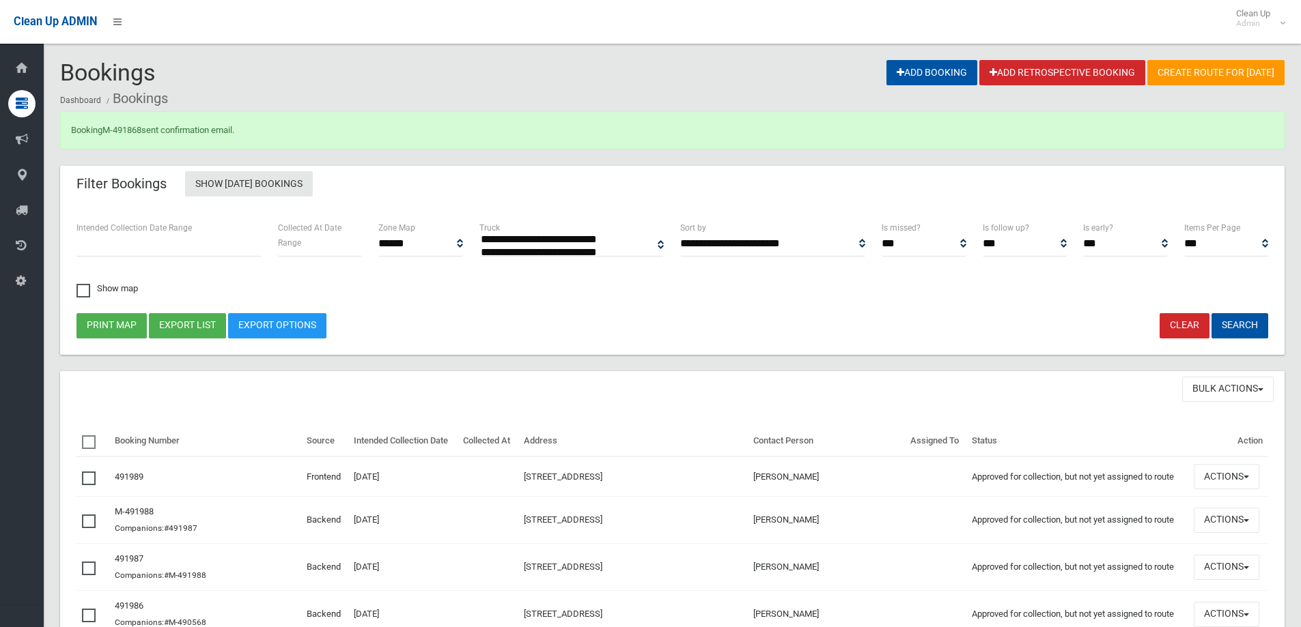
select select
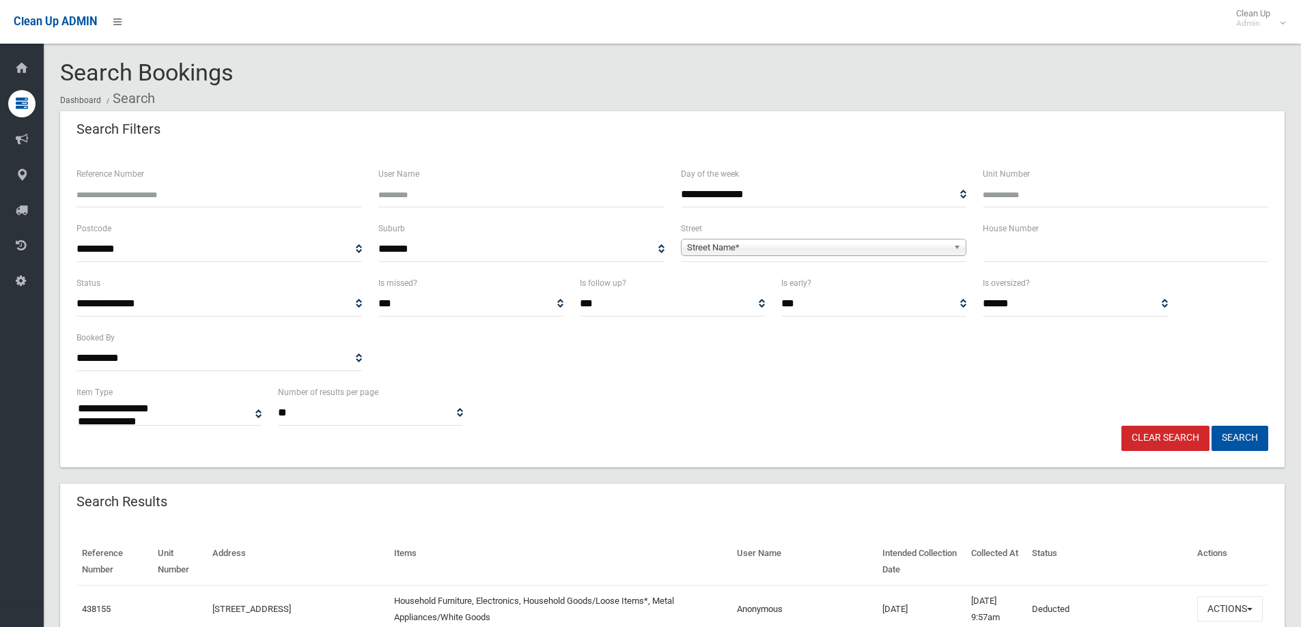
select select
drag, startPoint x: 1006, startPoint y: 261, endPoint x: 1008, endPoint y: 254, distance: 7.1
click at [1006, 259] on input "text" at bounding box center [1125, 249] width 285 height 25
type input "*"
click at [933, 250] on span "Street Name*" at bounding box center [817, 248] width 261 height 16
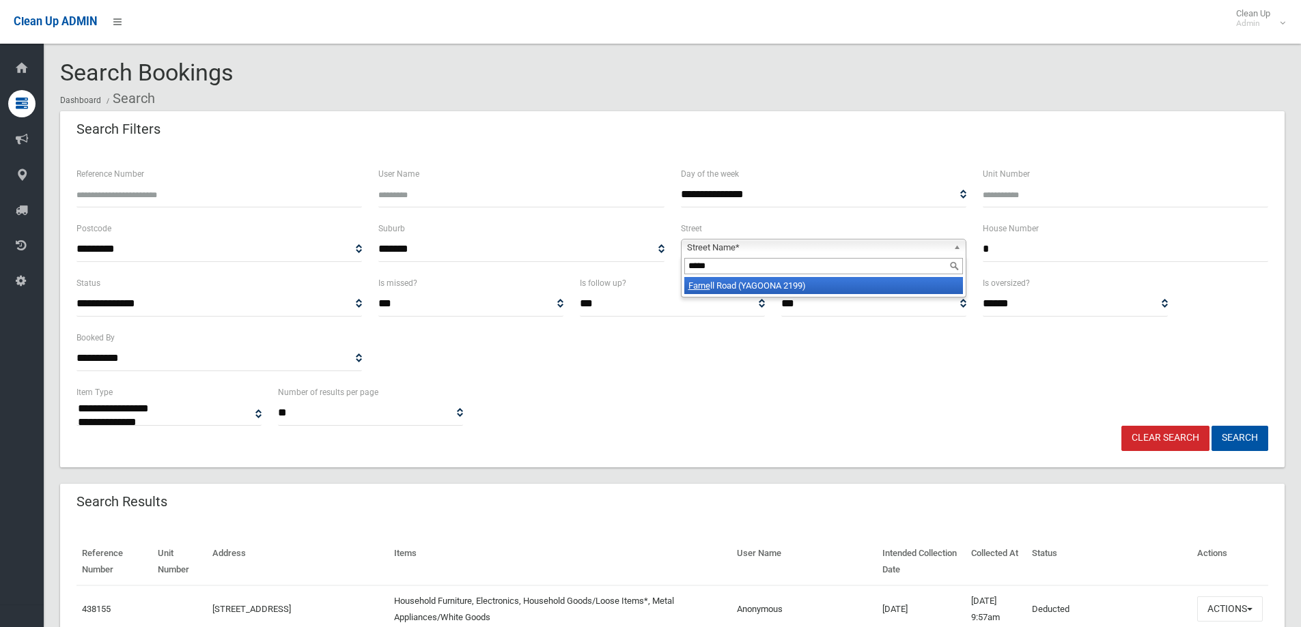
type input "*****"
click at [885, 286] on li "Farne ll Road (YAGOONA 2199)" at bounding box center [823, 285] width 279 height 17
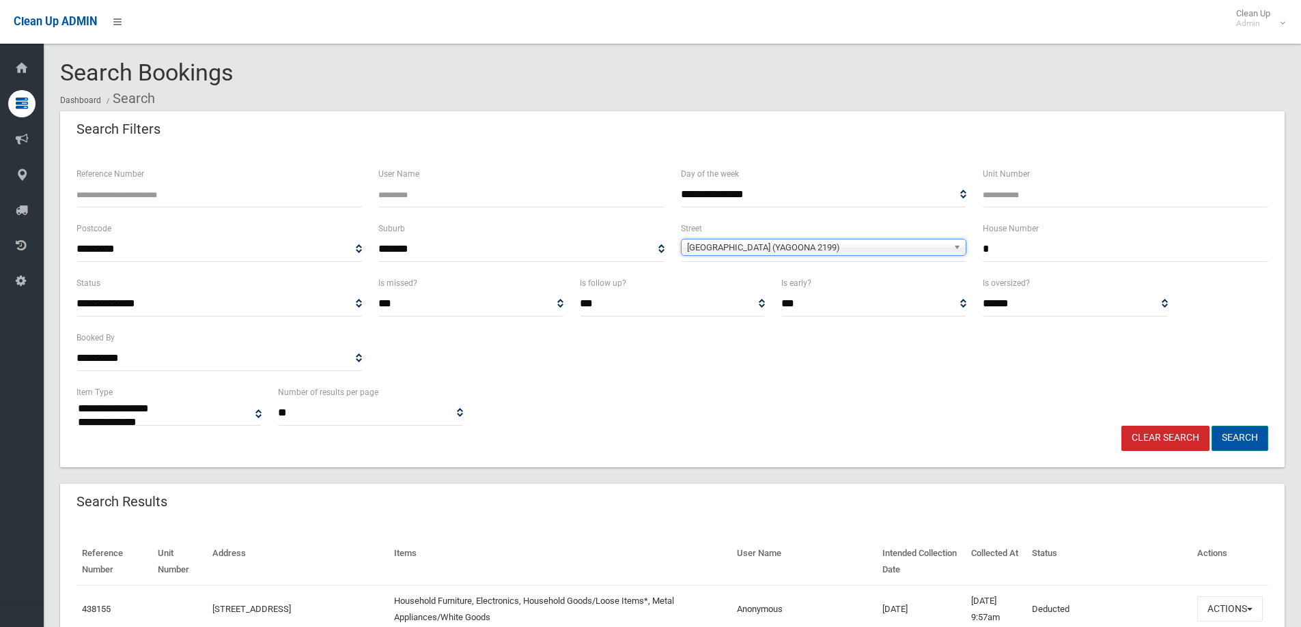
click at [1242, 432] on button "Search" at bounding box center [1239, 438] width 57 height 25
select select
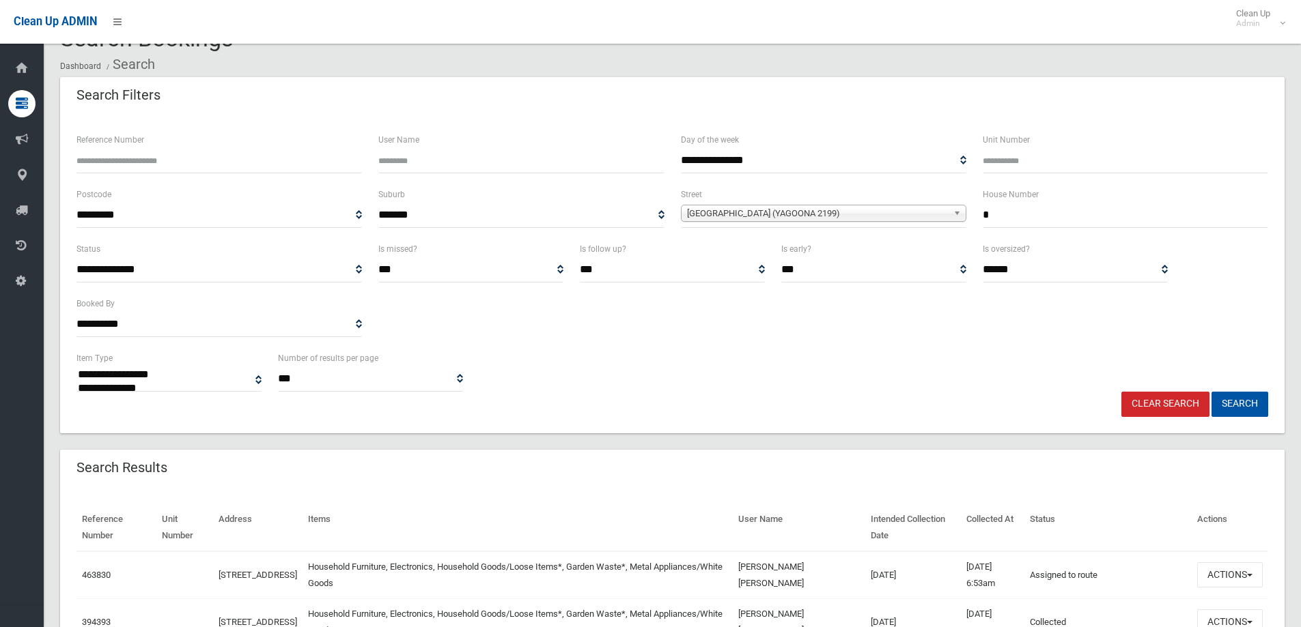
scroll to position [205, 0]
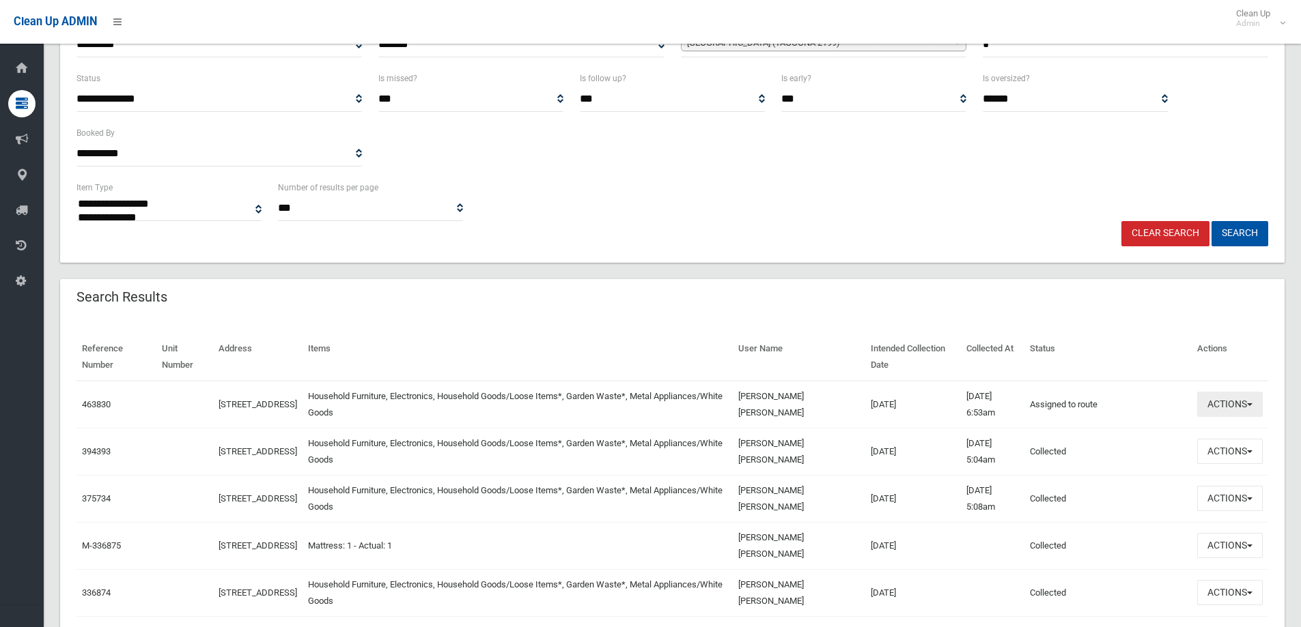
click at [1205, 411] on button "Actions" at bounding box center [1230, 404] width 66 height 25
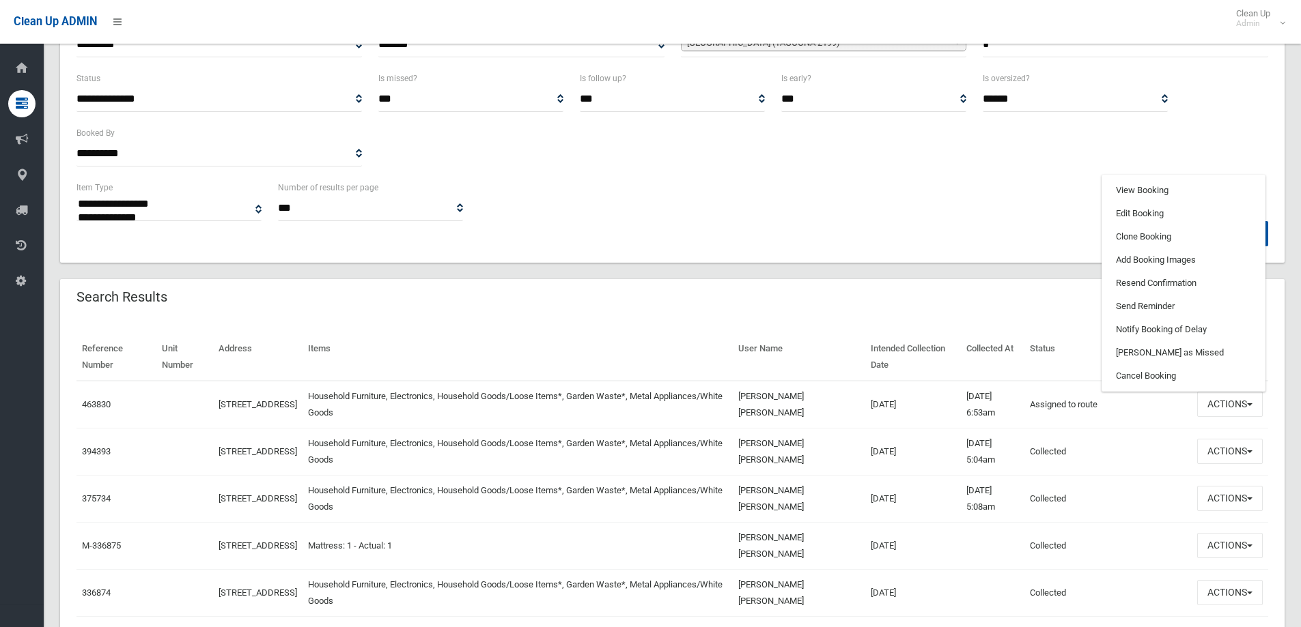
click at [859, 286] on div "Search Results" at bounding box center [672, 298] width 1224 height 38
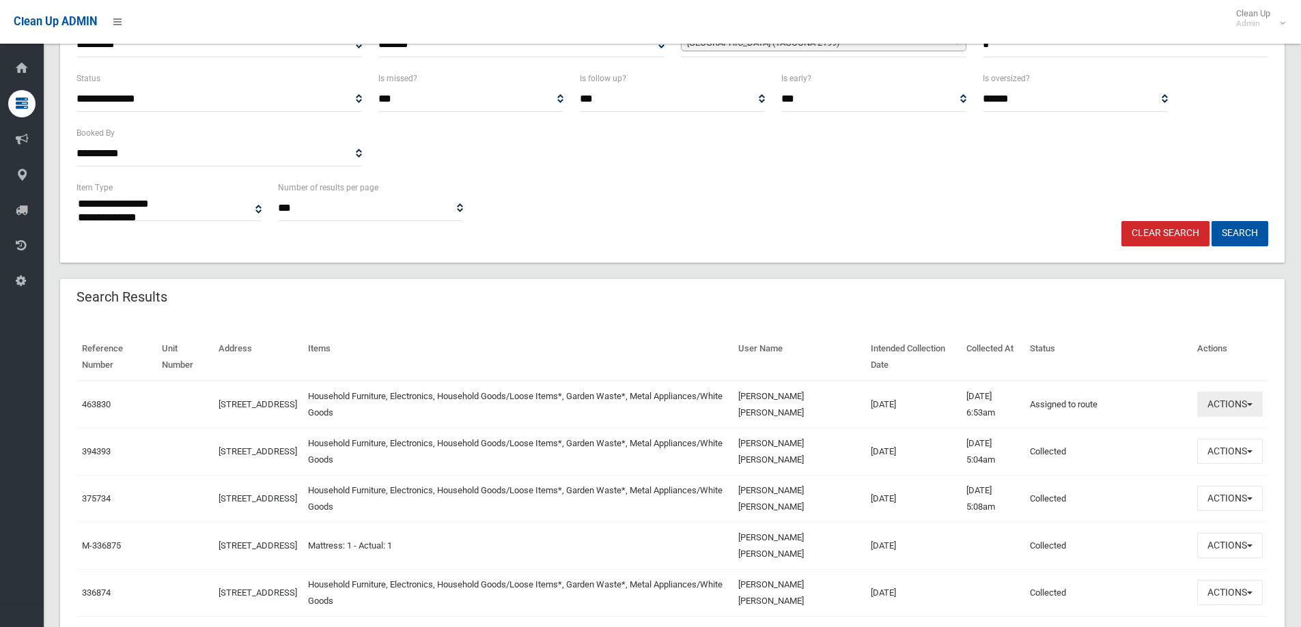
click at [1227, 411] on button "Actions" at bounding box center [1230, 404] width 66 height 25
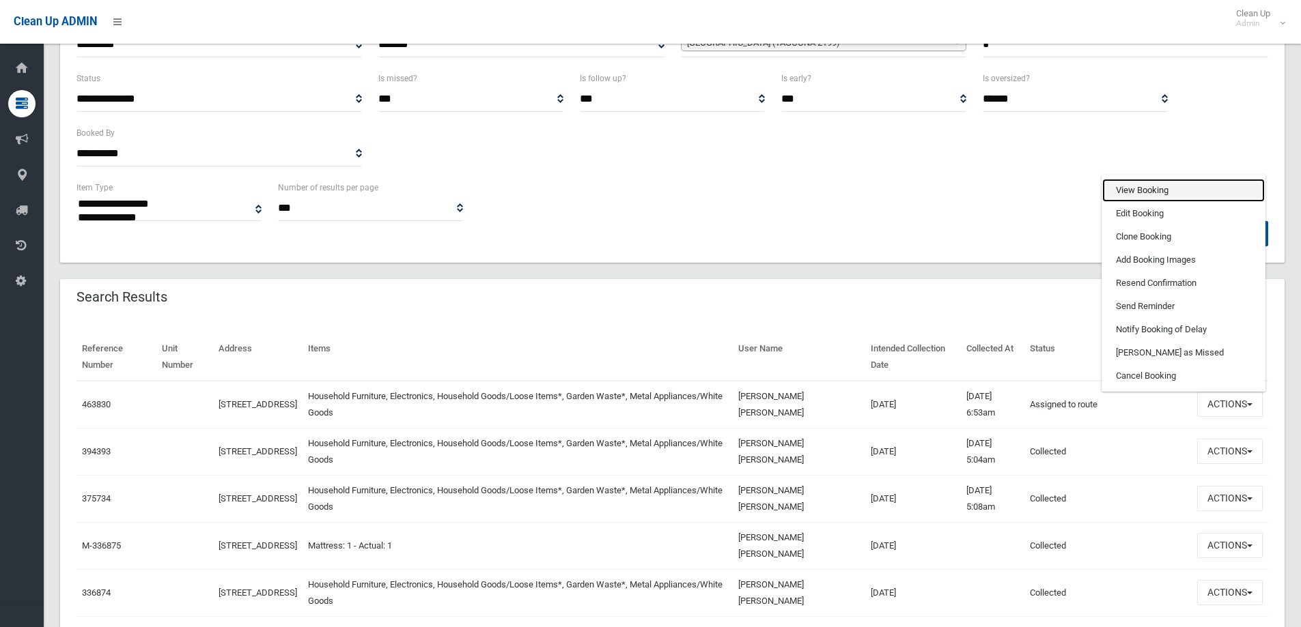
click at [1164, 193] on link "View Booking" at bounding box center [1183, 190] width 163 height 23
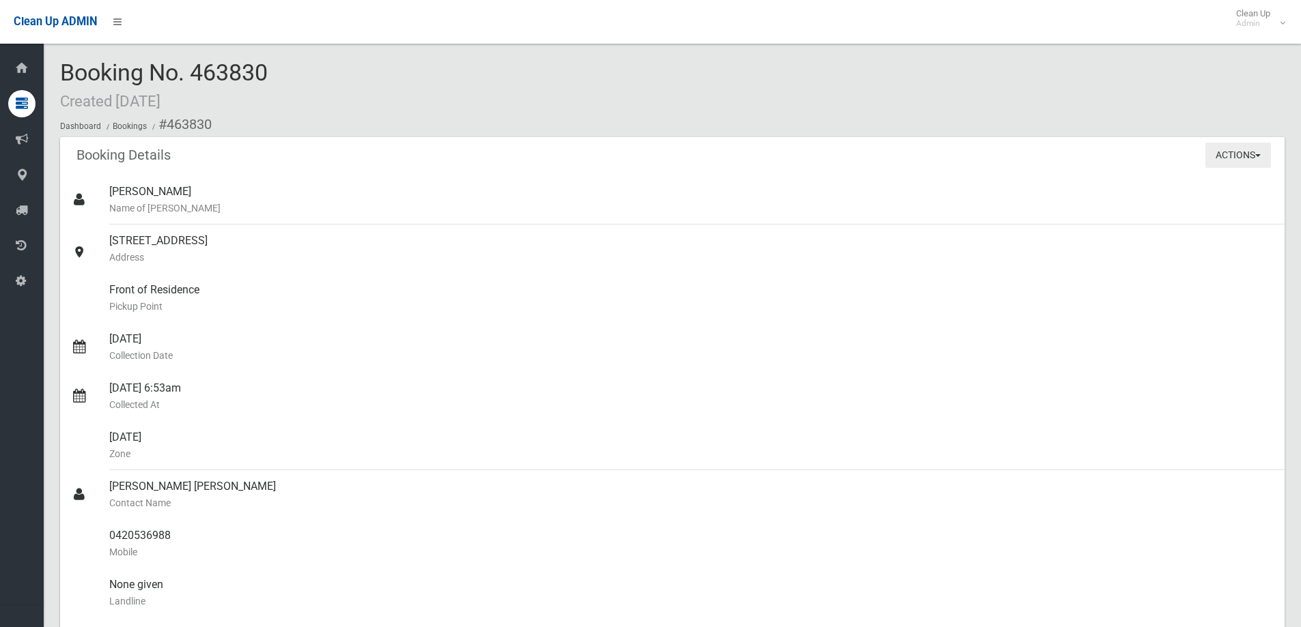
click at [1250, 158] on button "Actions" at bounding box center [1238, 155] width 66 height 25
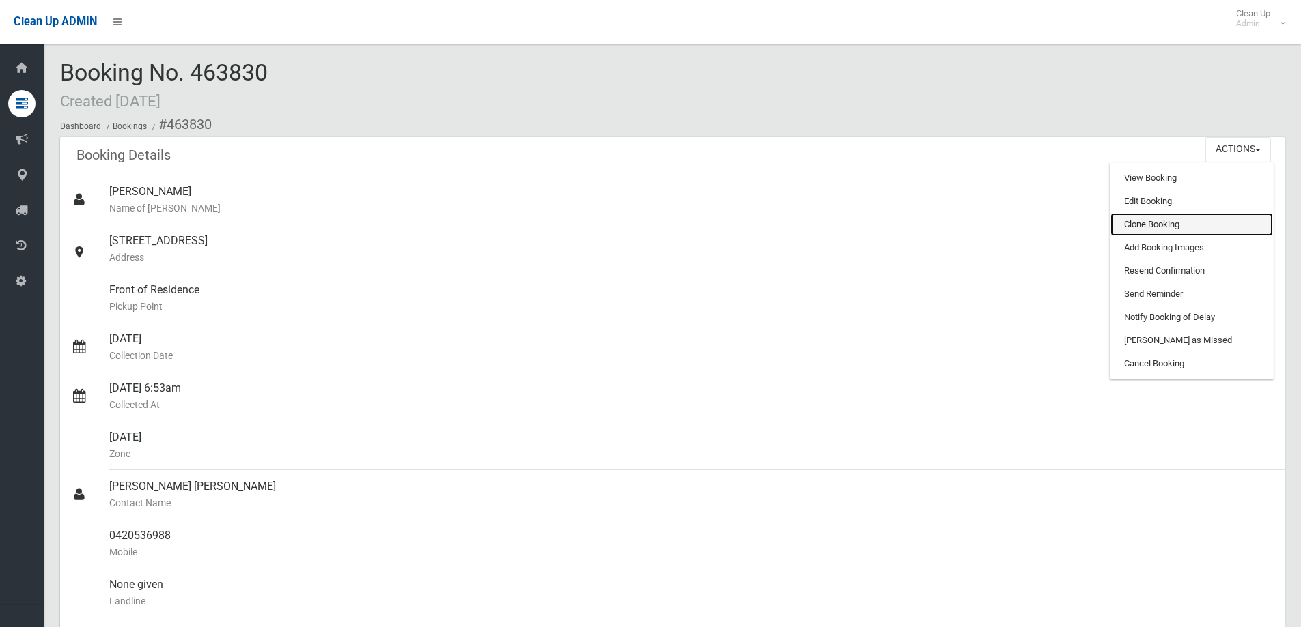
click at [1145, 222] on link "Clone Booking" at bounding box center [1191, 224] width 163 height 23
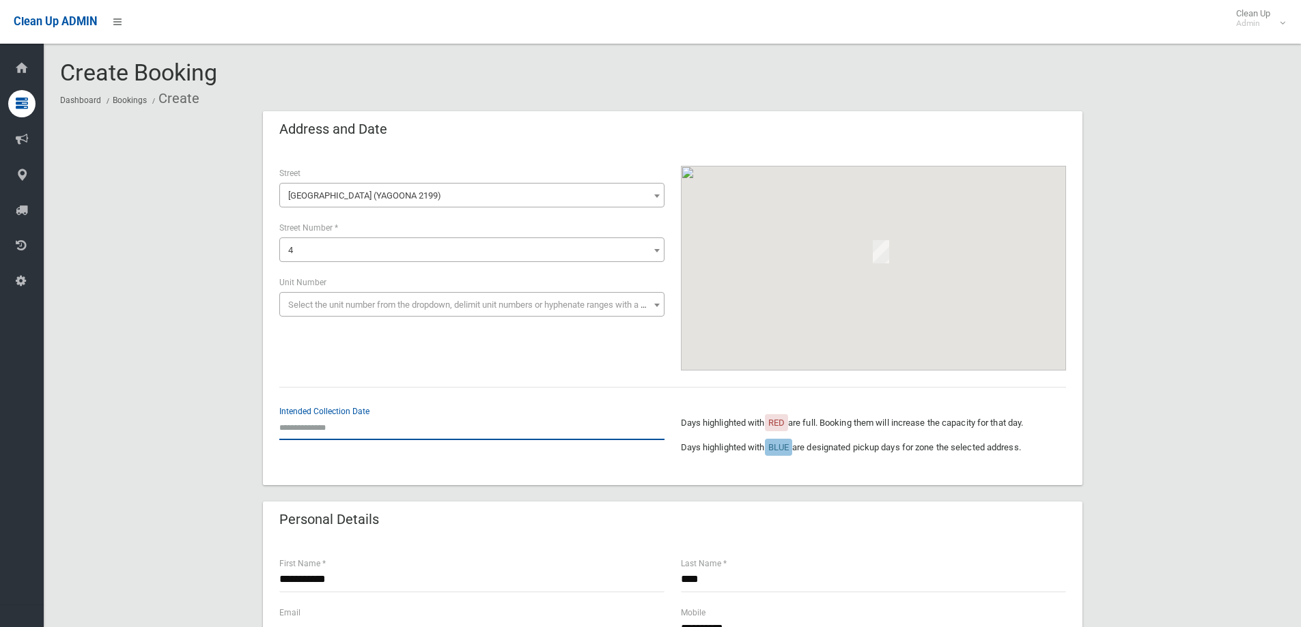
click at [327, 424] on input "text" at bounding box center [471, 427] width 385 height 25
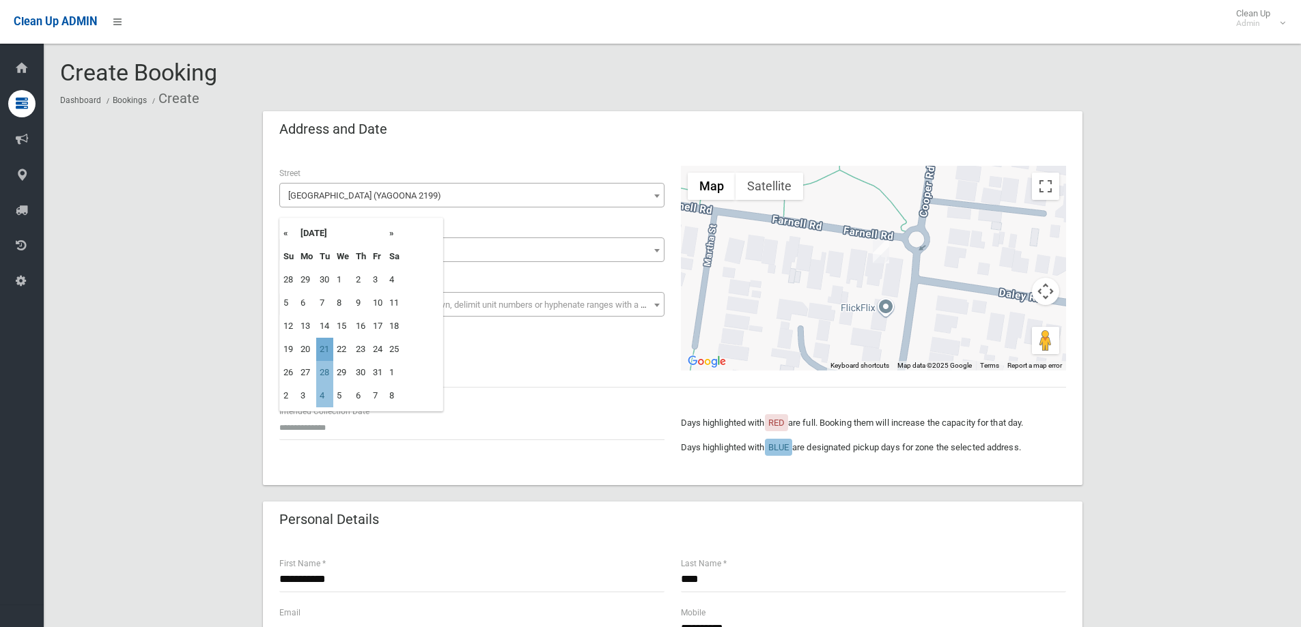
click at [328, 350] on td "21" at bounding box center [324, 349] width 17 height 23
type input "**********"
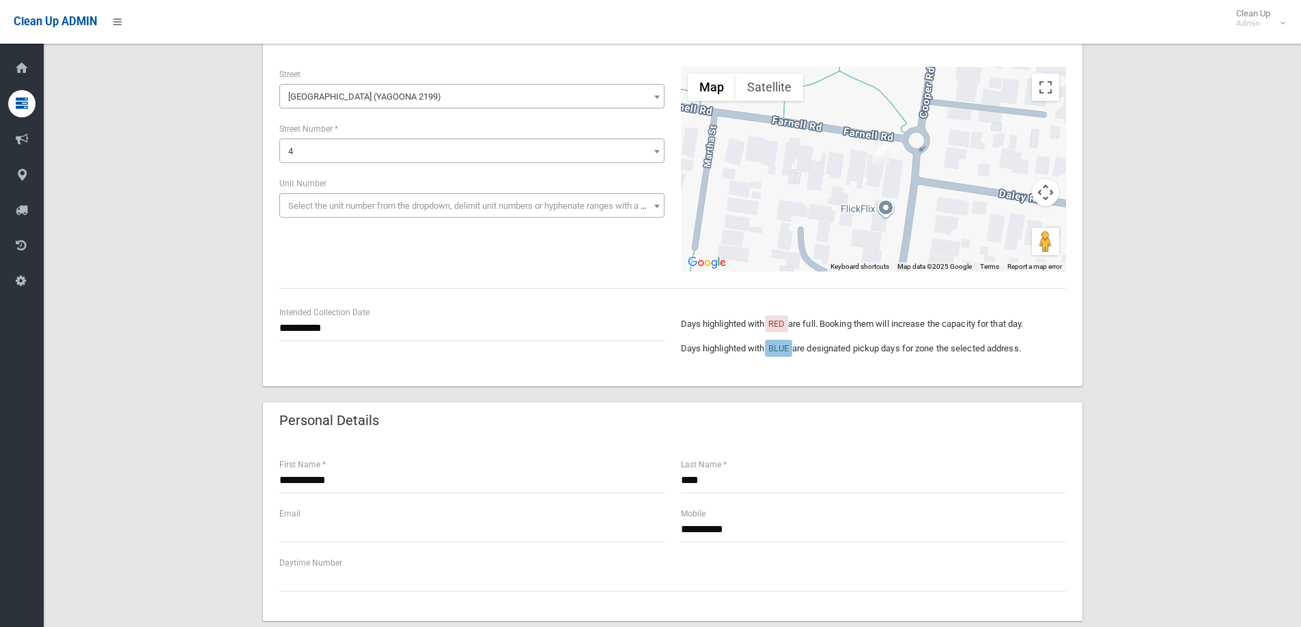
scroll to position [205, 0]
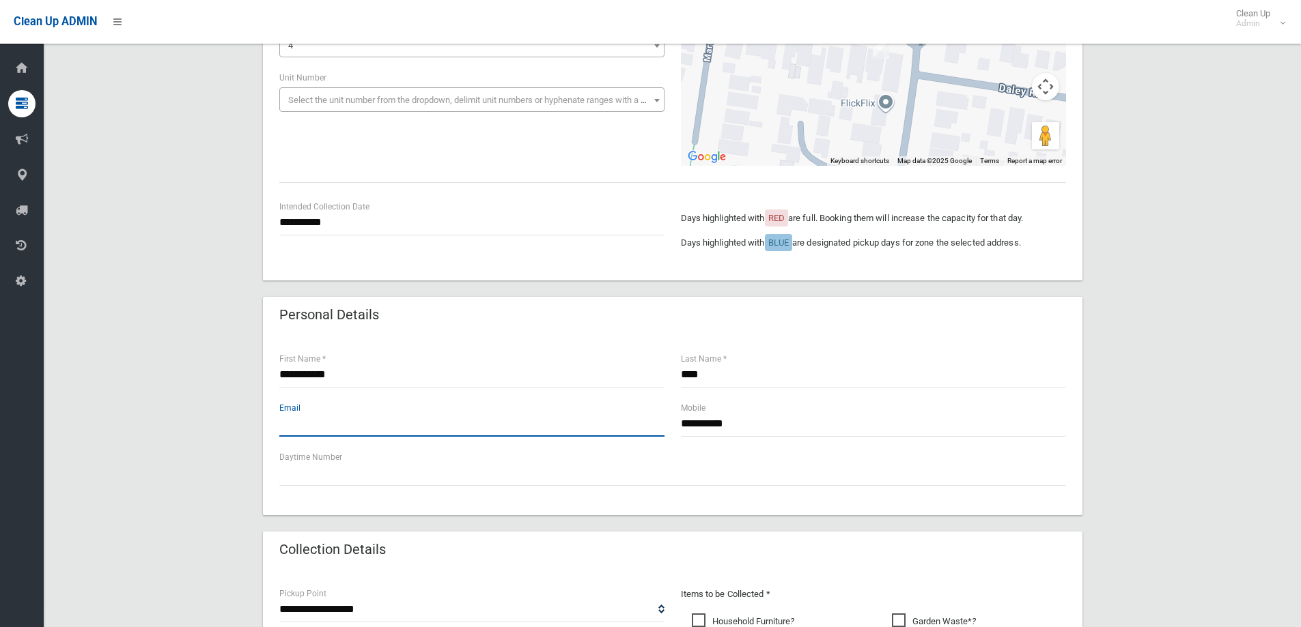
click at [354, 427] on input "text" at bounding box center [471, 424] width 385 height 25
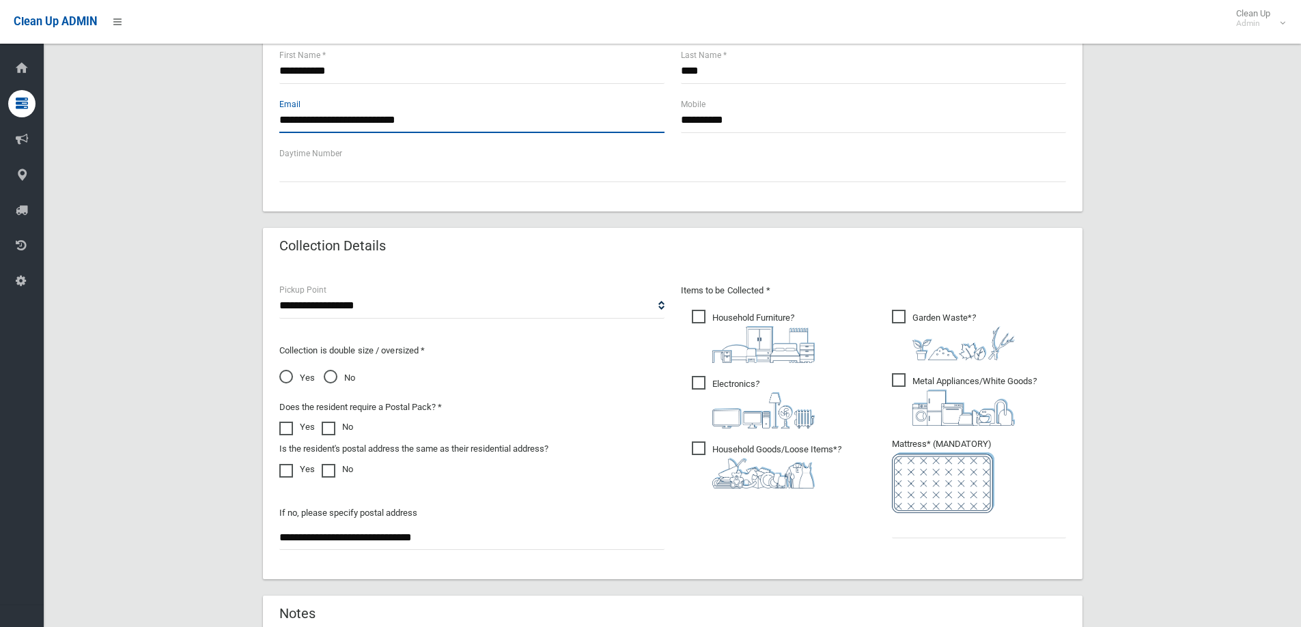
scroll to position [615, 0]
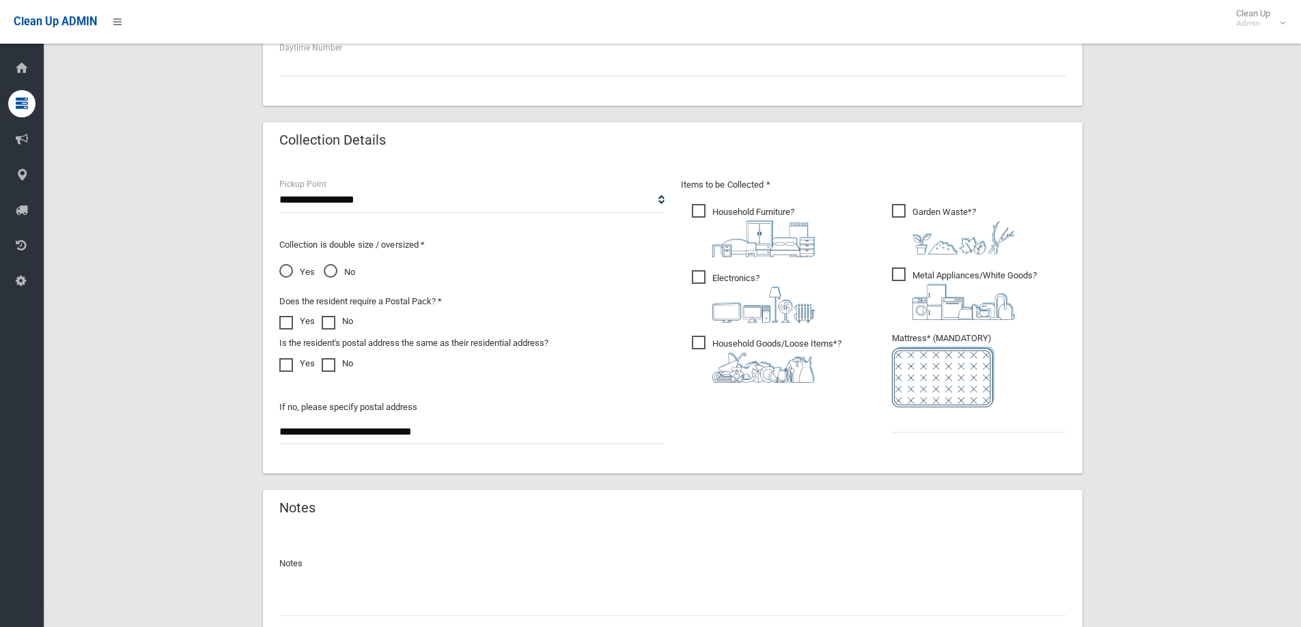
type input "**********"
click at [915, 429] on input "text" at bounding box center [979, 420] width 174 height 25
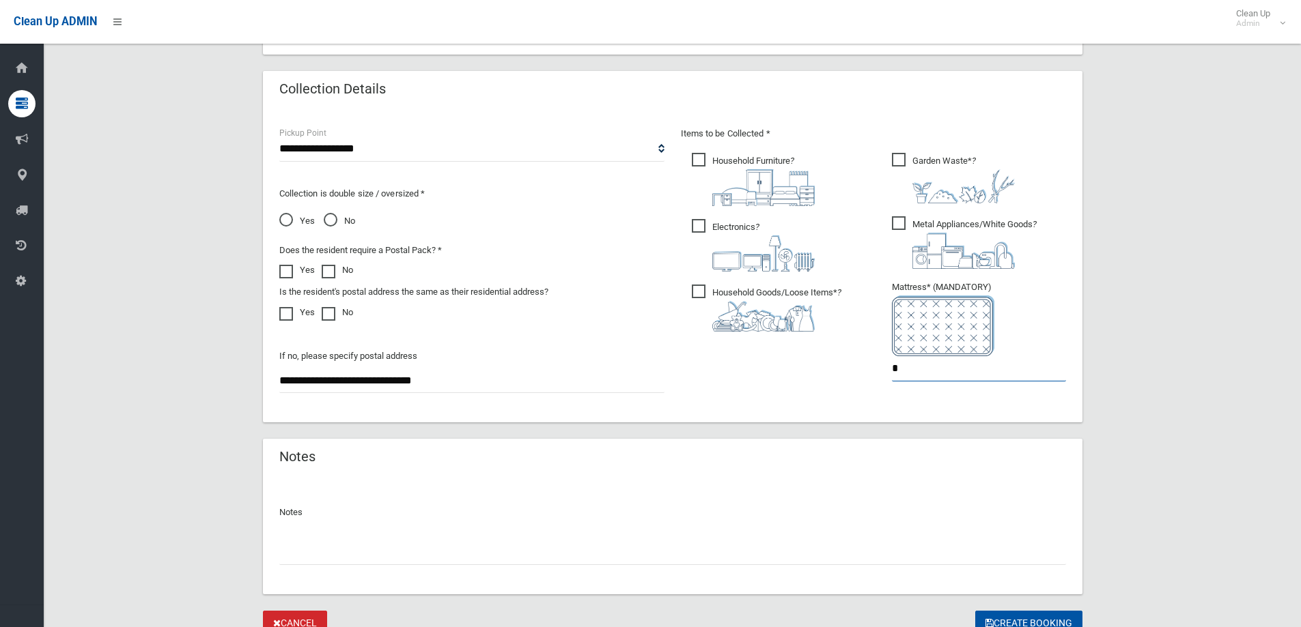
scroll to position [724, 0]
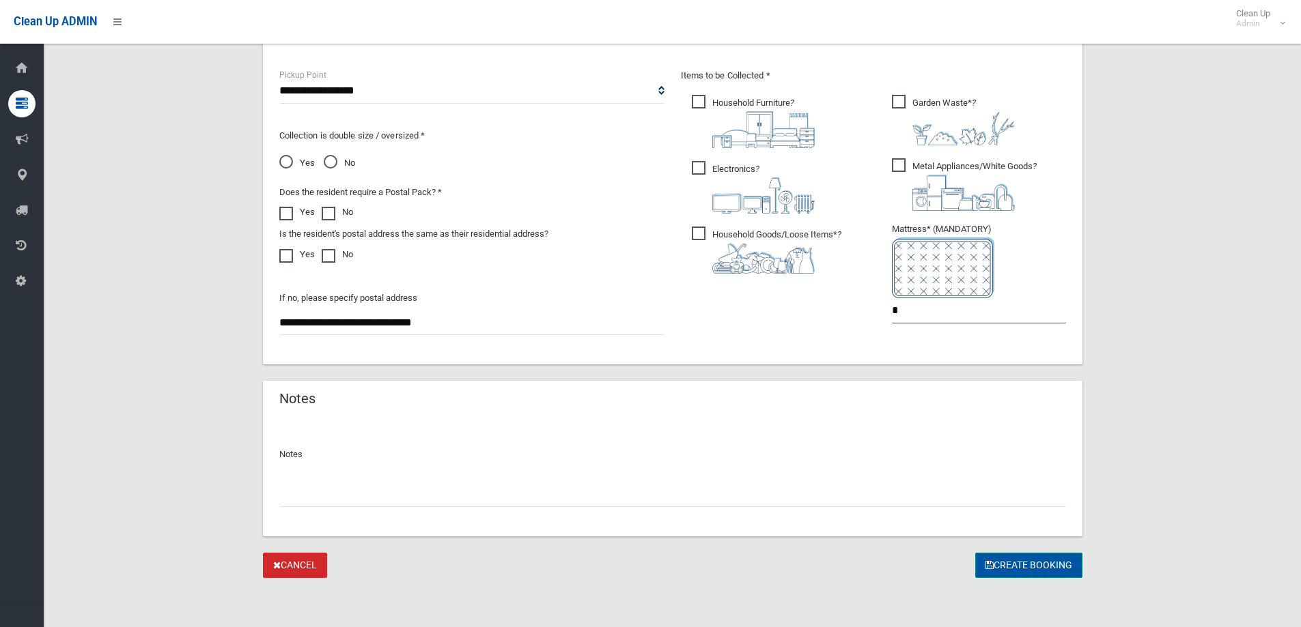
type input "*"
click at [1041, 567] on button "Create Booking" at bounding box center [1028, 565] width 107 height 25
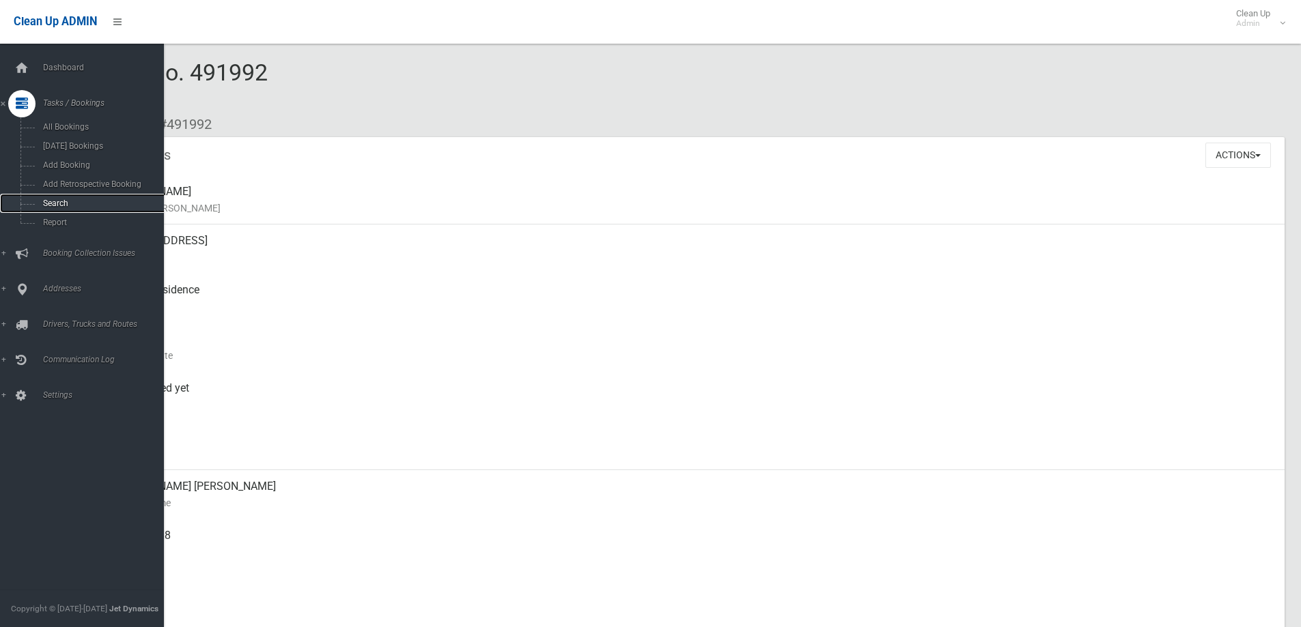
click at [80, 205] on span "Search" at bounding box center [101, 204] width 124 height 10
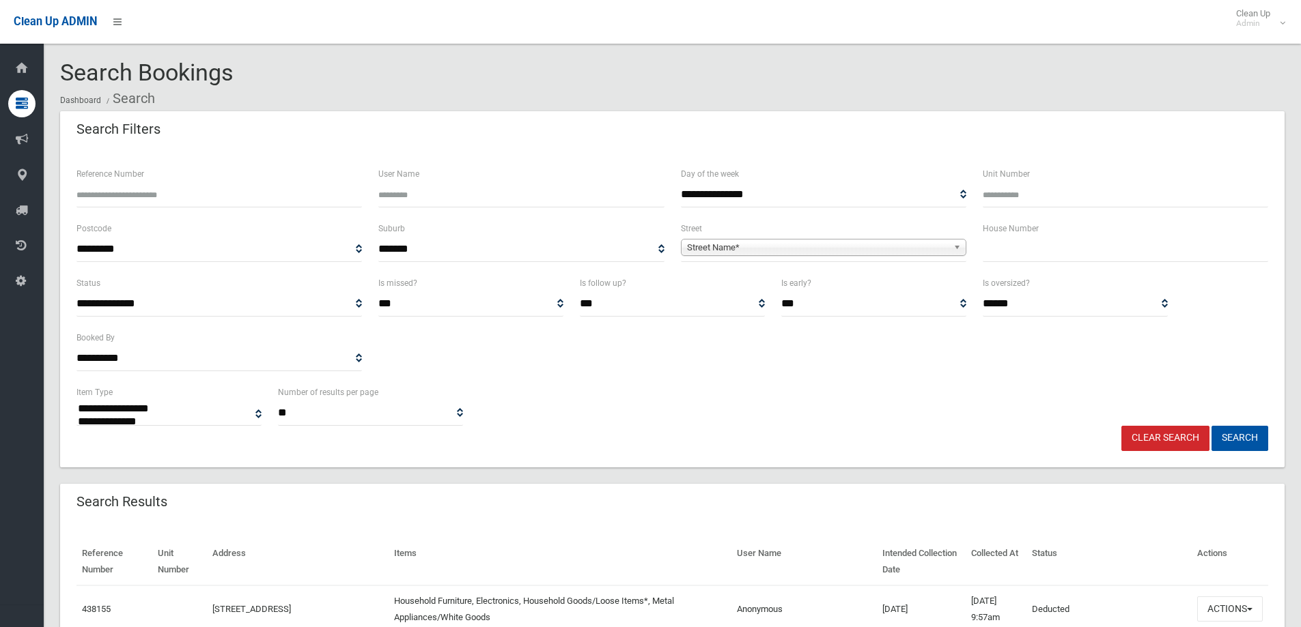
select select
click at [1060, 251] on input "text" at bounding box center [1125, 249] width 285 height 25
type input "**"
click at [776, 243] on span "Street Name*" at bounding box center [817, 248] width 261 height 16
type input "***"
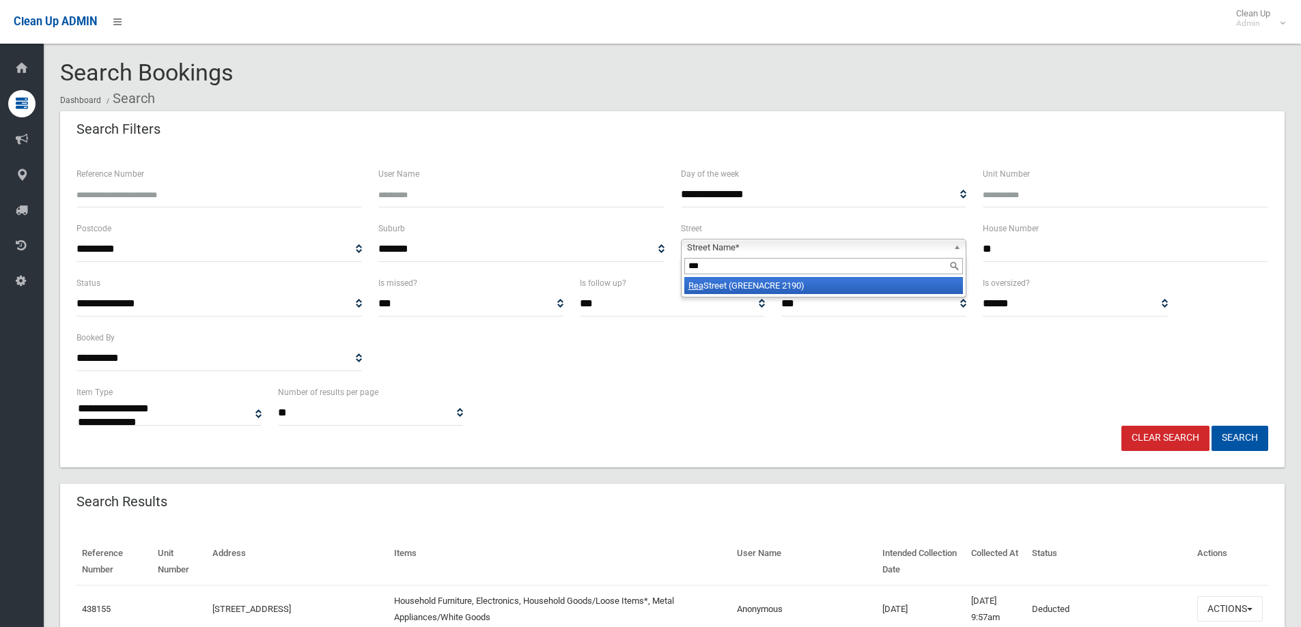
click at [836, 292] on li "Rea Street (GREENACRE 2190)" at bounding box center [823, 285] width 279 height 17
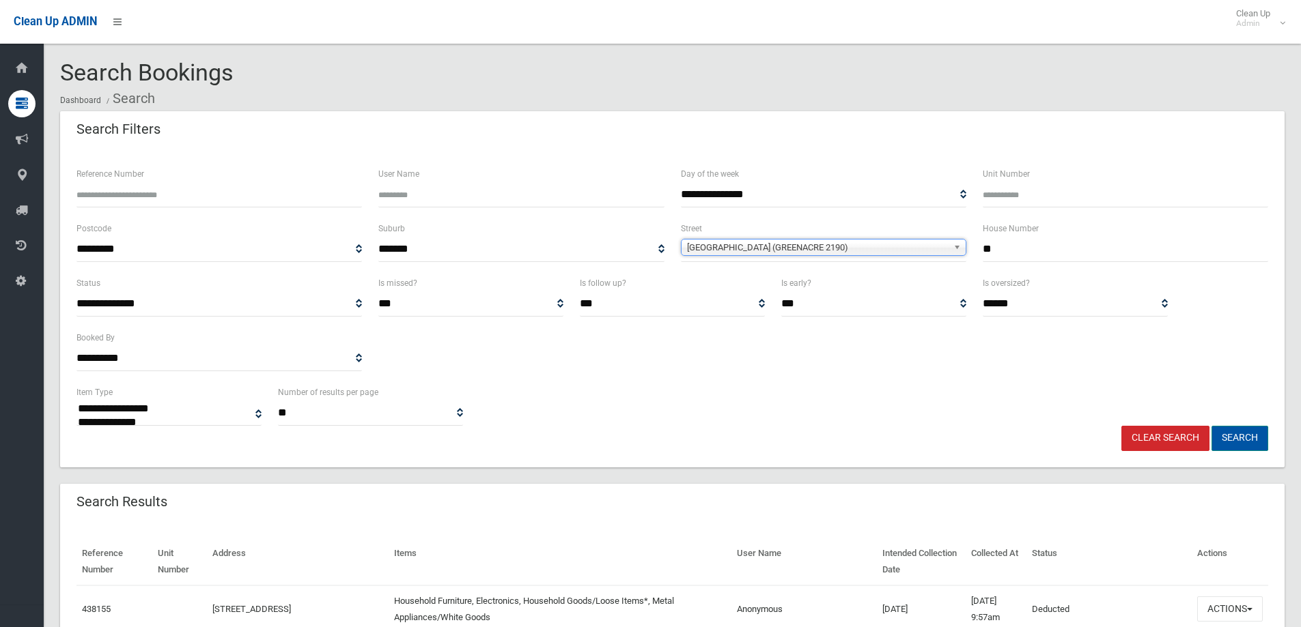
click at [1256, 432] on button "Search" at bounding box center [1239, 438] width 57 height 25
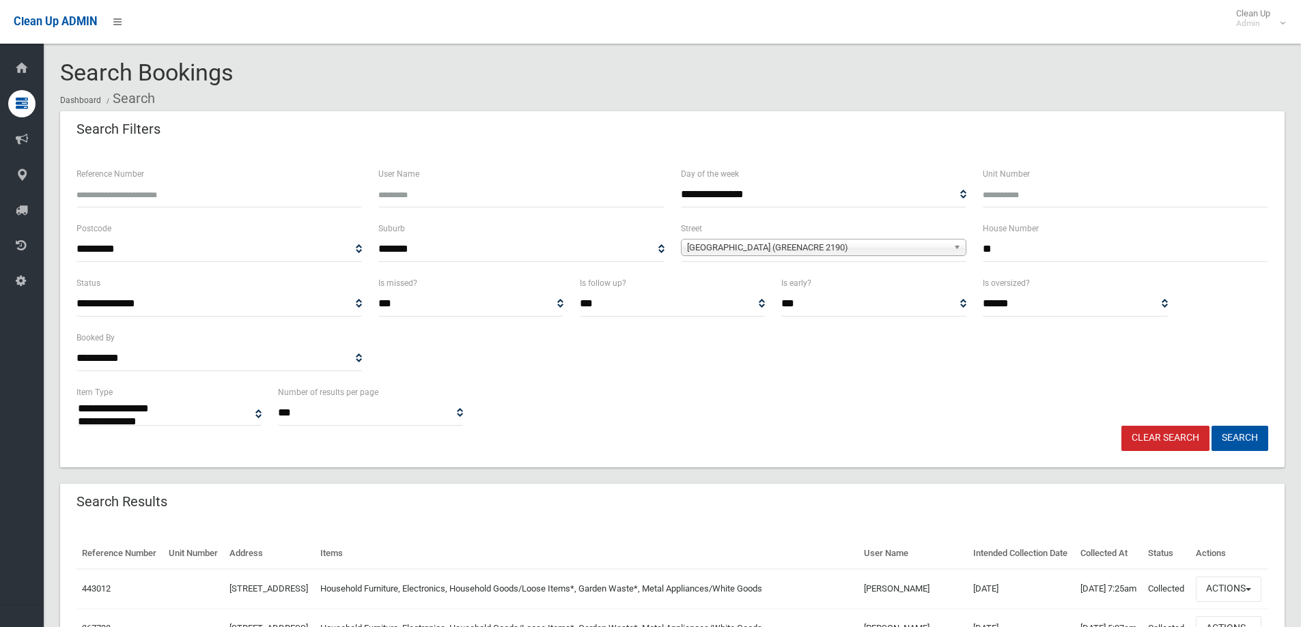
select select
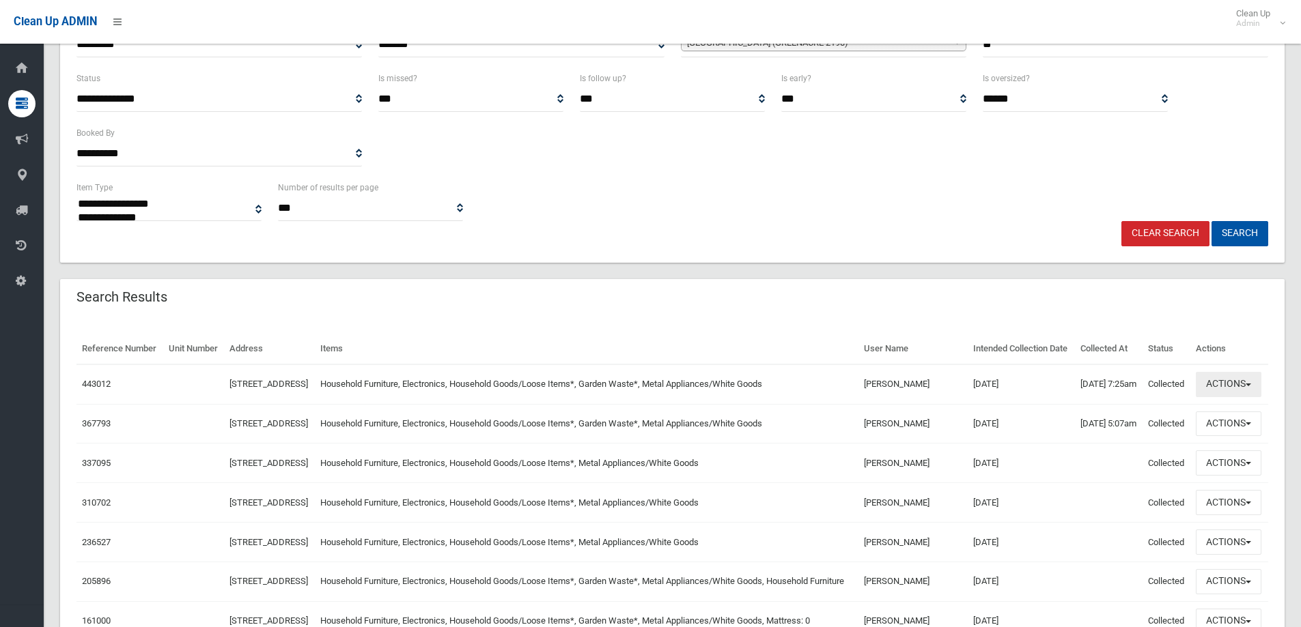
click at [1230, 397] on button "Actions" at bounding box center [1229, 384] width 66 height 25
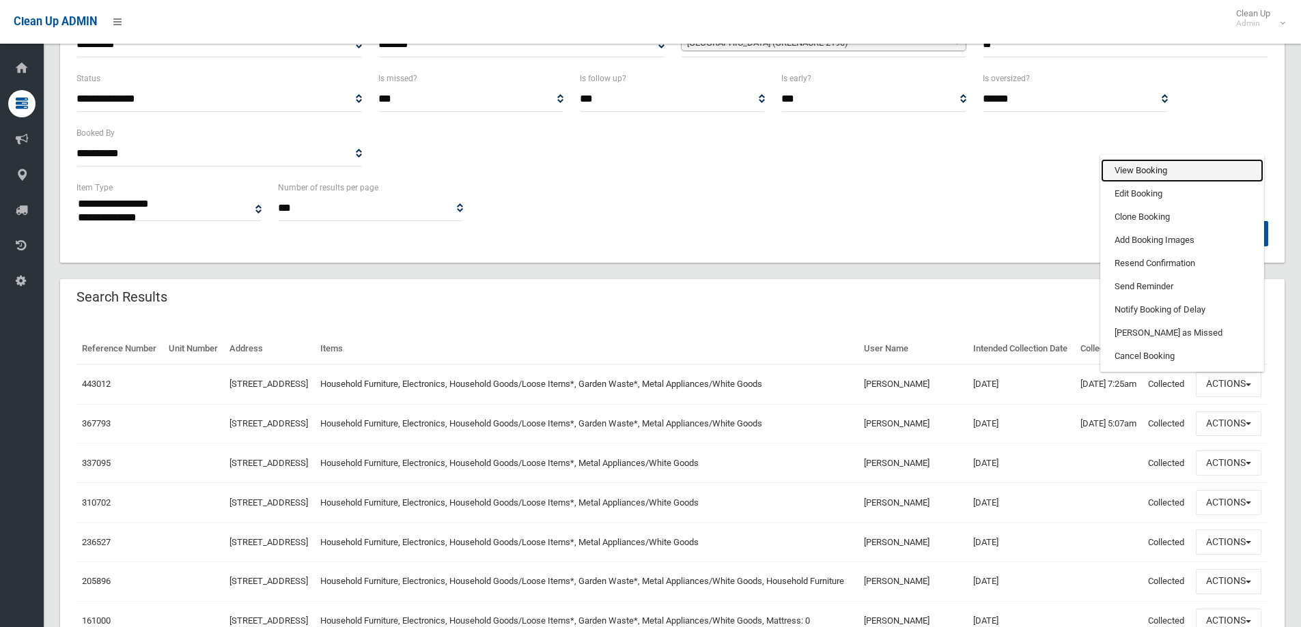
click at [1161, 182] on link "View Booking" at bounding box center [1182, 170] width 163 height 23
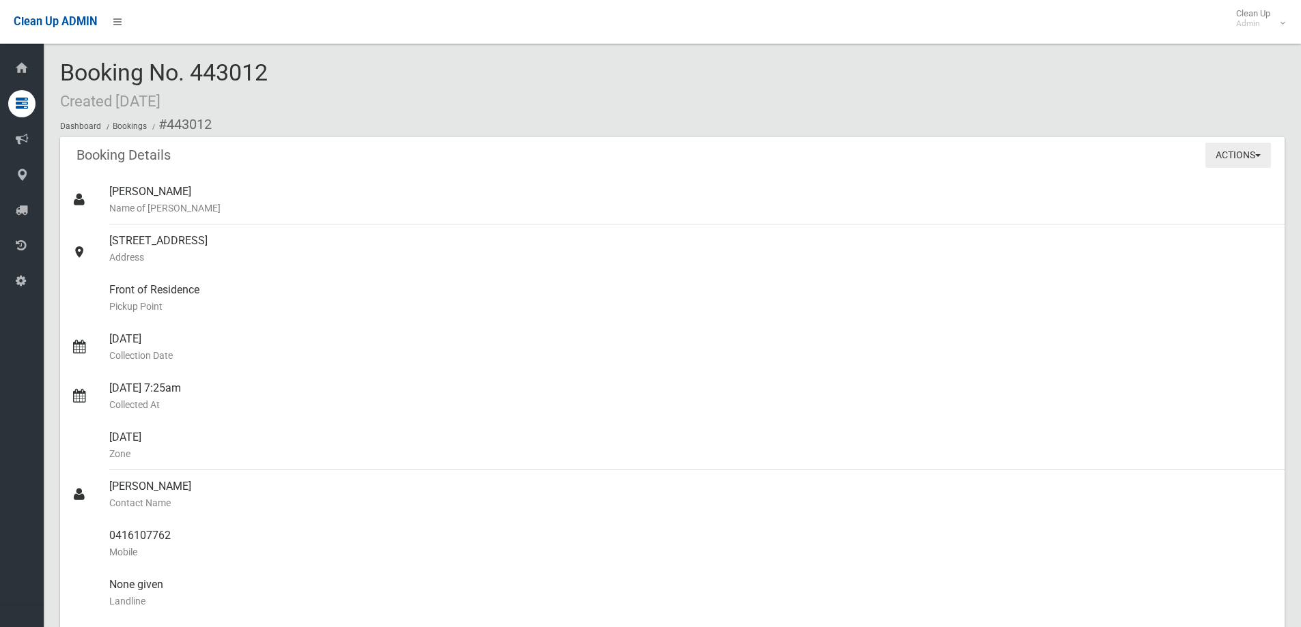
click at [1247, 157] on button "Actions" at bounding box center [1238, 155] width 66 height 25
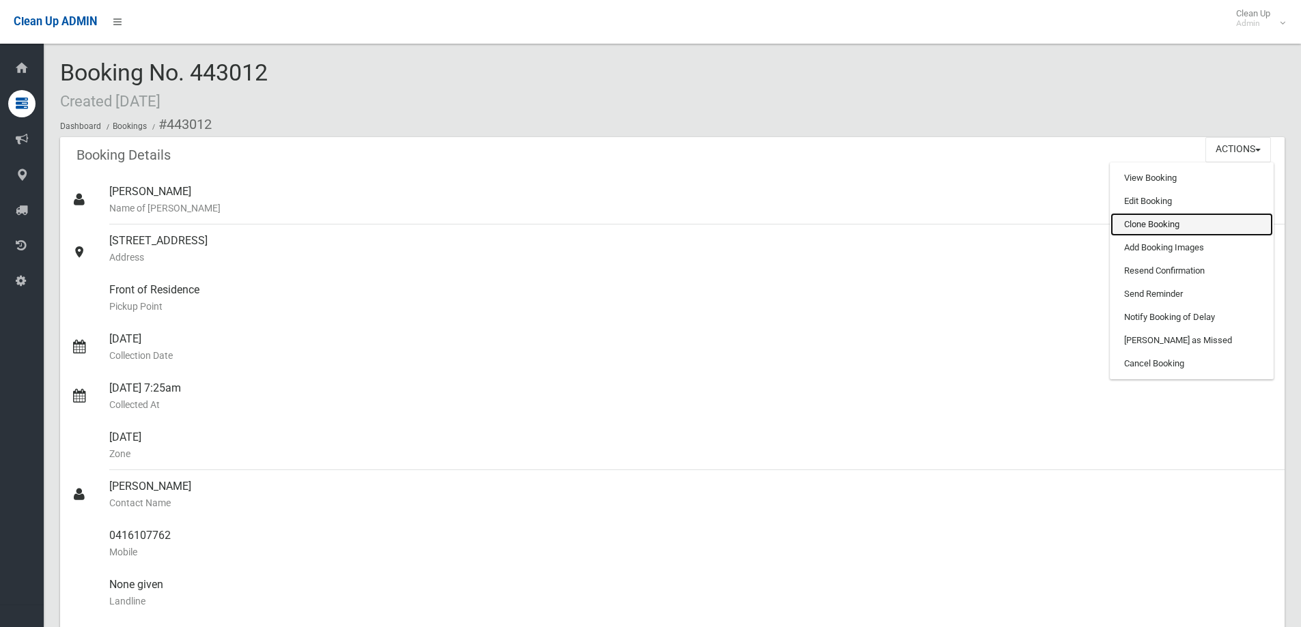
click at [1165, 221] on link "Clone Booking" at bounding box center [1191, 224] width 163 height 23
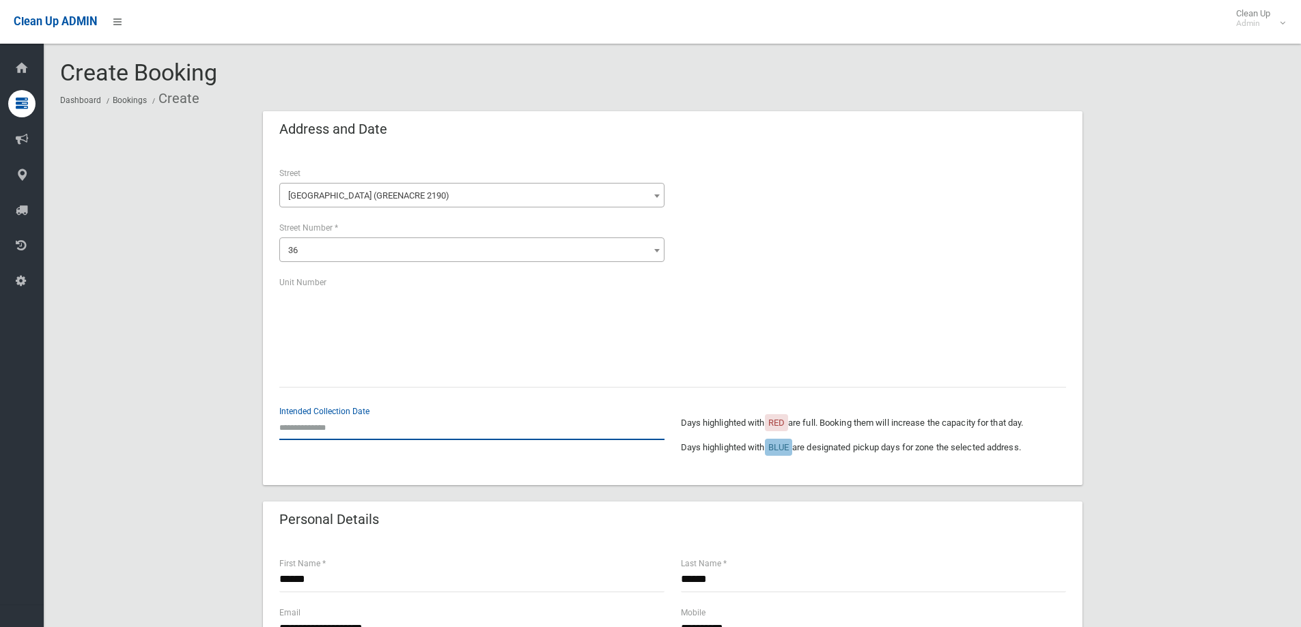
click at [347, 426] on input "text" at bounding box center [471, 427] width 385 height 25
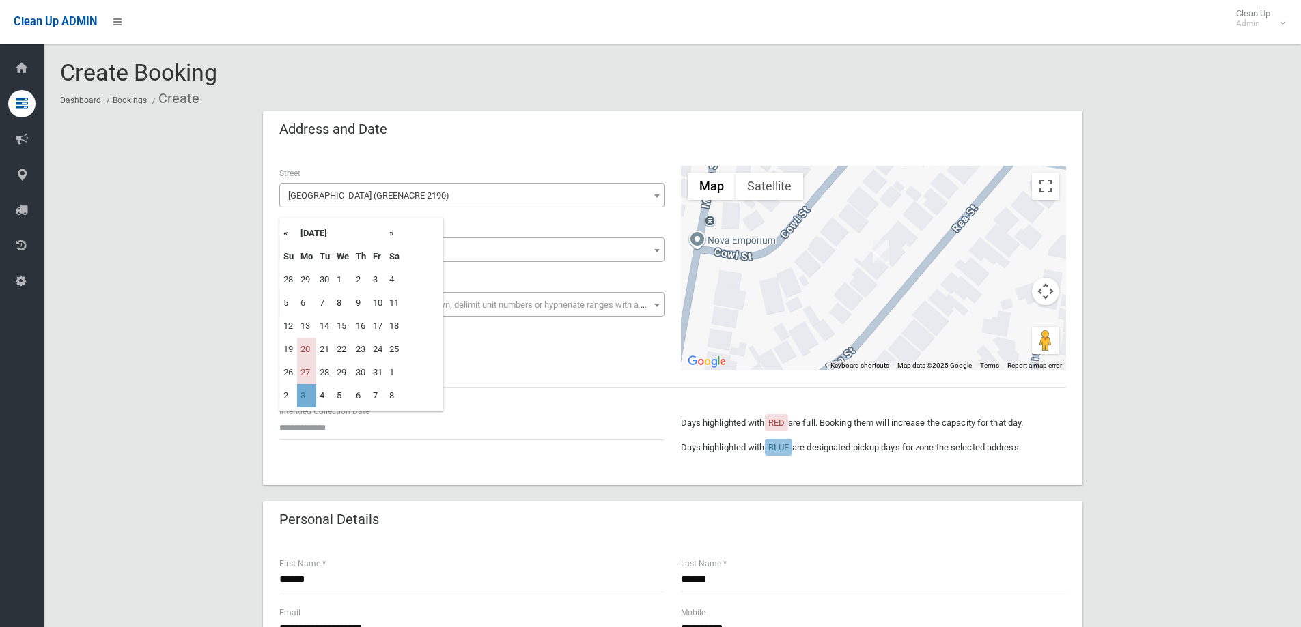
click at [305, 399] on td "3" at bounding box center [306, 395] width 19 height 23
type input "**********"
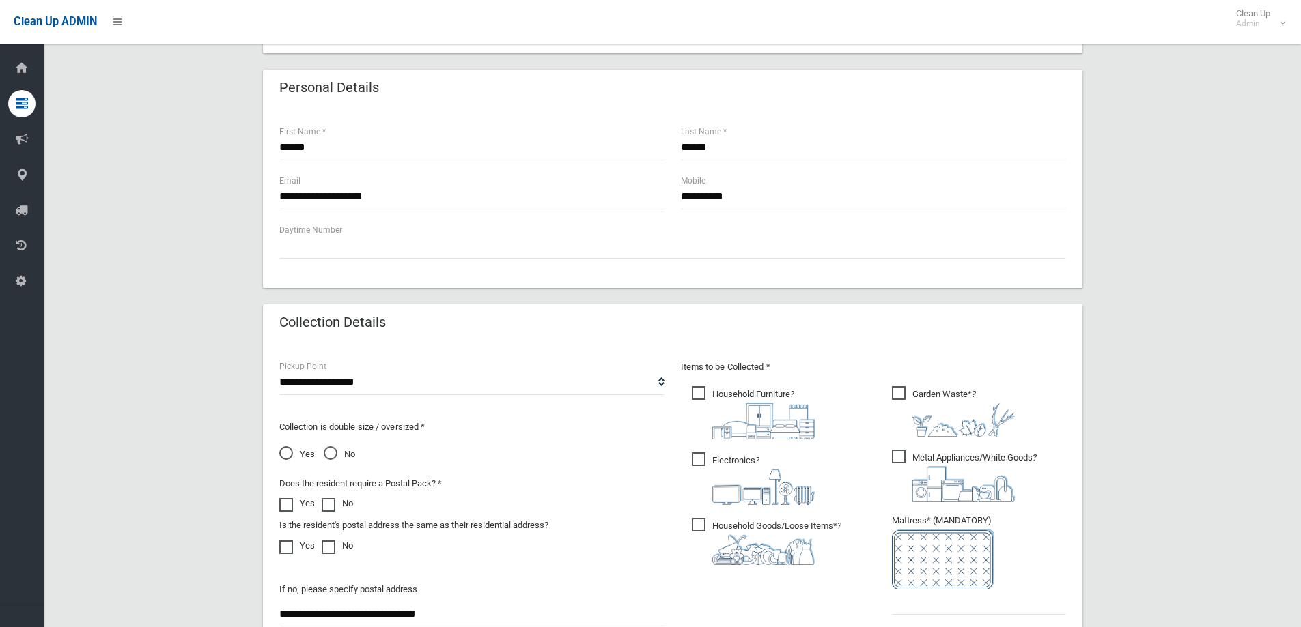
scroll to position [478, 0]
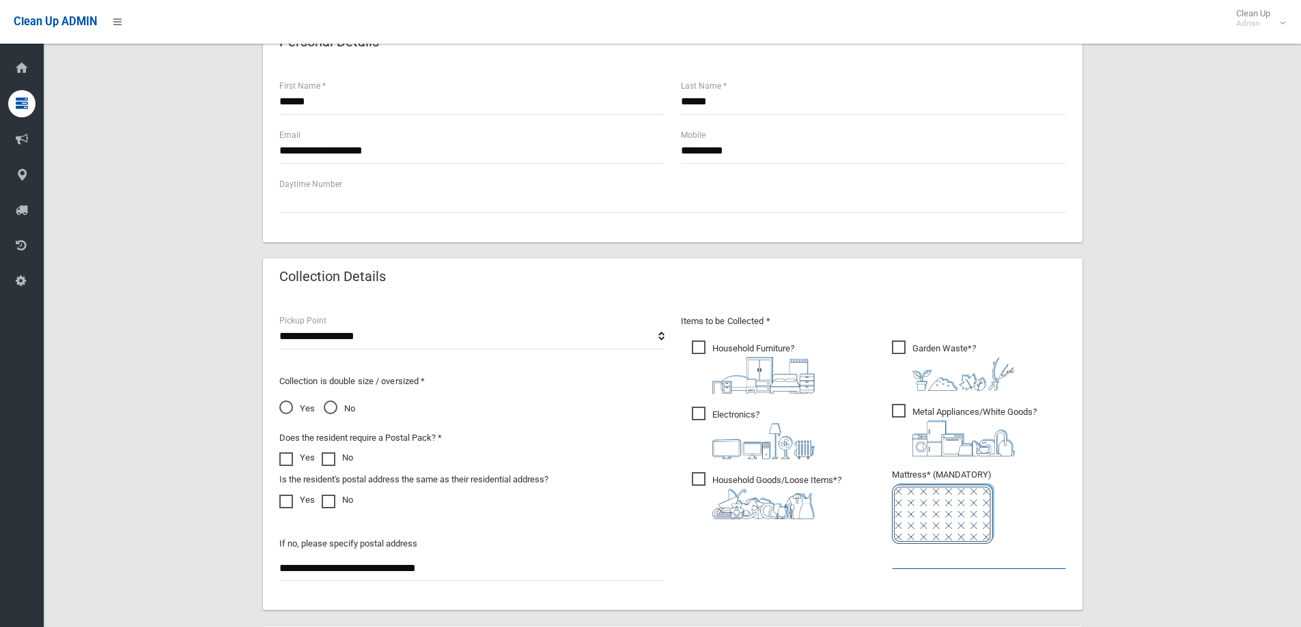
click at [902, 556] on input "text" at bounding box center [979, 556] width 174 height 25
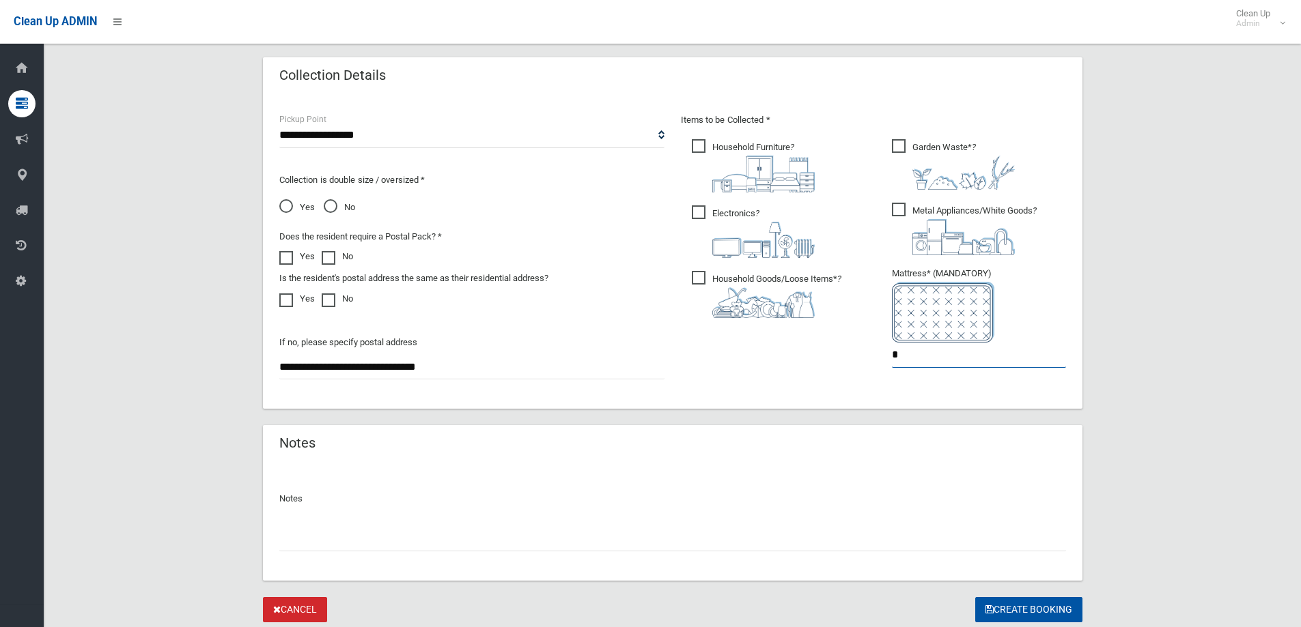
scroll to position [724, 0]
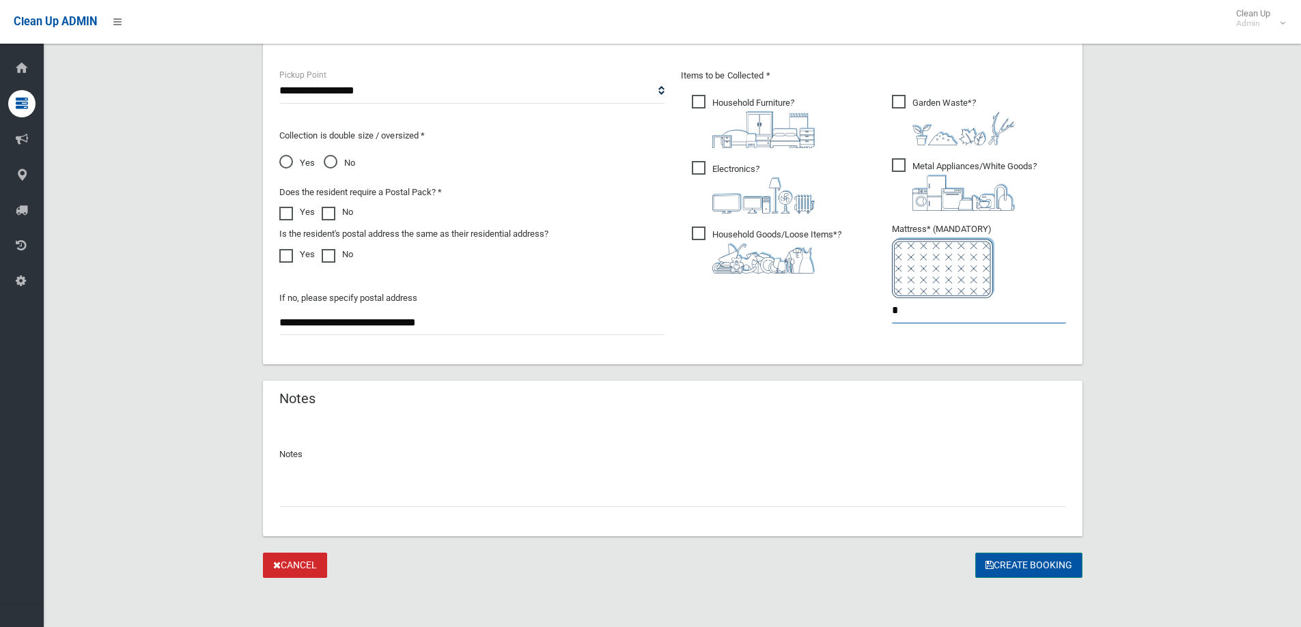
type input "*"
click at [1008, 556] on button "Create Booking" at bounding box center [1028, 565] width 107 height 25
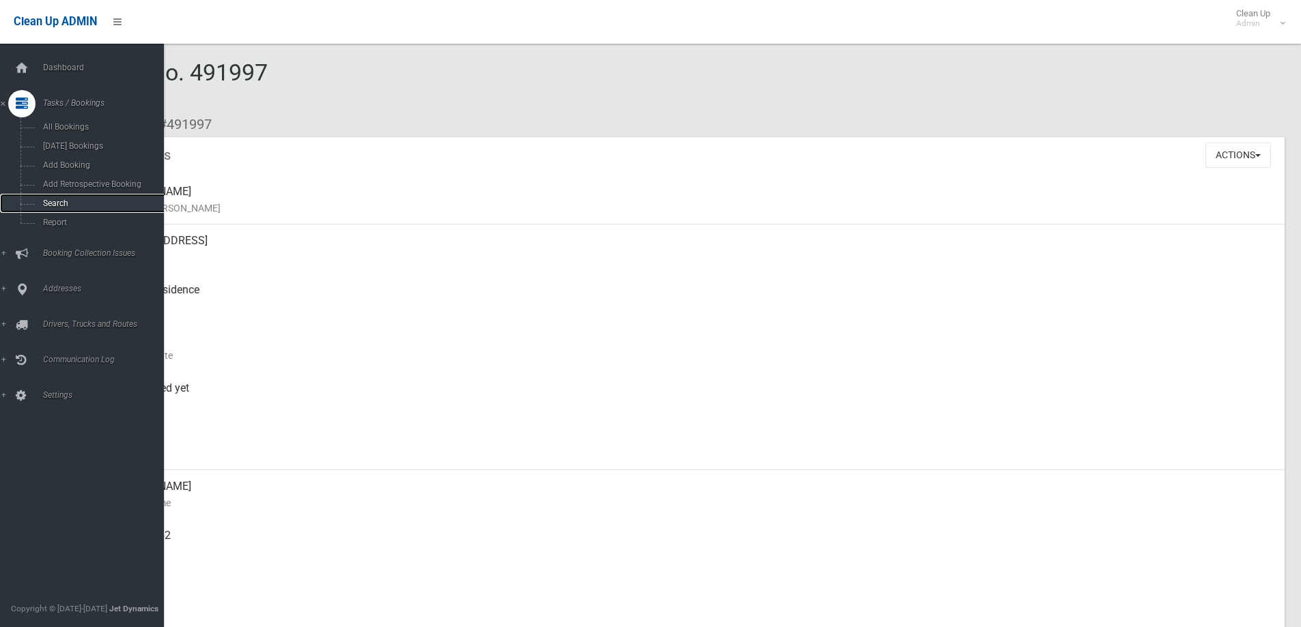
drag, startPoint x: 64, startPoint y: 200, endPoint x: 424, endPoint y: 238, distance: 362.5
click at [64, 200] on span "Search" at bounding box center [101, 204] width 124 height 10
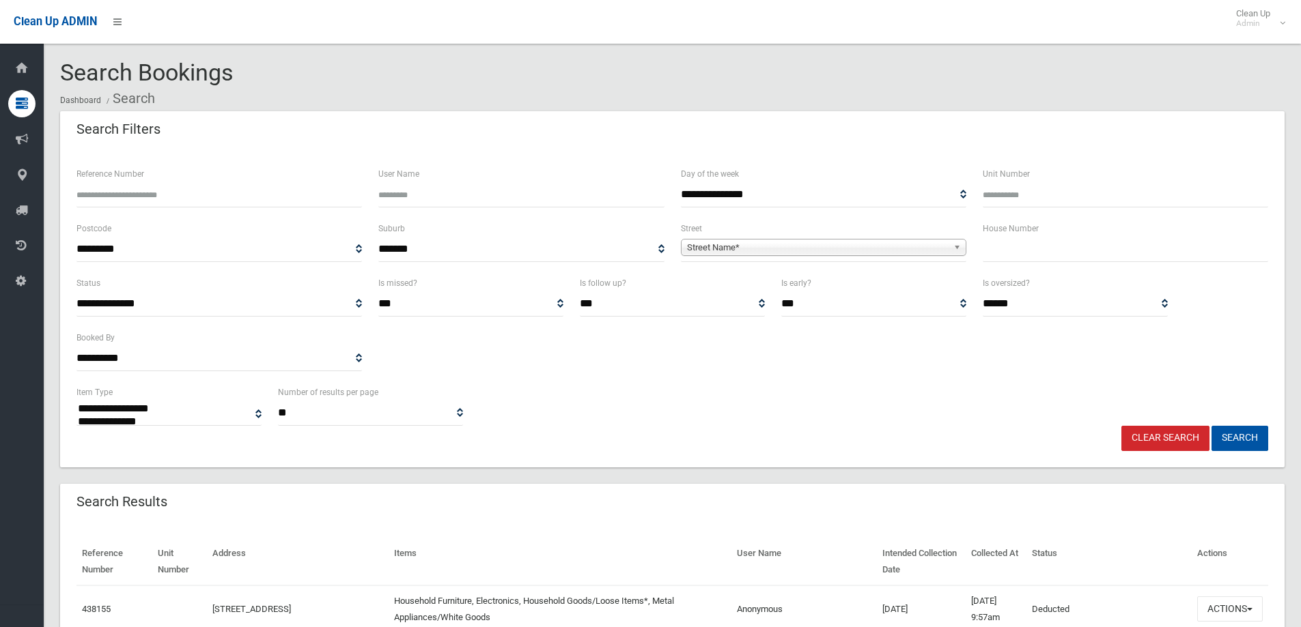
select select
click at [1060, 256] on input "text" at bounding box center [1125, 249] width 285 height 25
type input "*"
drag, startPoint x: 950, startPoint y: 237, endPoint x: 942, endPoint y: 249, distance: 13.8
click at [949, 238] on span "**********" at bounding box center [823, 249] width 285 height 25
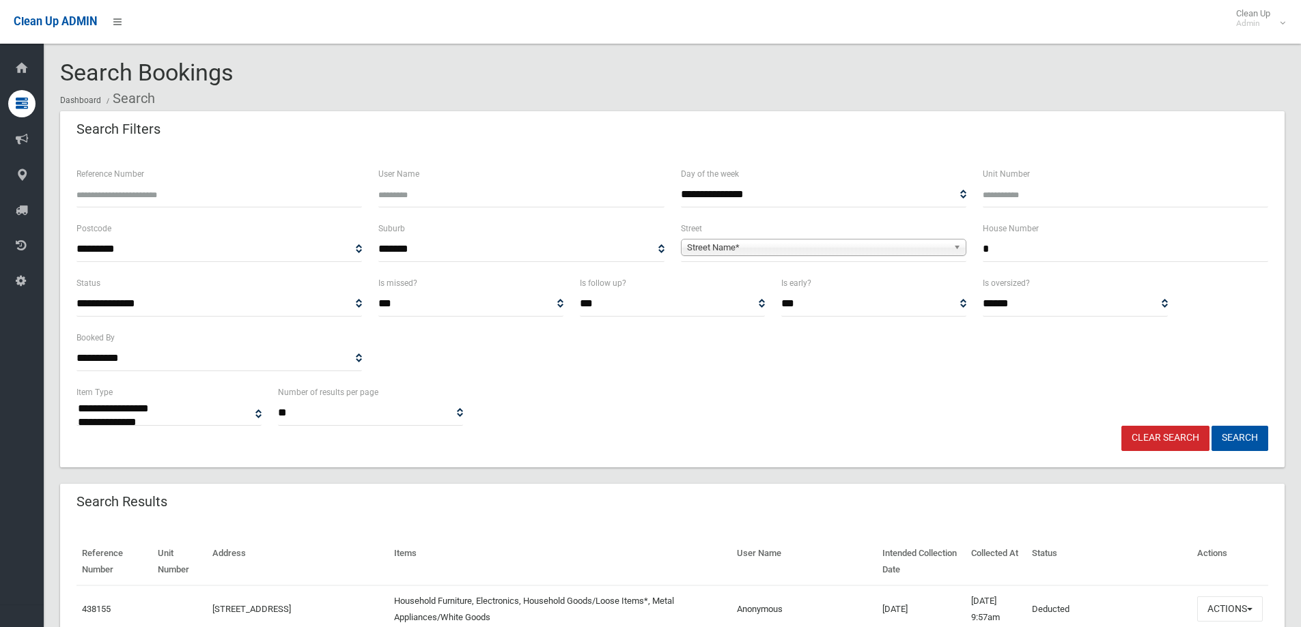
click at [942, 251] on span "Street Name*" at bounding box center [817, 248] width 261 height 16
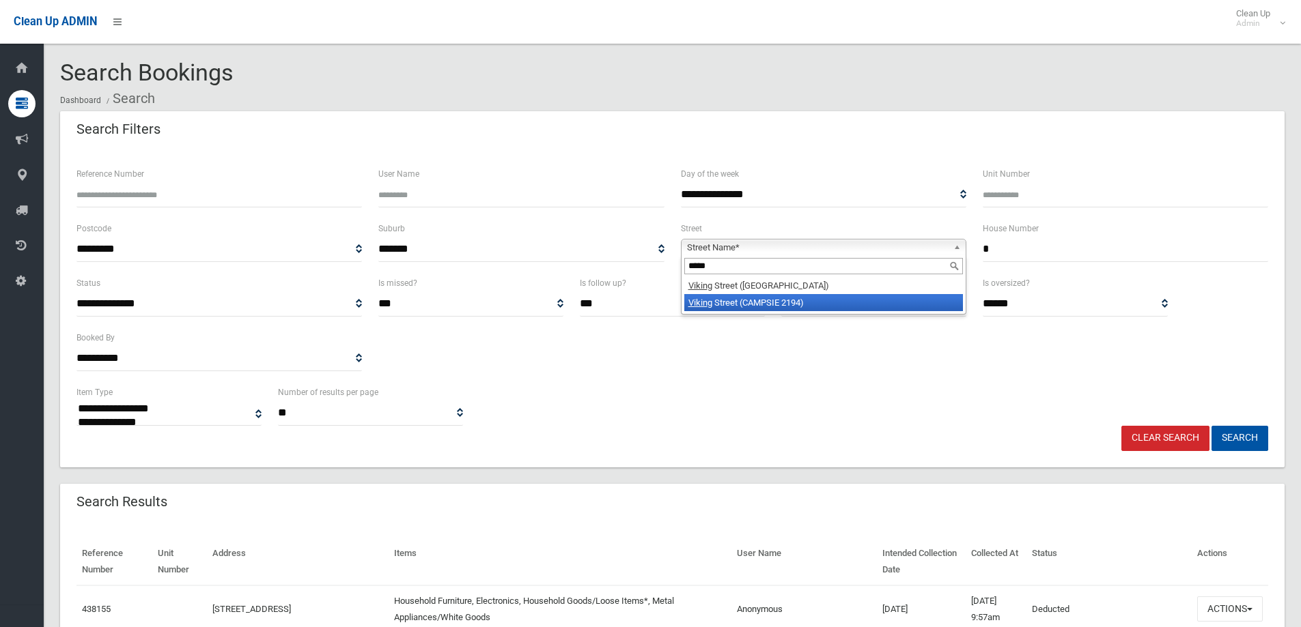
type input "*****"
click at [821, 299] on li "Vikin g Street (CAMPSIE 2194)" at bounding box center [823, 302] width 279 height 17
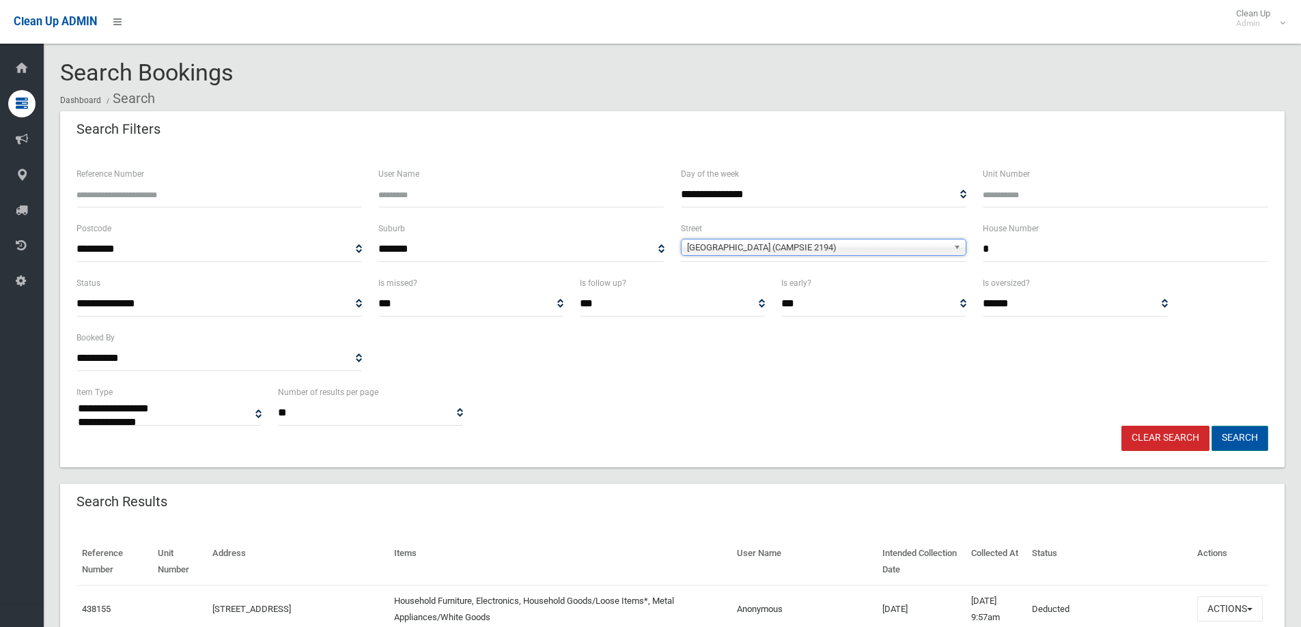
click at [1246, 441] on button "Search" at bounding box center [1239, 438] width 57 height 25
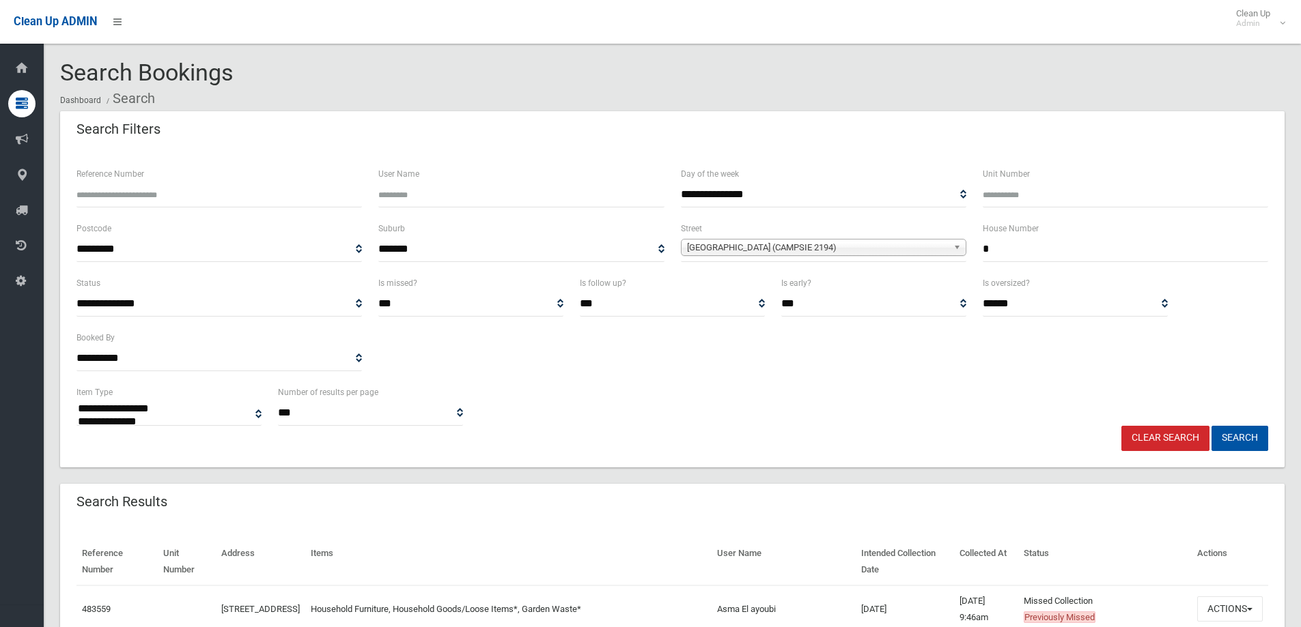
select select
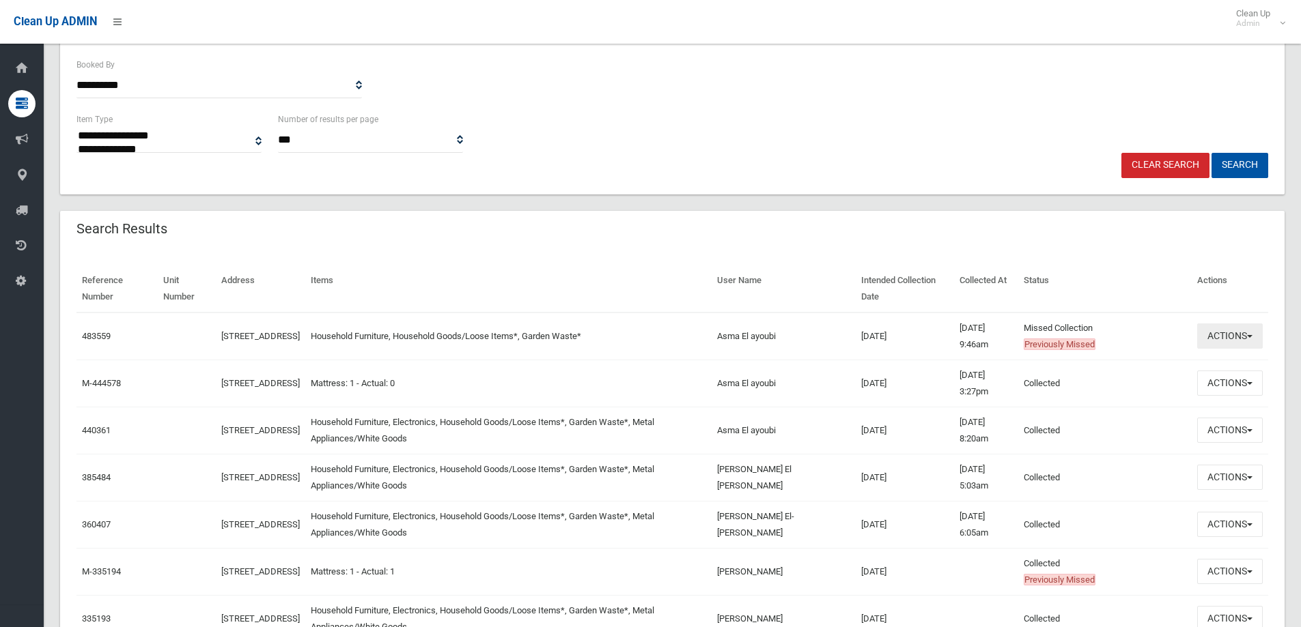
click at [1241, 340] on button "Actions" at bounding box center [1230, 336] width 66 height 25
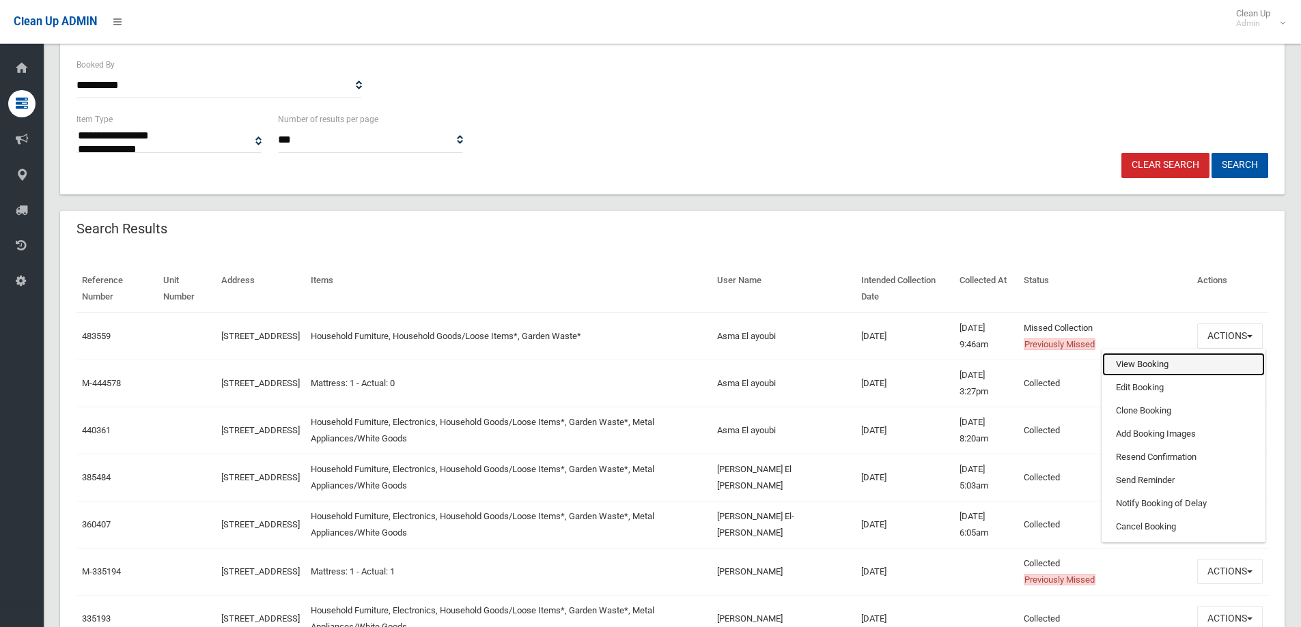
click at [1146, 369] on link "View Booking" at bounding box center [1183, 364] width 163 height 23
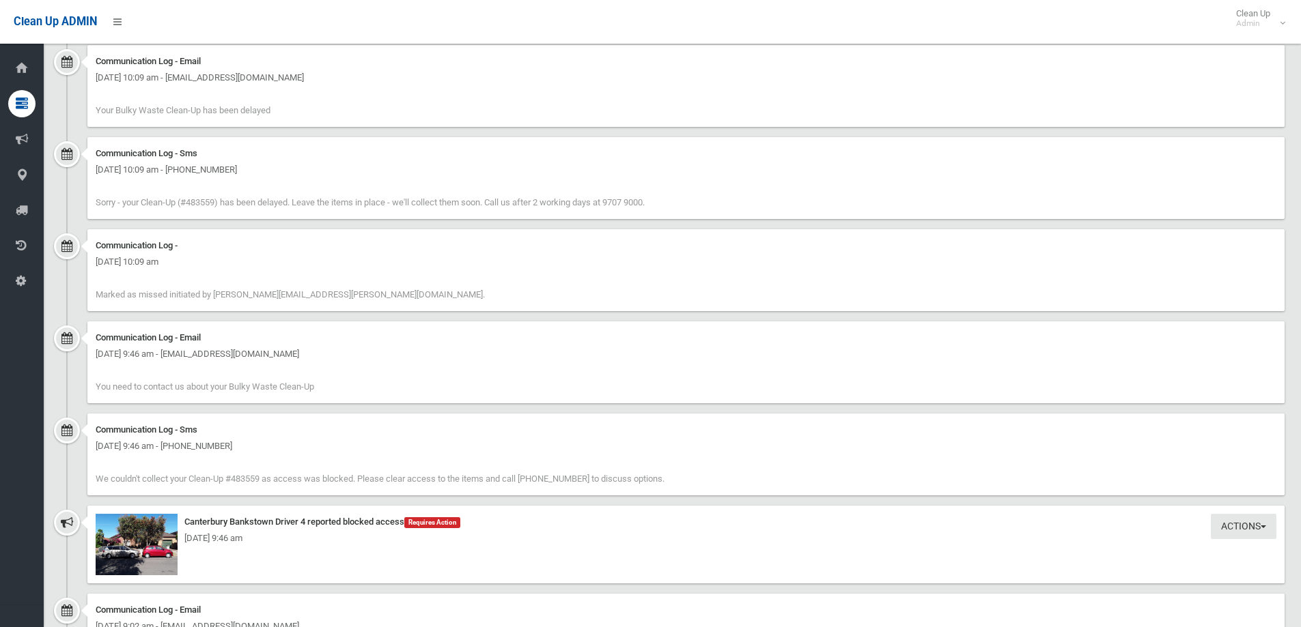
scroll to position [956, 0]
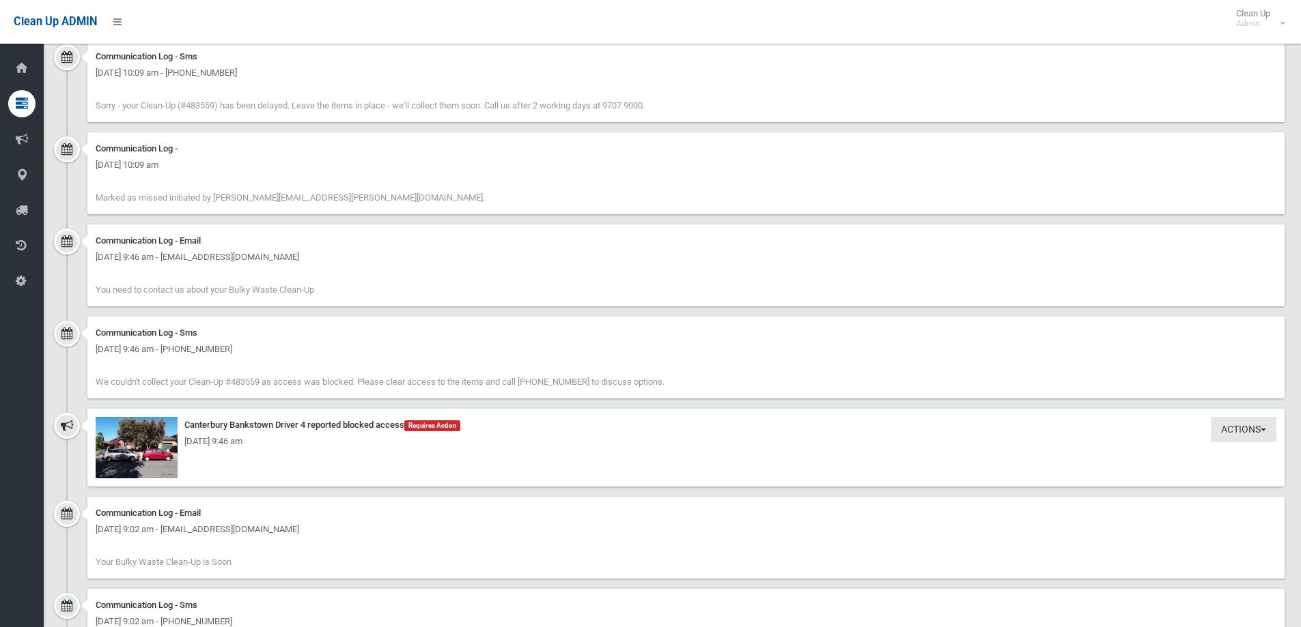
click at [155, 445] on div "Friday 10th October 2025 - 9:46 am" at bounding box center [686, 442] width 1181 height 16
click at [133, 462] on img at bounding box center [137, 447] width 82 height 61
click at [165, 451] on img at bounding box center [137, 447] width 82 height 61
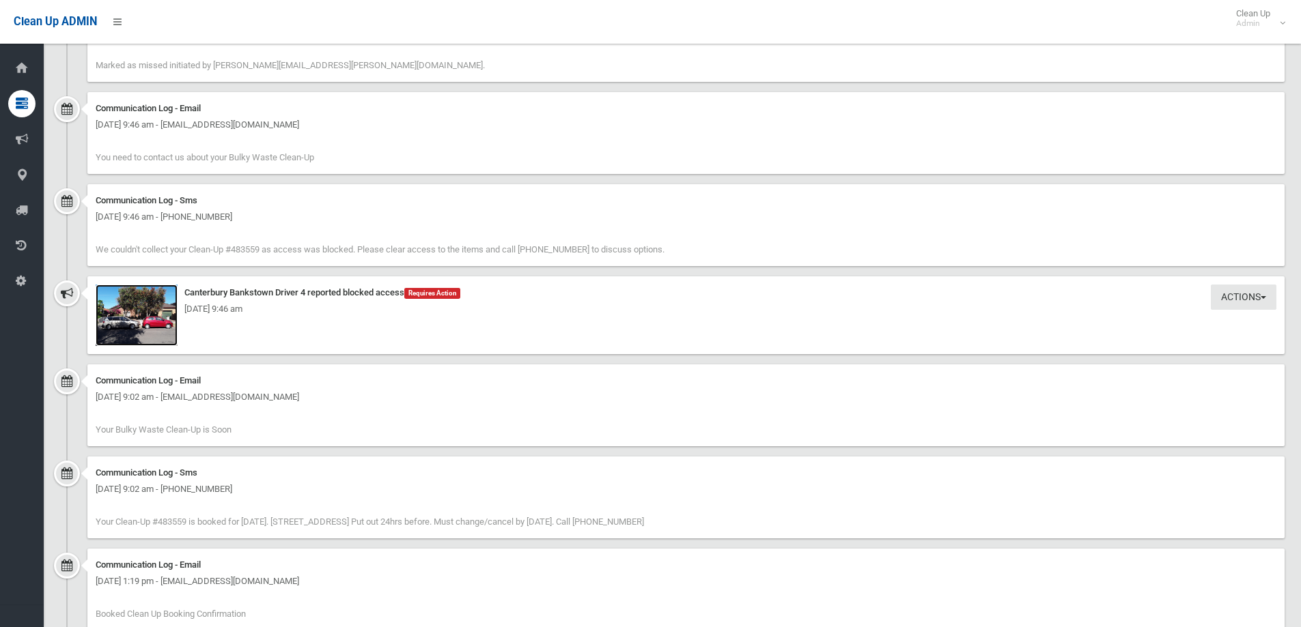
scroll to position [1092, 0]
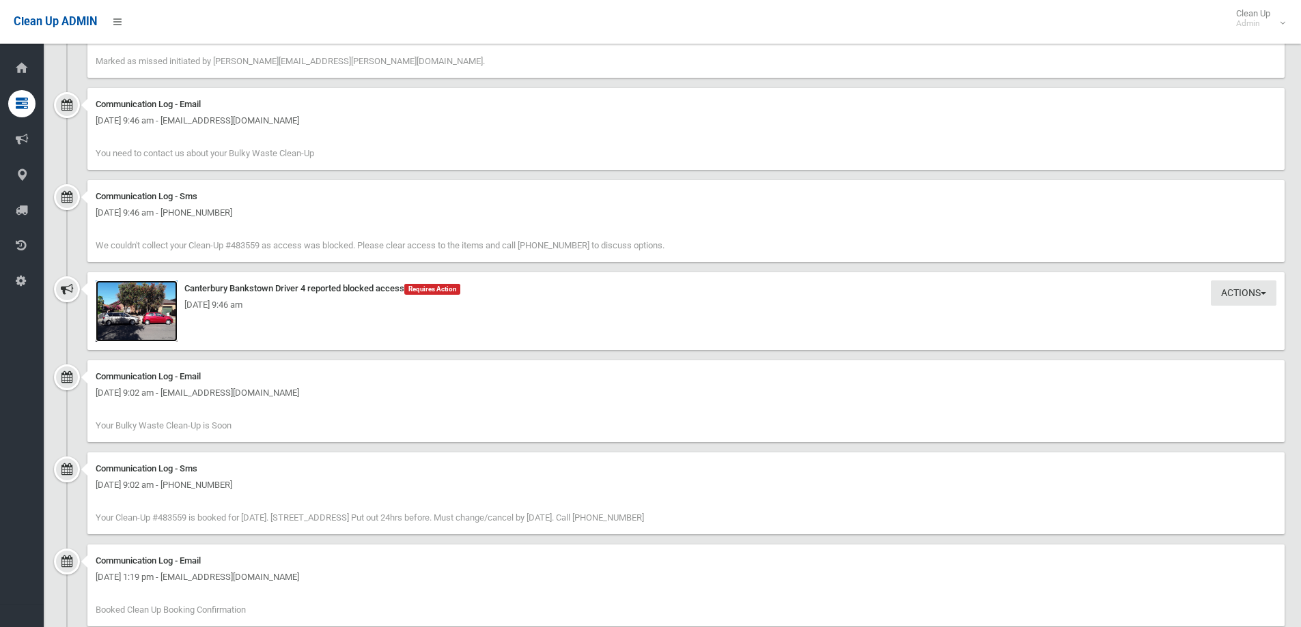
click at [165, 315] on img at bounding box center [137, 311] width 82 height 61
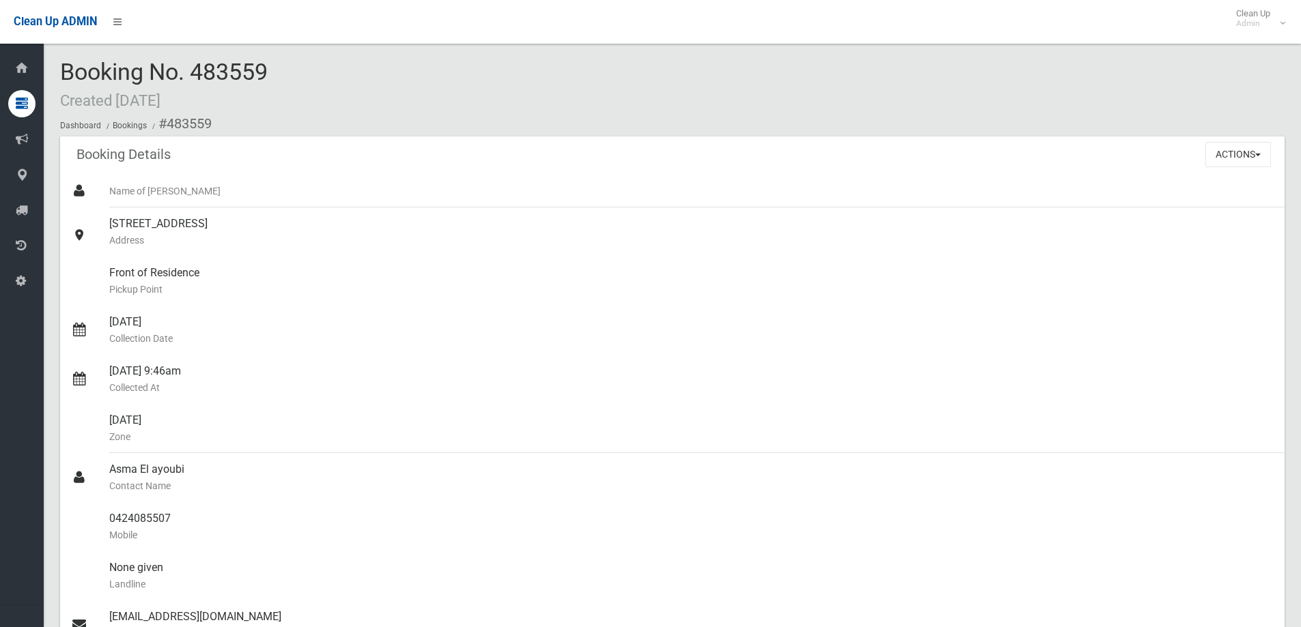
scroll to position [0, 0]
click at [1229, 162] on button "Actions" at bounding box center [1238, 155] width 66 height 25
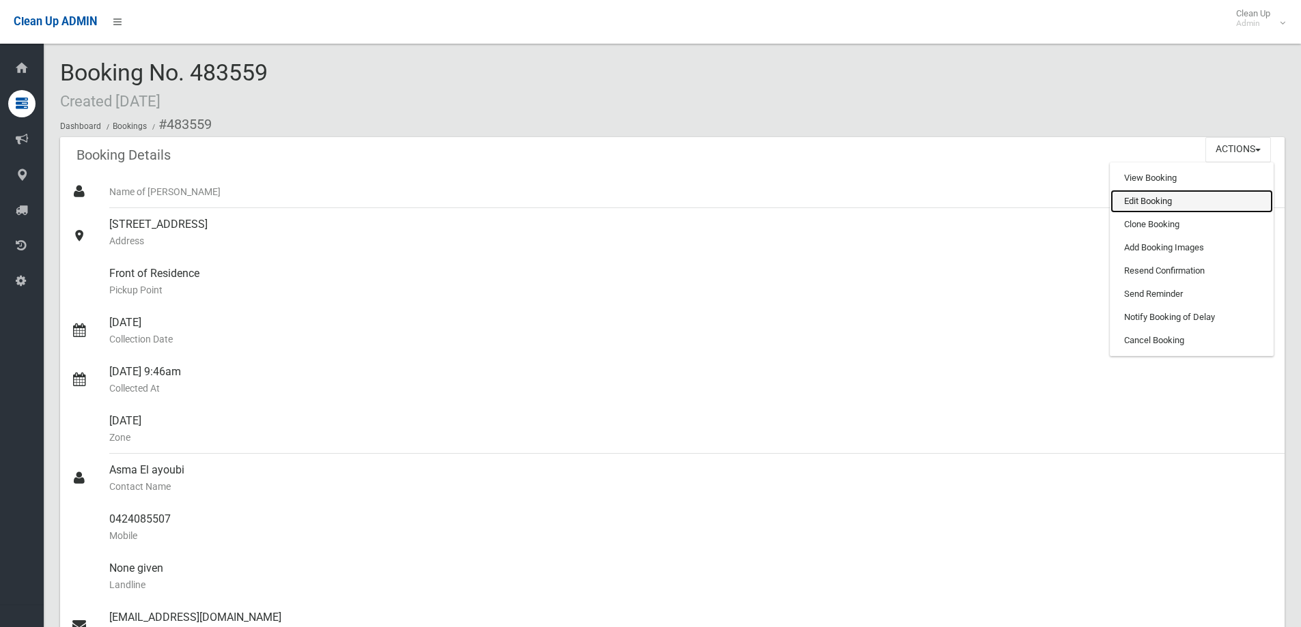
click at [1153, 203] on link "Edit Booking" at bounding box center [1191, 201] width 163 height 23
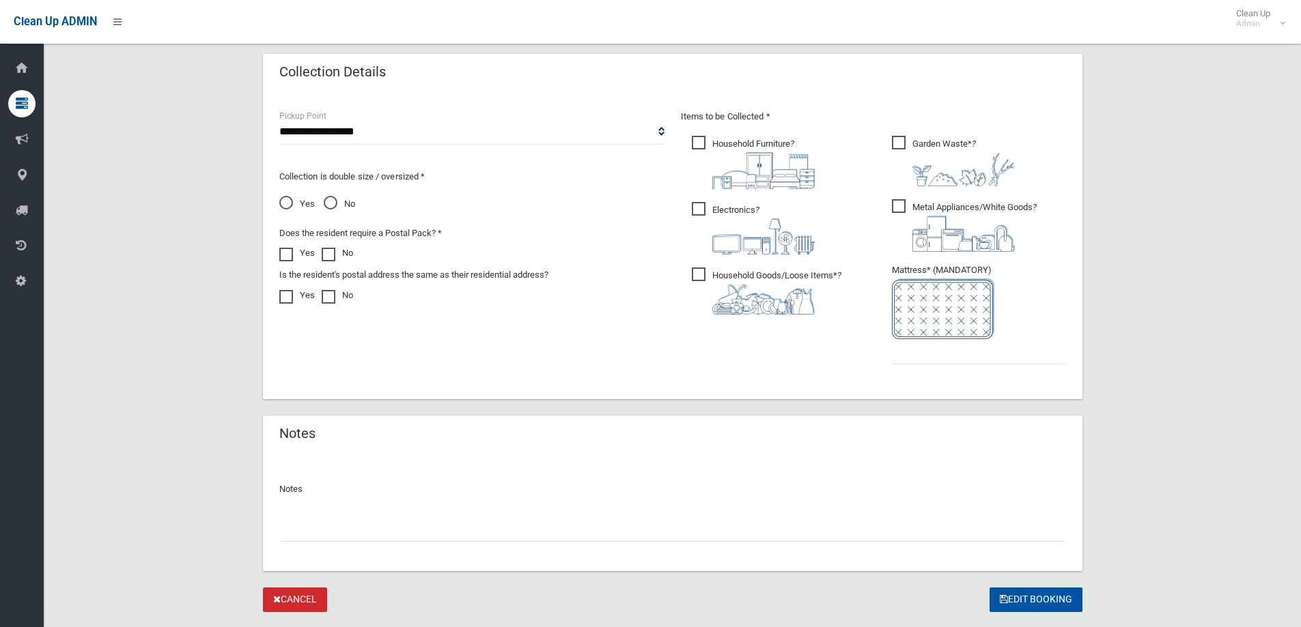
scroll to position [717, 0]
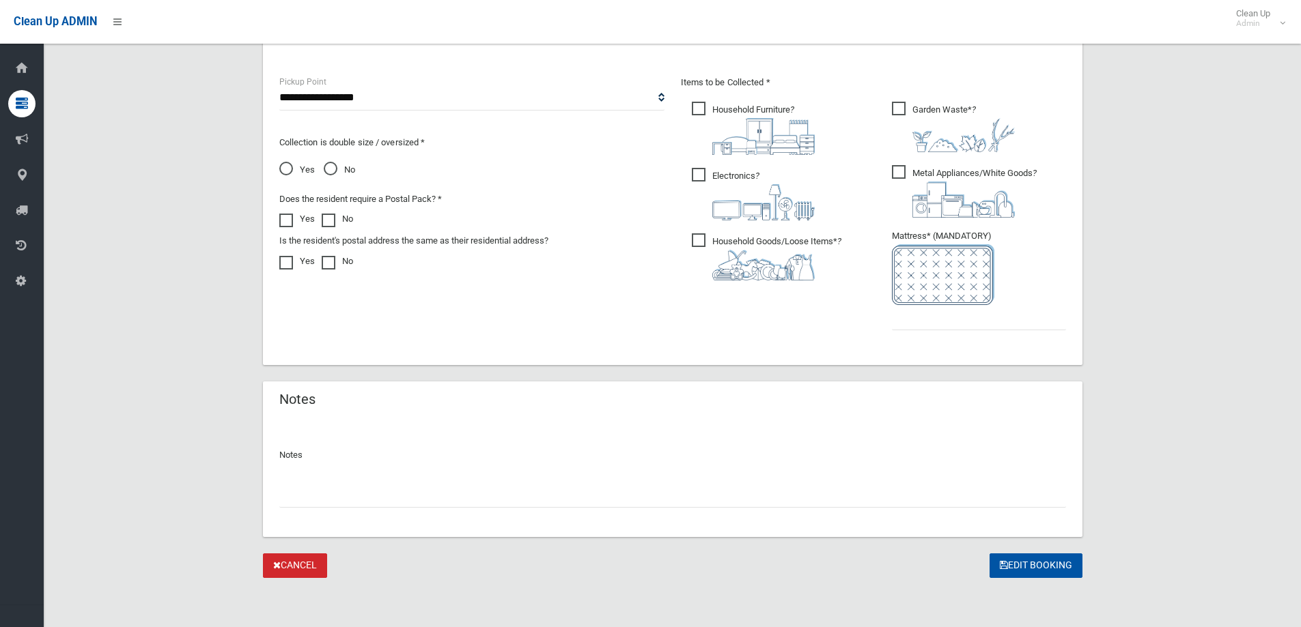
click at [368, 507] on input "text" at bounding box center [672, 495] width 787 height 25
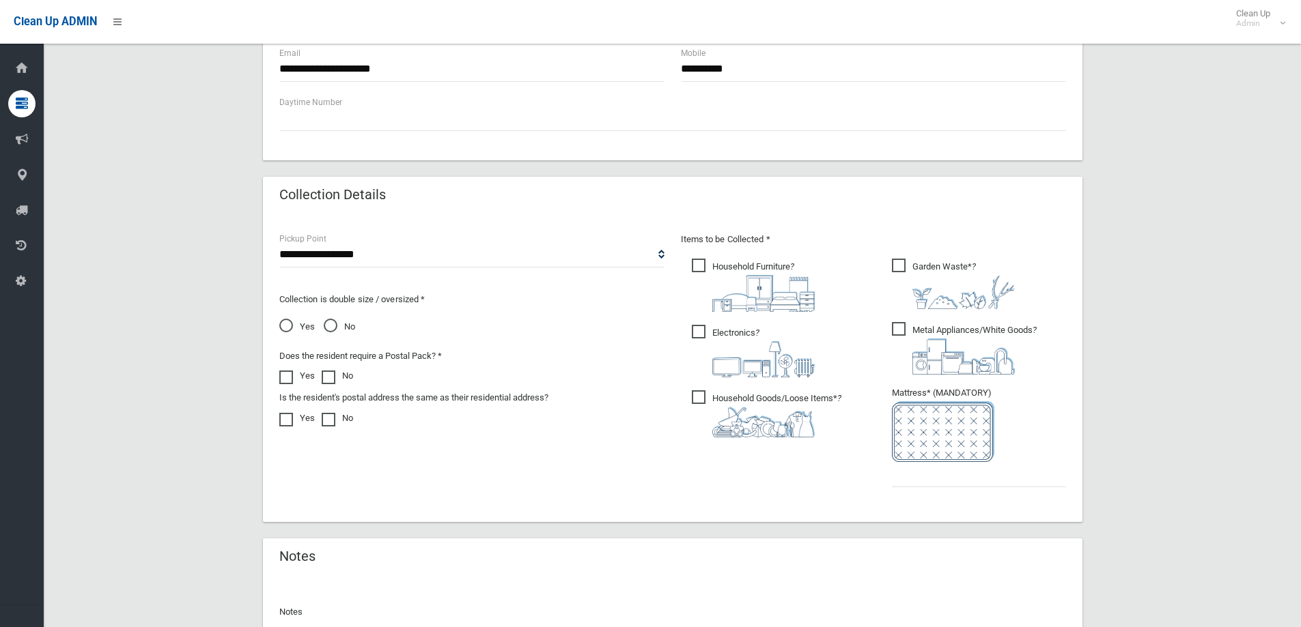
scroll to position [649, 0]
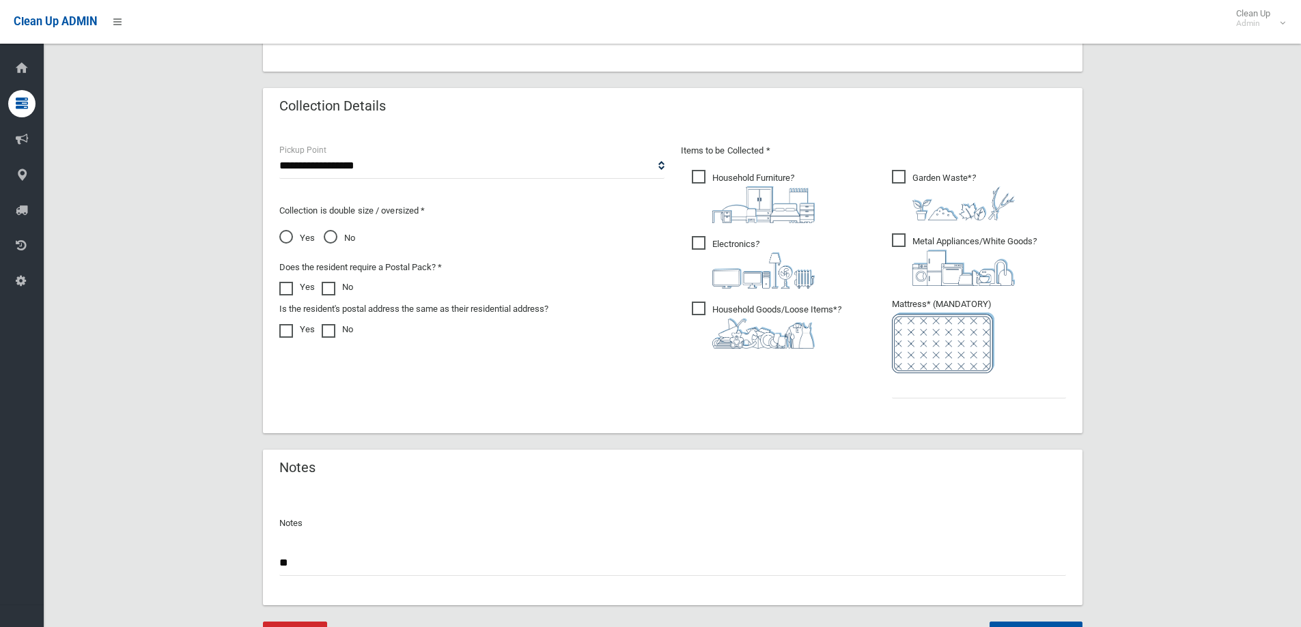
type input "*"
click at [397, 563] on input "**********" at bounding box center [672, 563] width 787 height 25
type input "*"
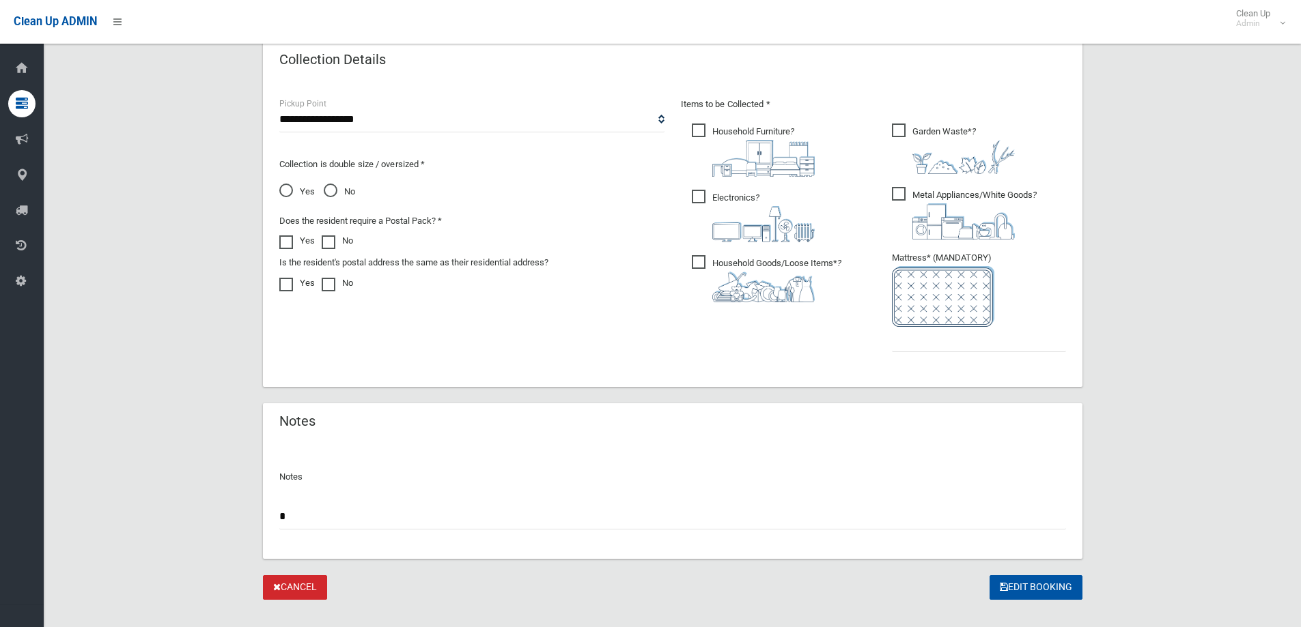
scroll to position [717, 0]
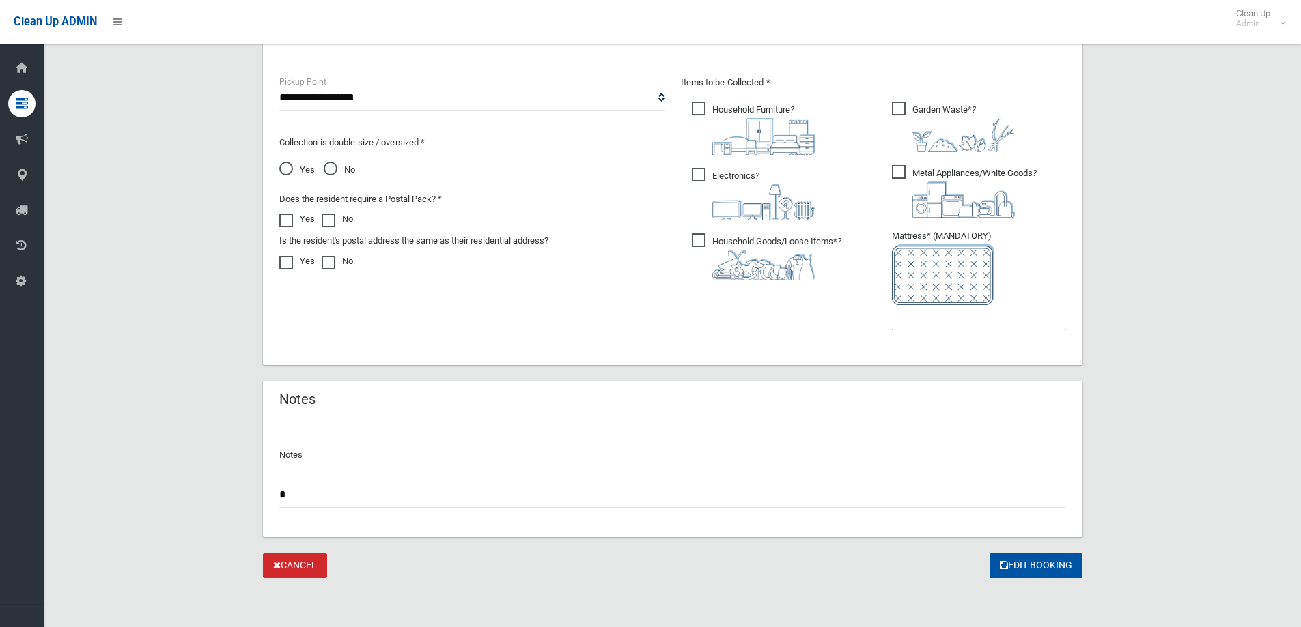
click at [932, 318] on input "text" at bounding box center [979, 317] width 174 height 25
type input "*"
click at [1043, 569] on button "Edit Booking" at bounding box center [1035, 566] width 93 height 25
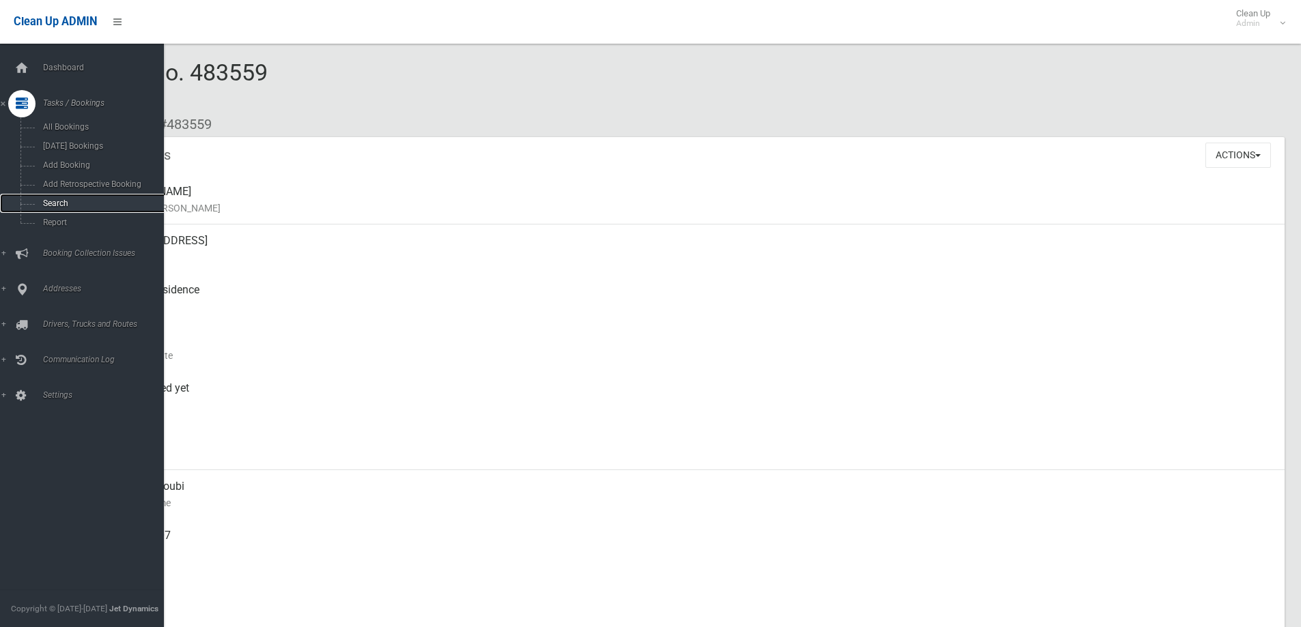
click at [53, 195] on link "Search" at bounding box center [87, 203] width 174 height 19
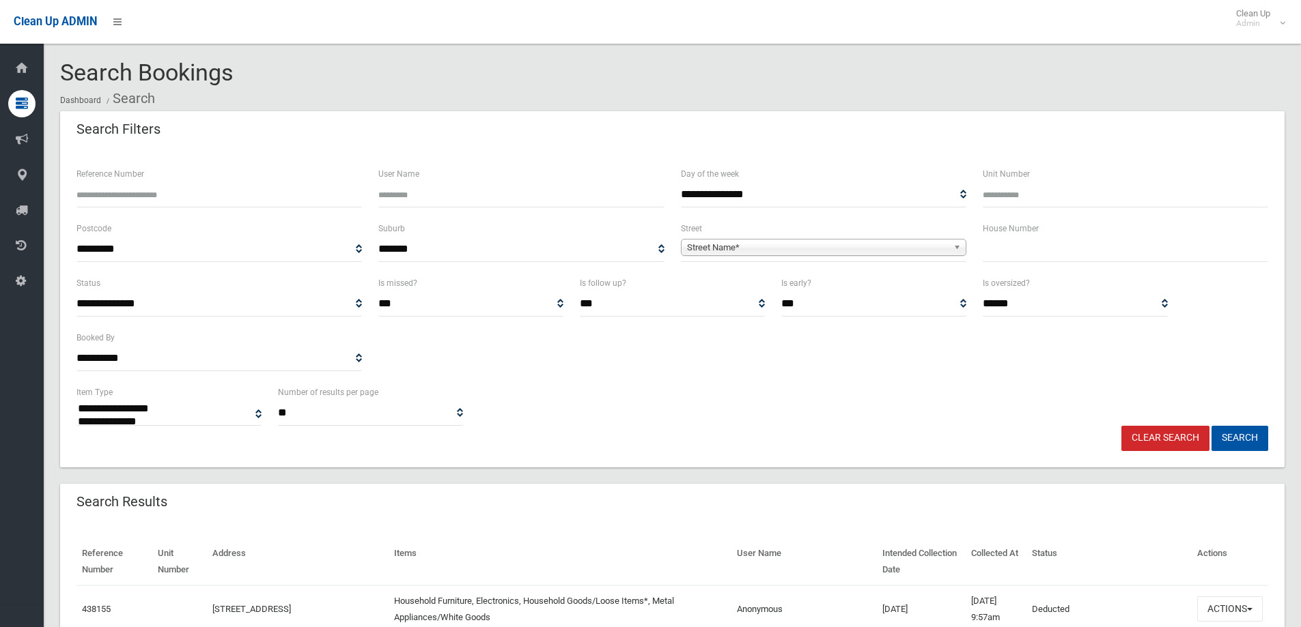
select select
click at [992, 250] on input "text" at bounding box center [1125, 249] width 285 height 25
type input "**"
click at [928, 248] on span "Street Name*" at bounding box center [817, 248] width 261 height 16
type input "*****"
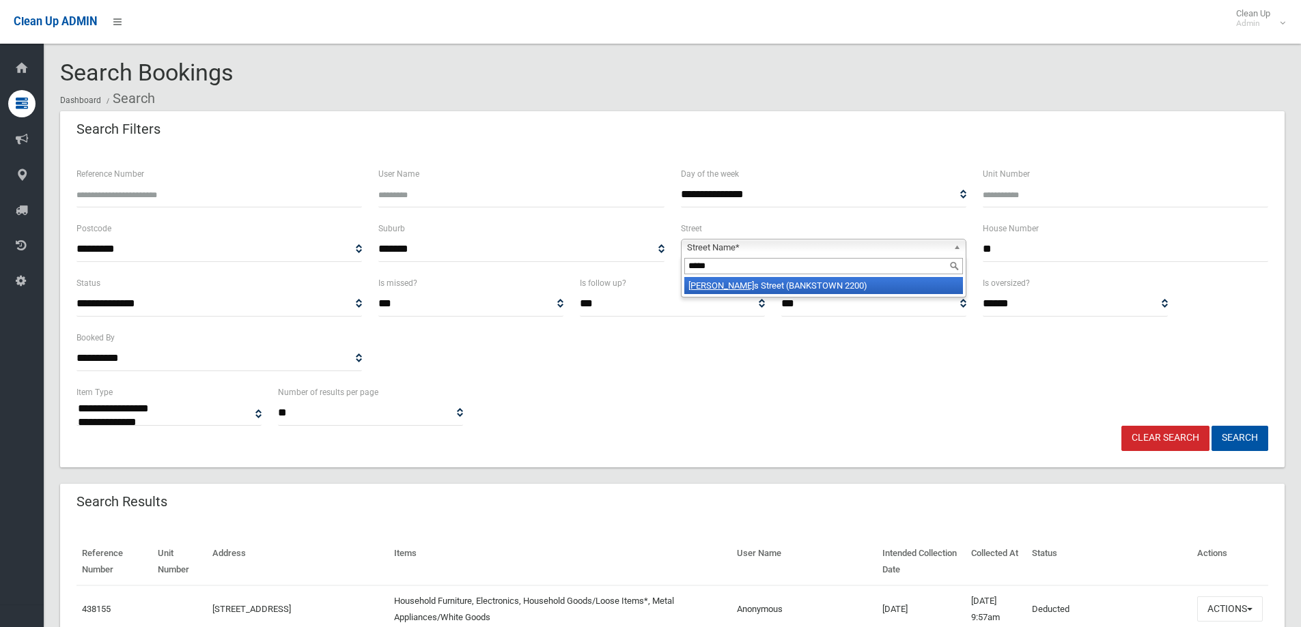
click at [872, 283] on li "Jacob s Street (BANKSTOWN 2200)" at bounding box center [823, 285] width 279 height 17
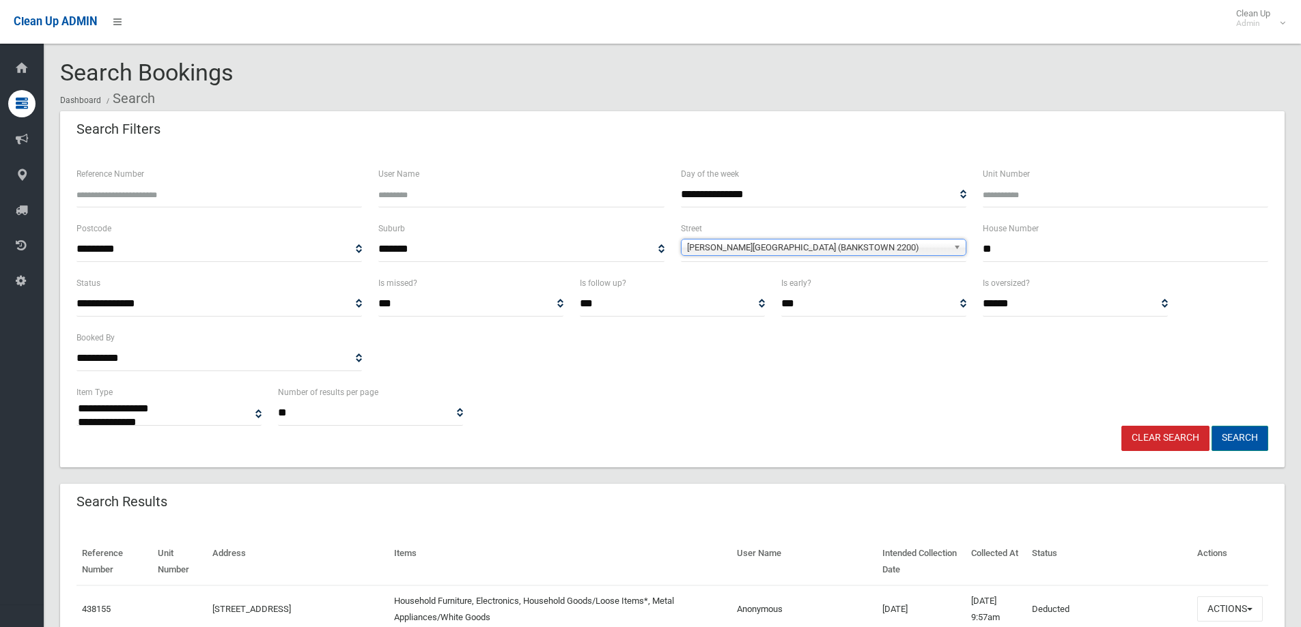
click at [1245, 433] on button "Search" at bounding box center [1239, 438] width 57 height 25
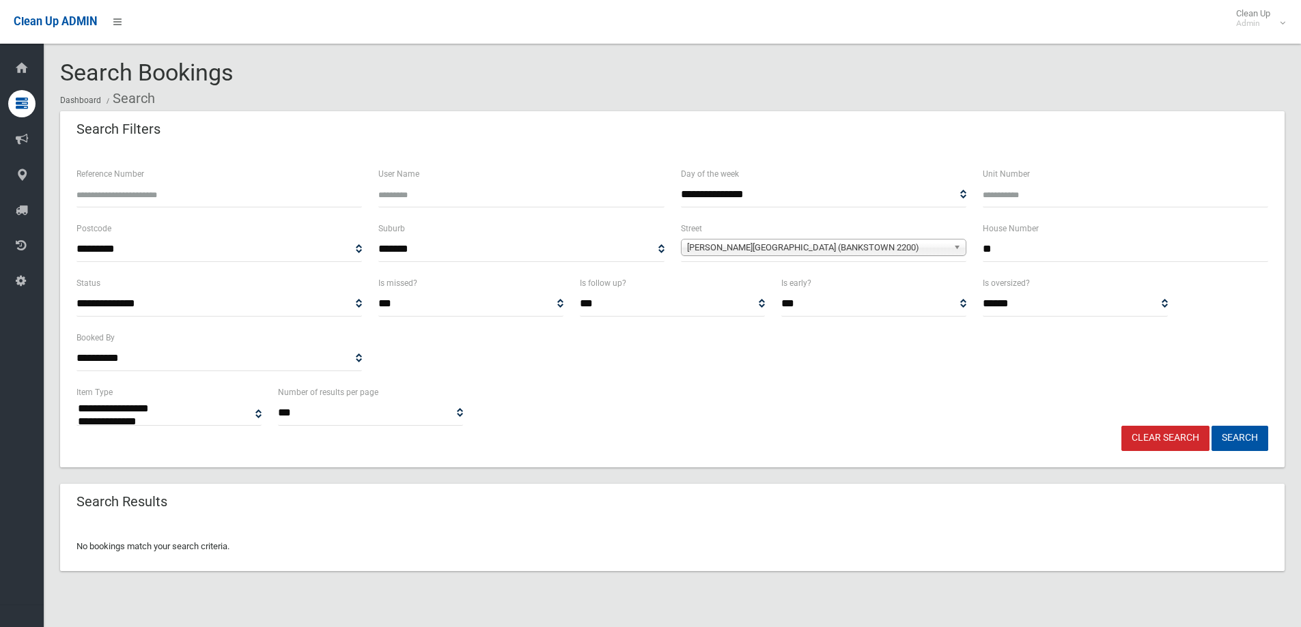
select select
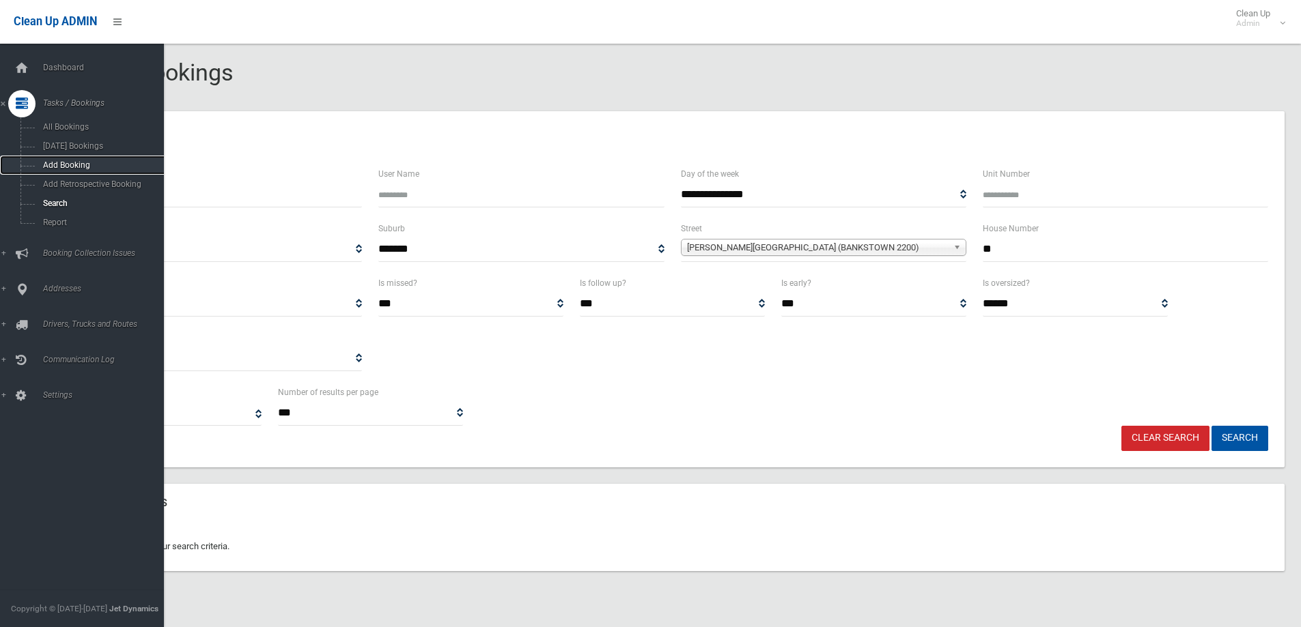
click at [49, 163] on span "Add Booking" at bounding box center [101, 165] width 124 height 10
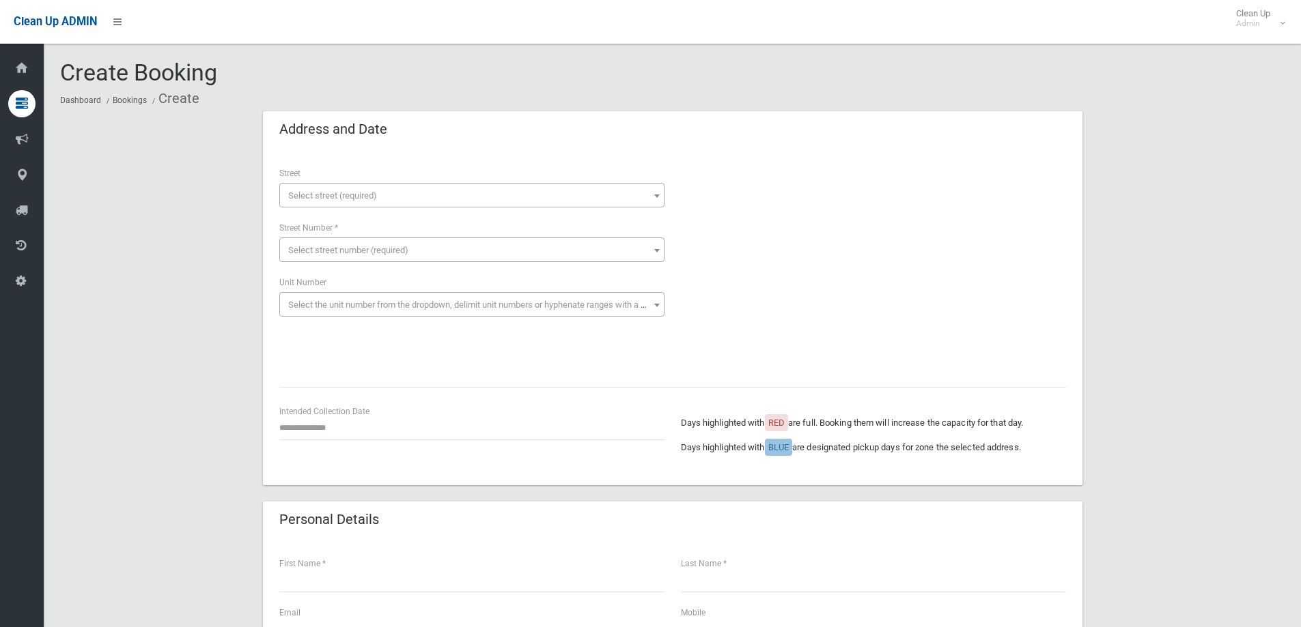
click at [376, 198] on span "Select street (required)" at bounding box center [332, 196] width 89 height 10
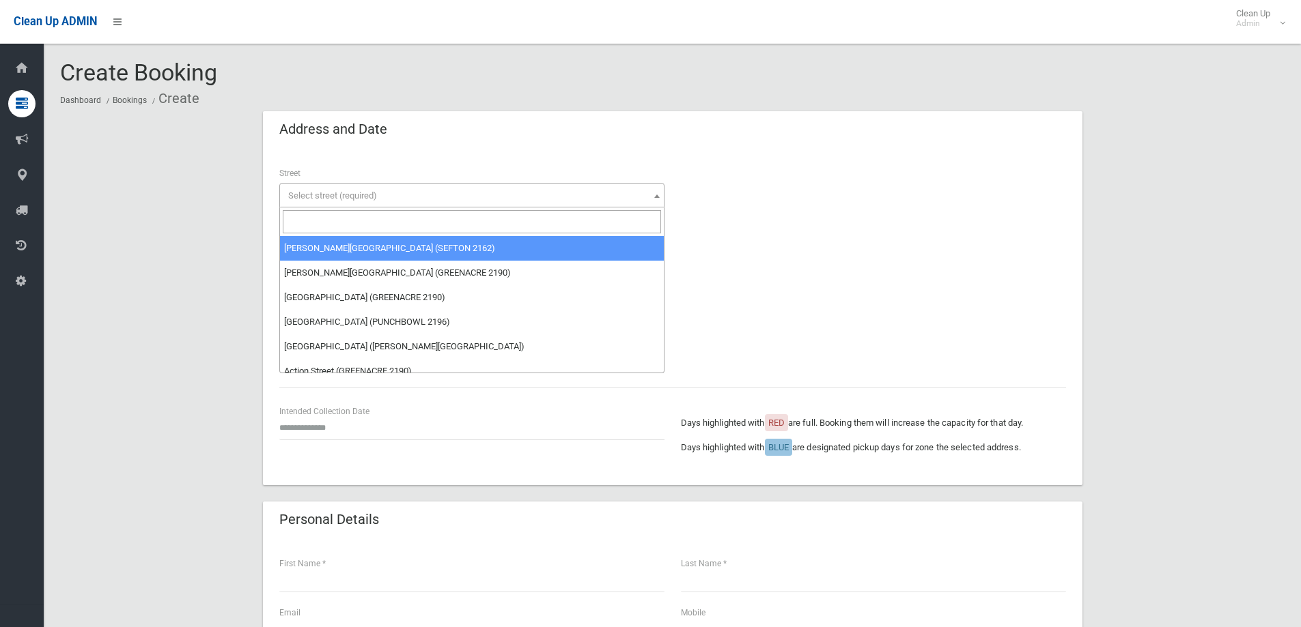
click at [363, 223] on input "search" at bounding box center [472, 221] width 378 height 23
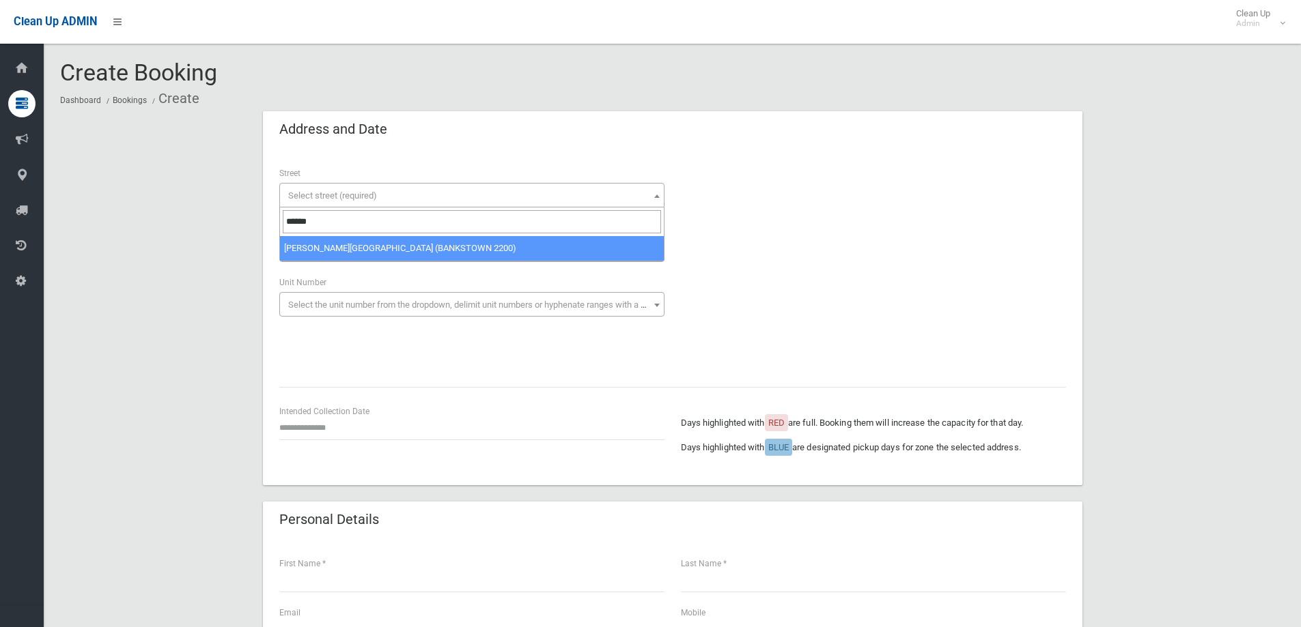
type input "******"
select select "****"
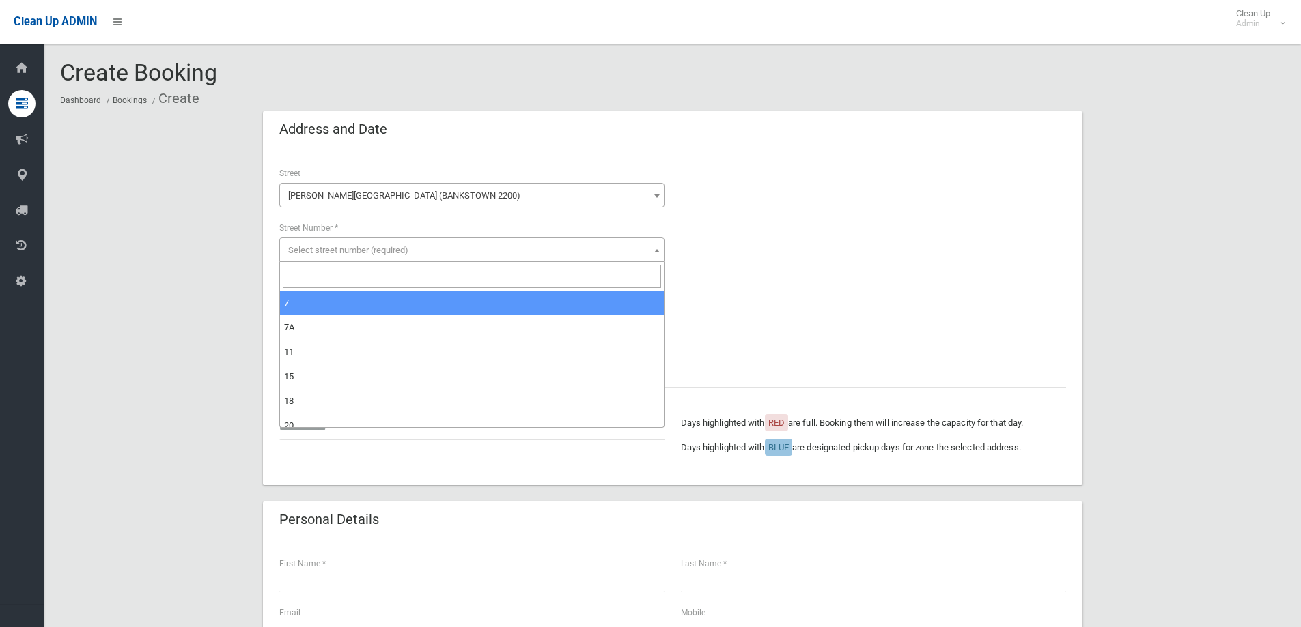
click at [331, 251] on span "Select street number (required)" at bounding box center [348, 250] width 120 height 10
click at [323, 281] on input "search" at bounding box center [472, 276] width 378 height 23
type input "**"
select select "**"
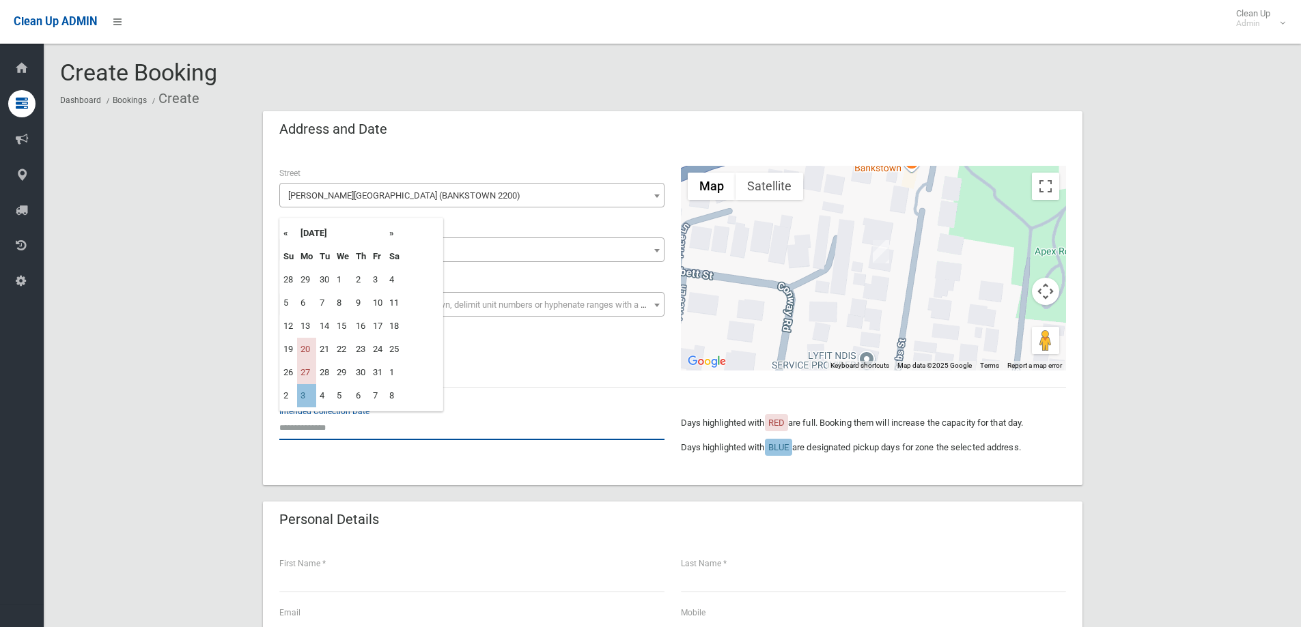
click at [338, 432] on input "text" at bounding box center [471, 427] width 385 height 25
click at [302, 393] on td "3" at bounding box center [306, 395] width 19 height 23
type input "**********"
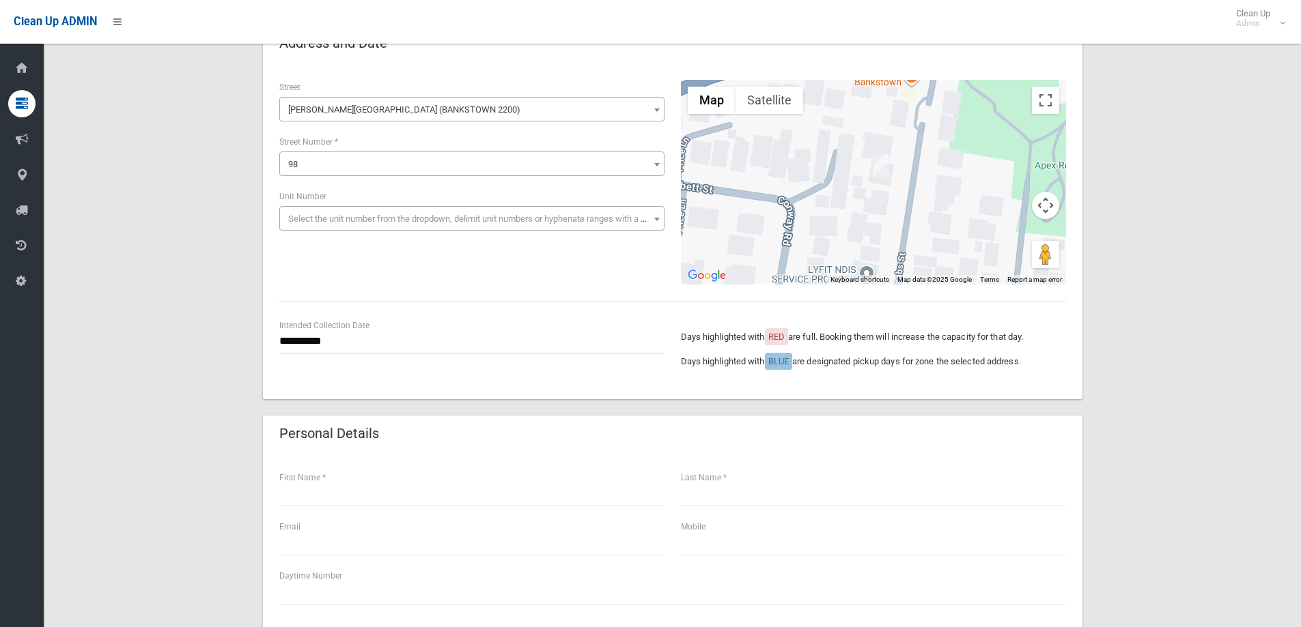
scroll to position [205, 0]
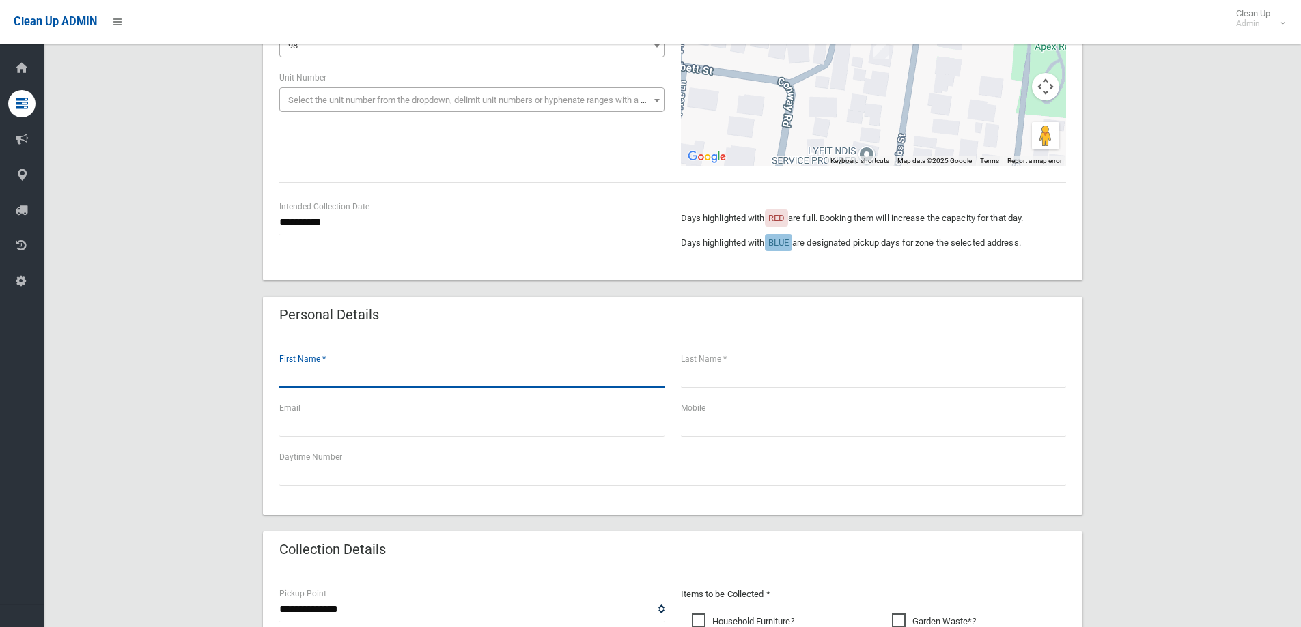
click at [389, 382] on input "text" at bounding box center [471, 375] width 385 height 25
type input "***"
click at [722, 372] on input "text" at bounding box center [873, 375] width 385 height 25
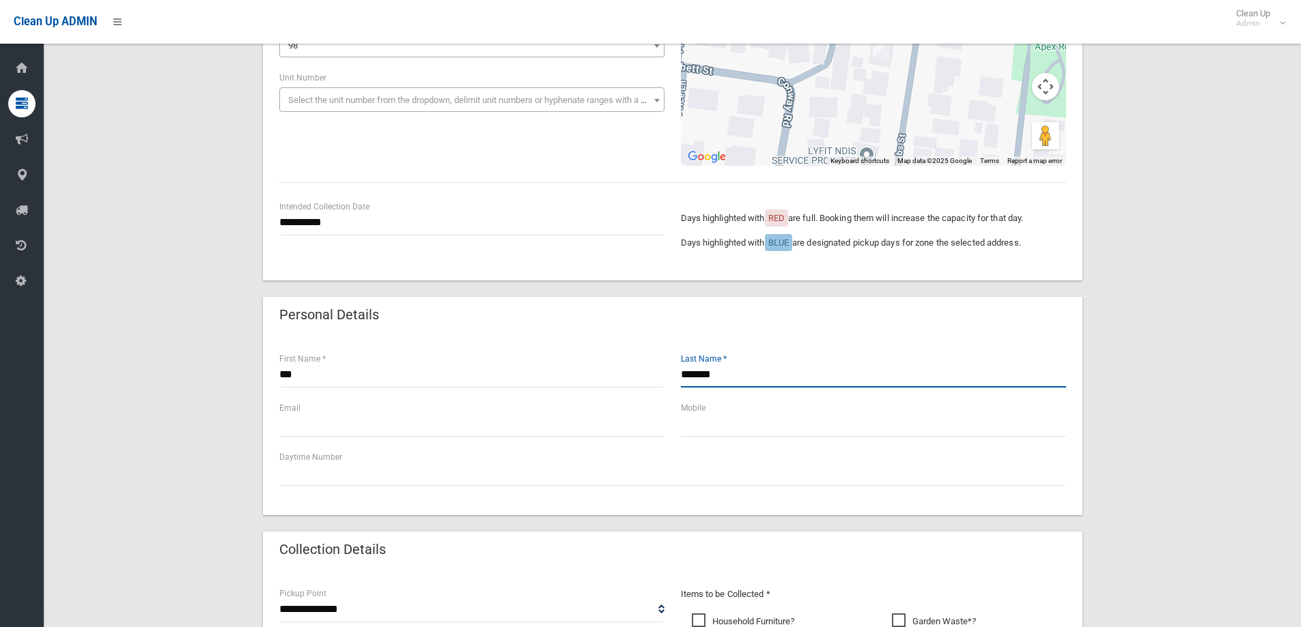
click at [686, 371] on input "*******" at bounding box center [873, 375] width 385 height 25
type input "*******"
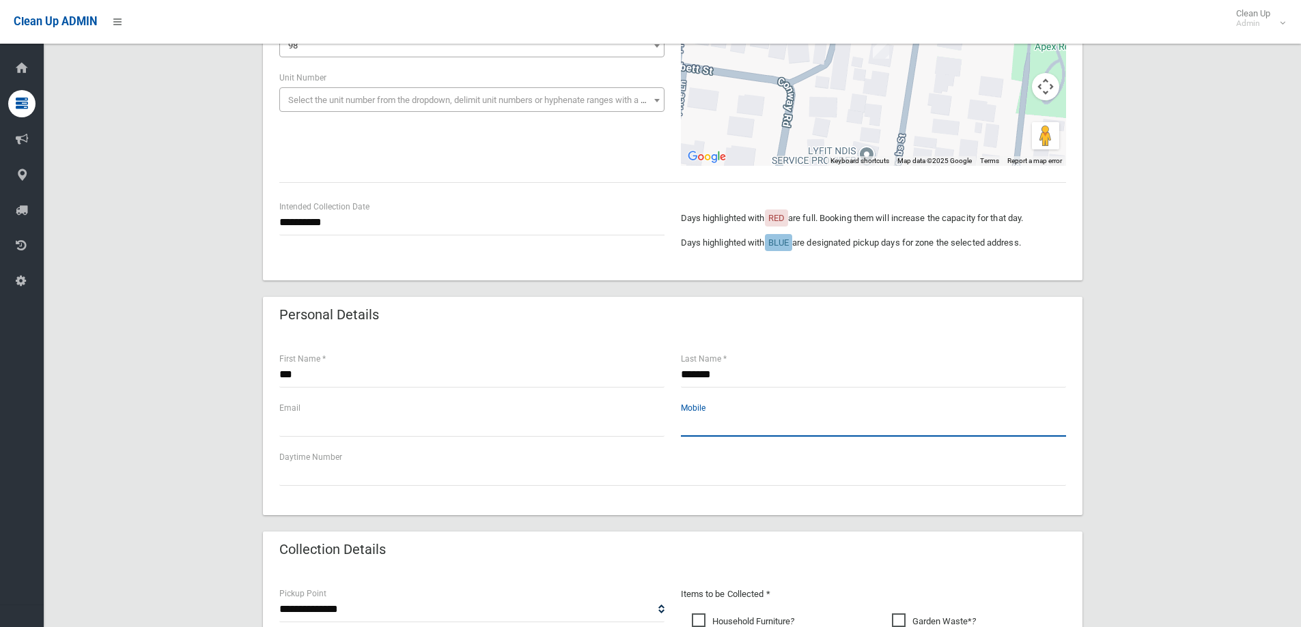
click at [719, 423] on input "text" at bounding box center [873, 424] width 385 height 25
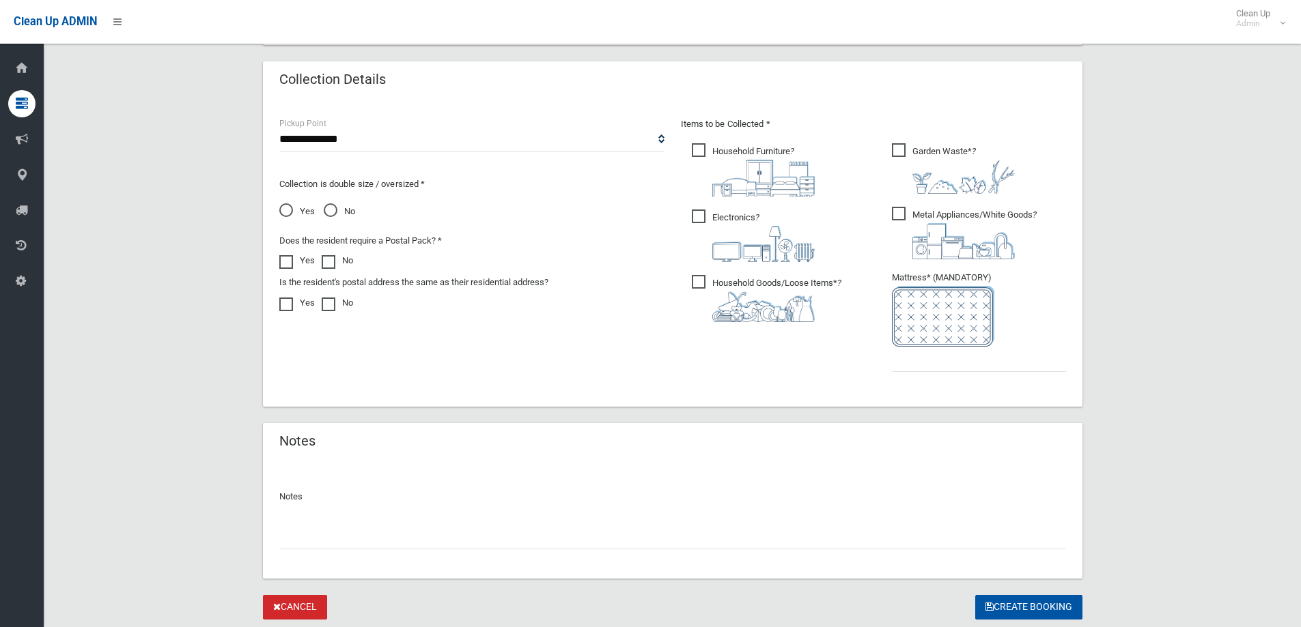
scroll to position [683, 0]
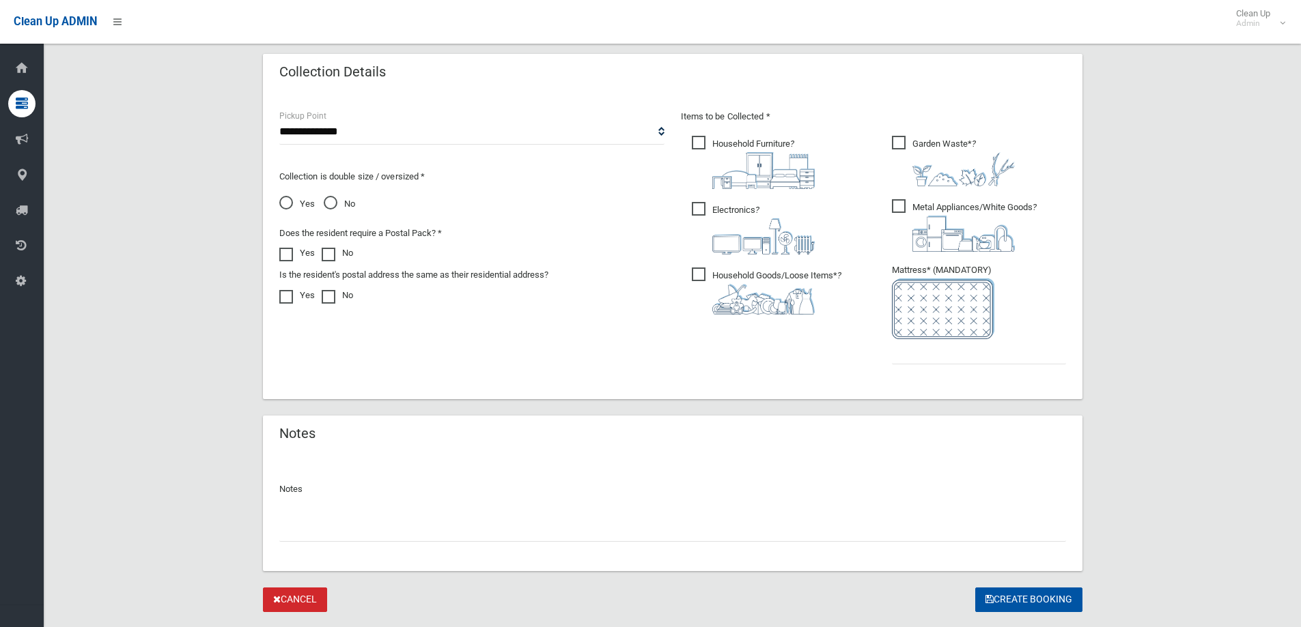
type input "**********"
click at [914, 358] on input "text" at bounding box center [979, 351] width 174 height 25
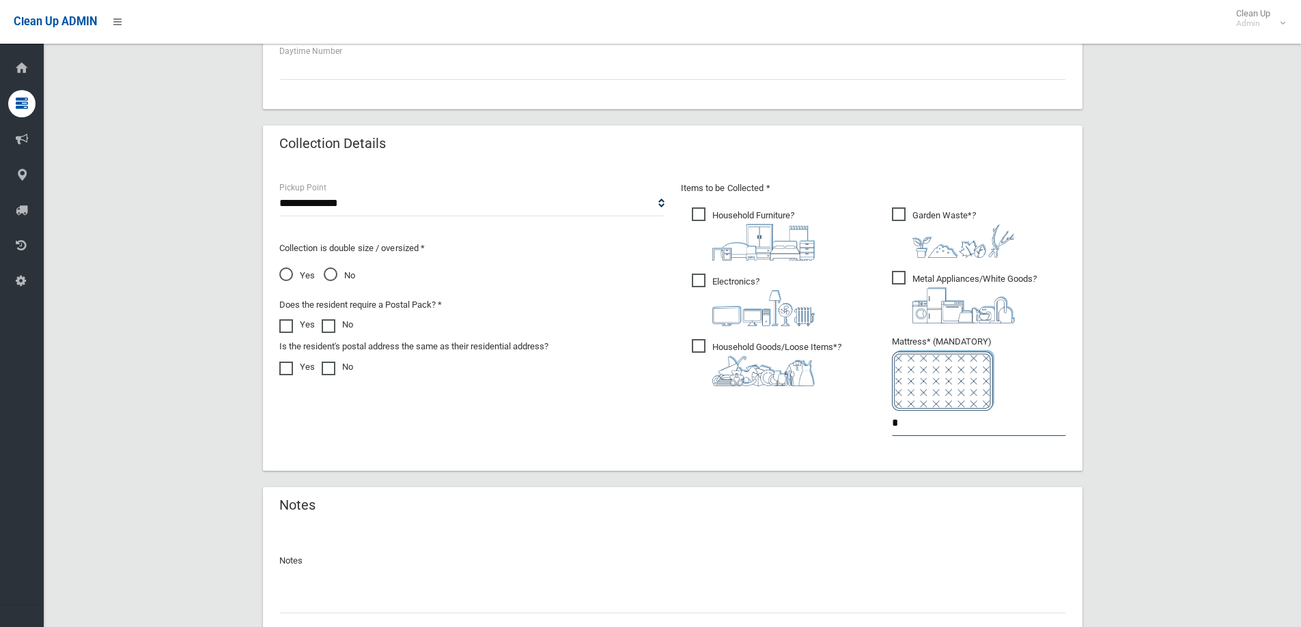
scroll to position [478, 0]
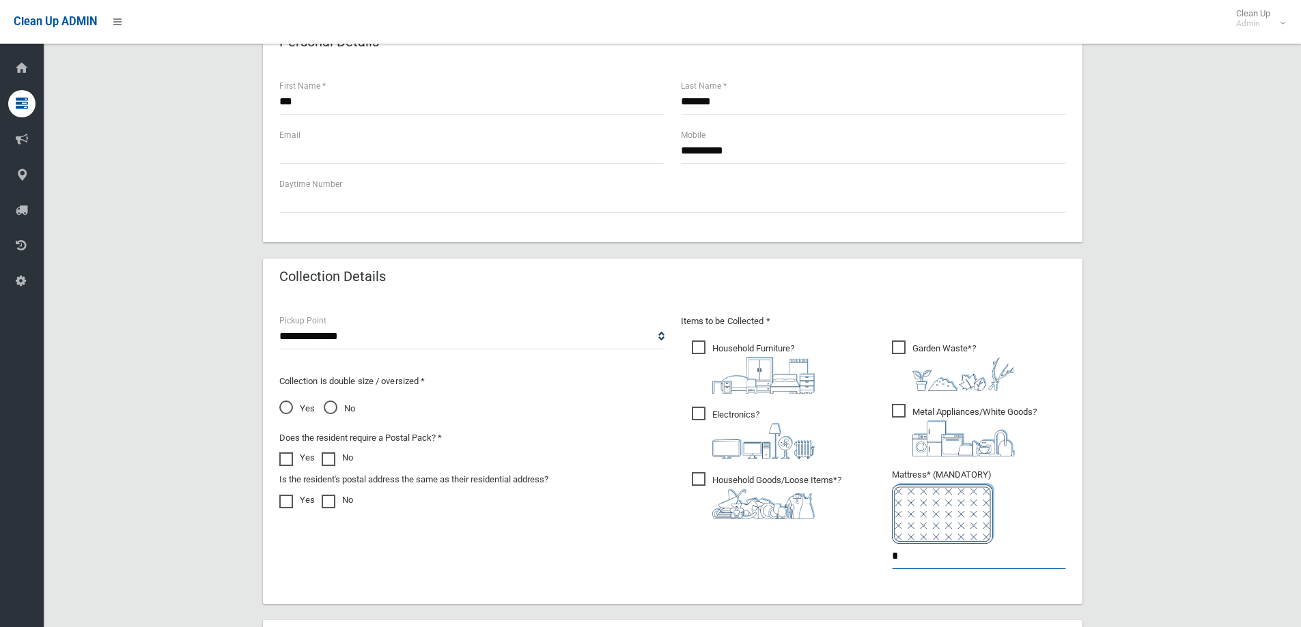
type input "*"
click at [333, 404] on span "No" at bounding box center [339, 409] width 31 height 16
click at [514, 337] on select "**********" at bounding box center [471, 336] width 385 height 25
select select "*"
click at [279, 324] on select "**********" at bounding box center [471, 336] width 385 height 25
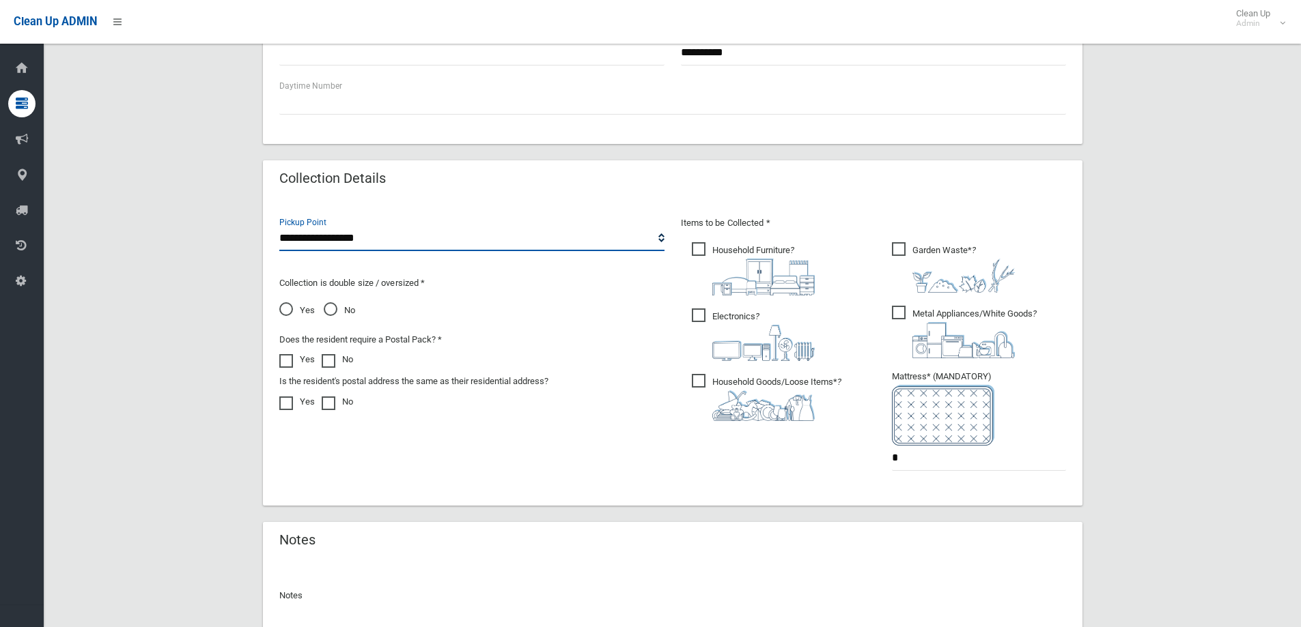
scroll to position [717, 0]
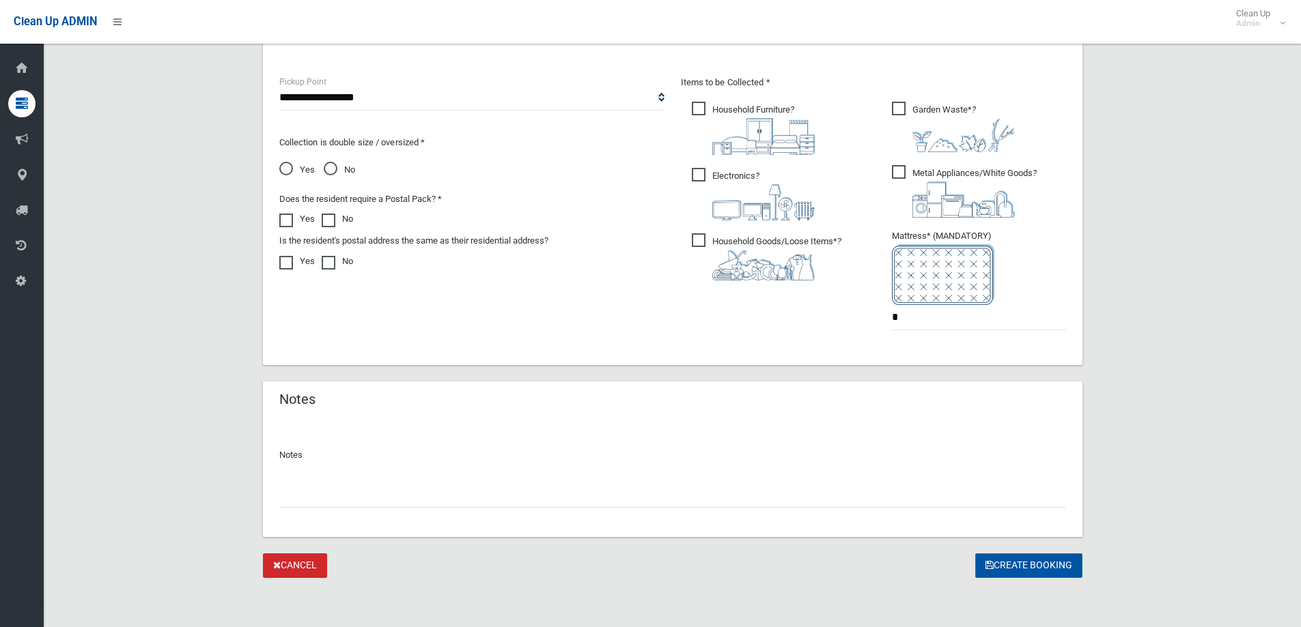
click at [1056, 568] on button "Create Booking" at bounding box center [1028, 566] width 107 height 25
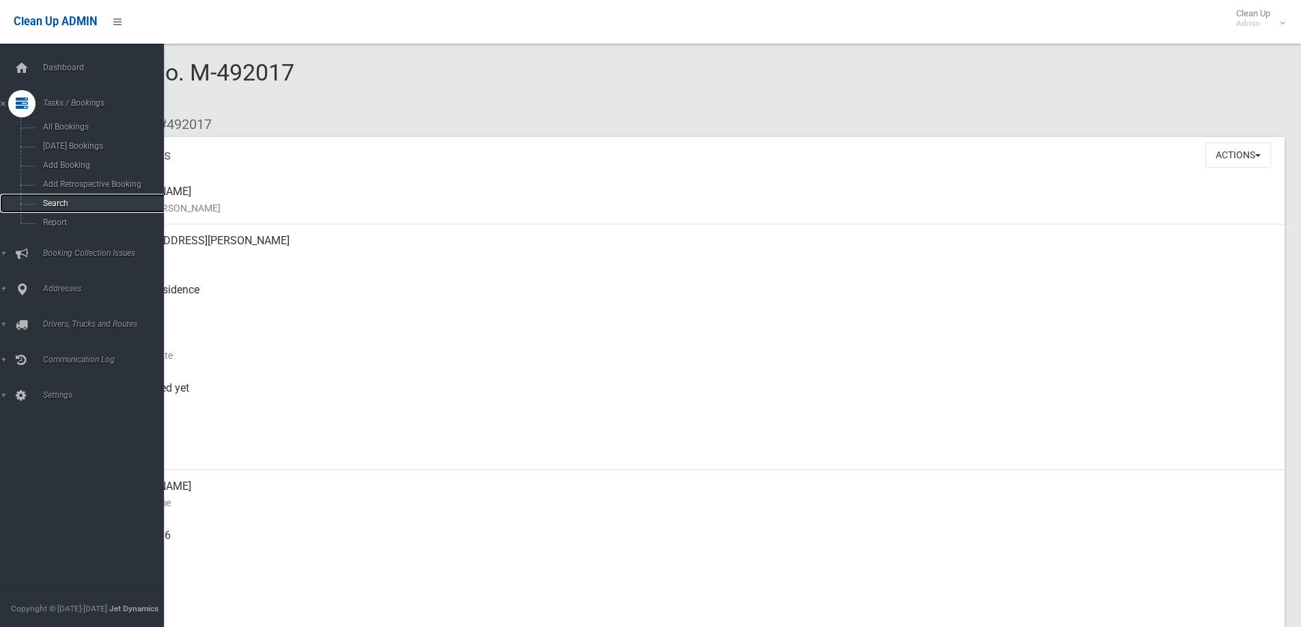
click at [61, 197] on link "Search" at bounding box center [87, 203] width 174 height 19
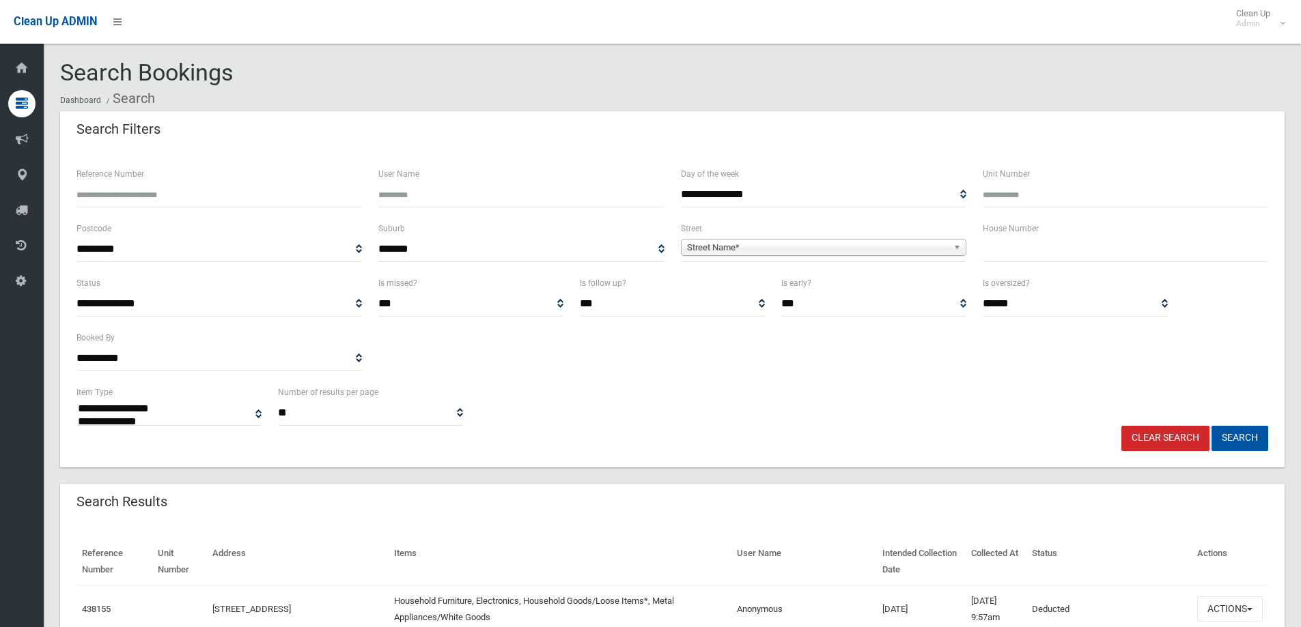
select select
